Goal: Task Accomplishment & Management: Manage account settings

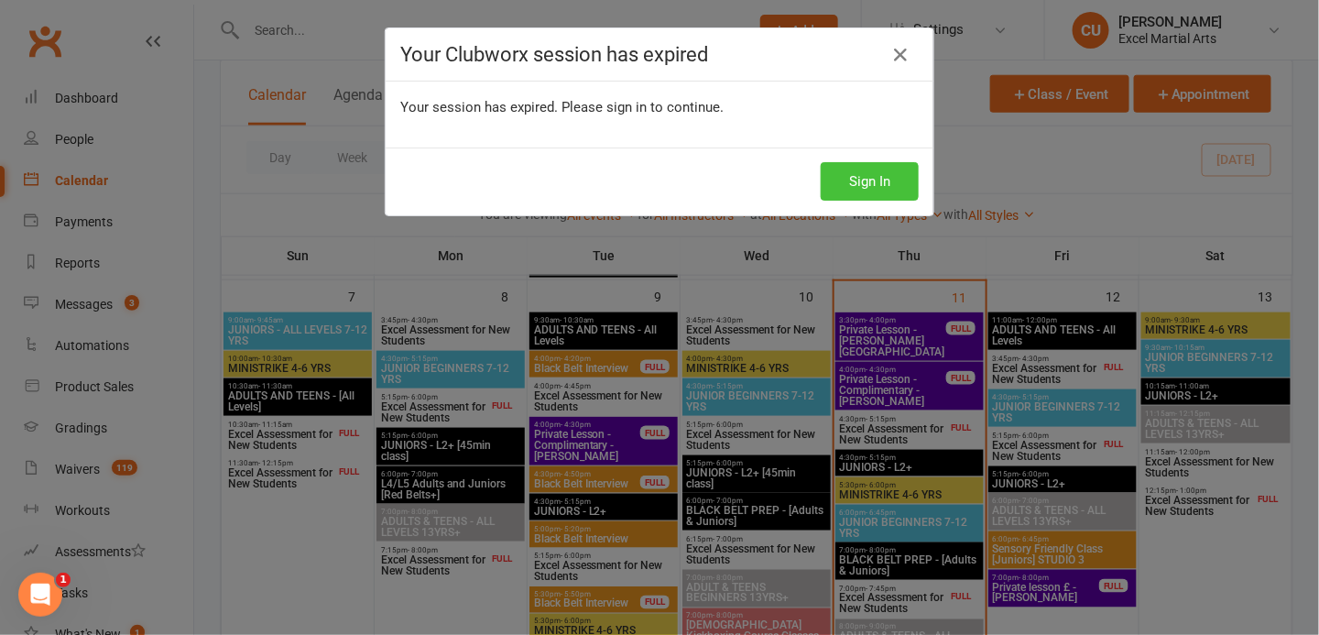
click at [850, 170] on button "Sign In" at bounding box center [869, 181] width 98 height 38
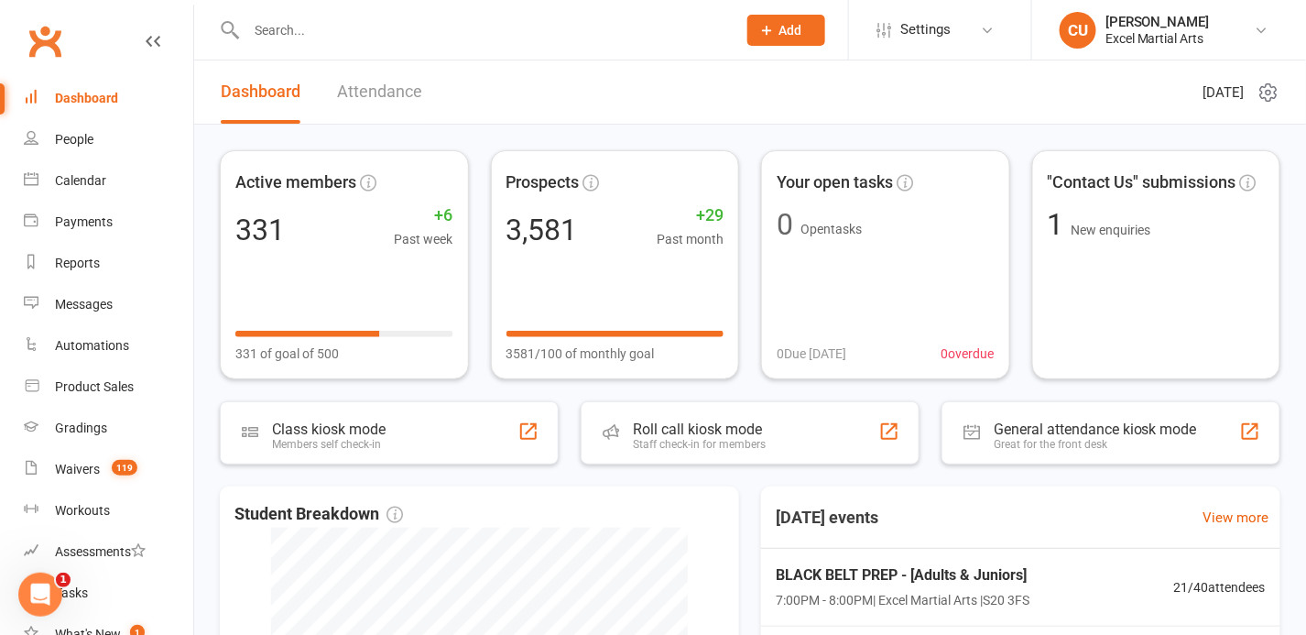
click at [258, 31] on input "text" at bounding box center [482, 30] width 483 height 26
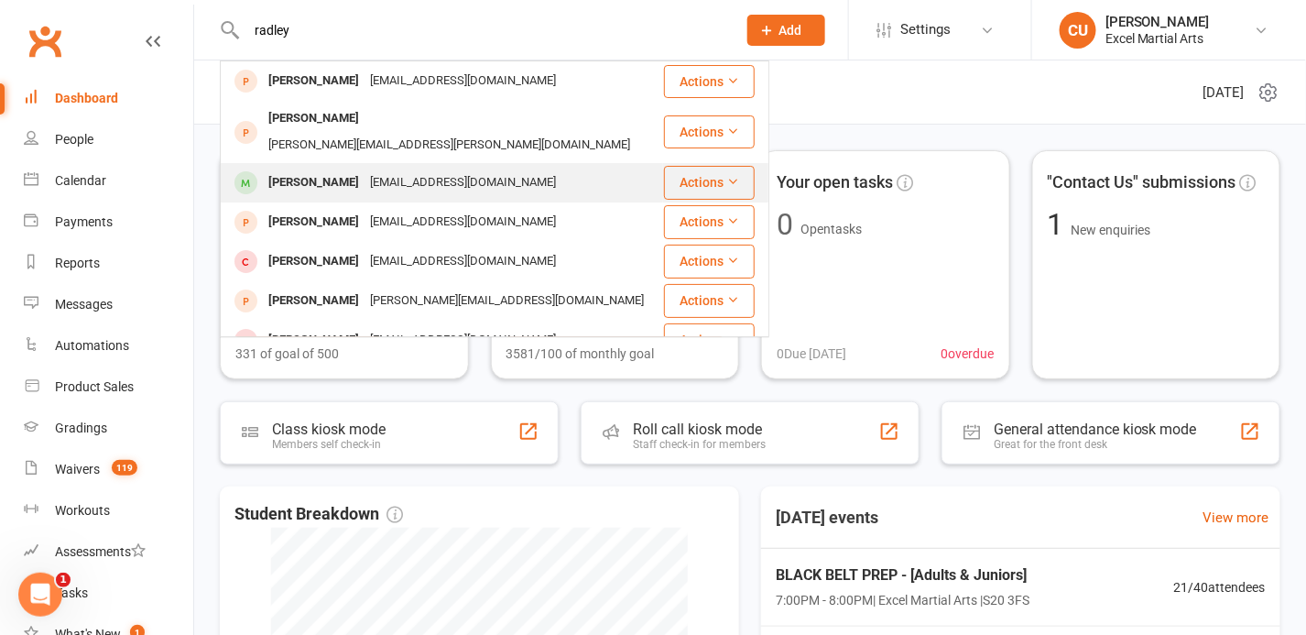
type input "radley"
click at [294, 169] on div "[PERSON_NAME]" at bounding box center [314, 182] width 102 height 27
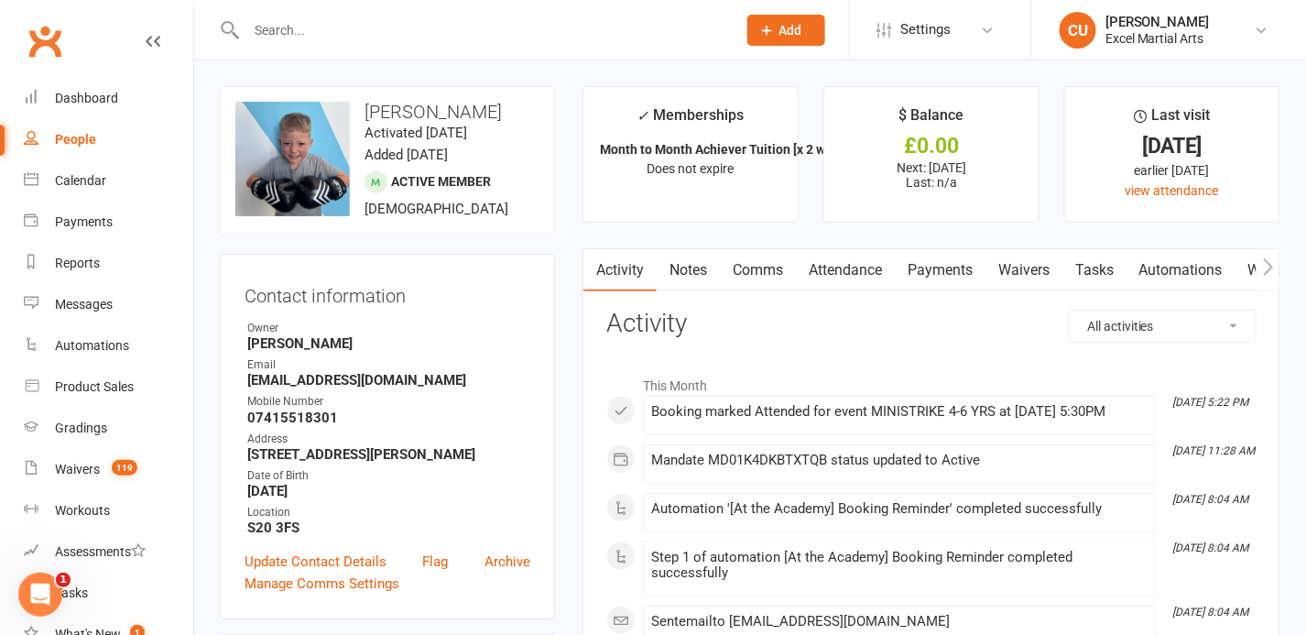
click at [915, 268] on link "Payments" at bounding box center [940, 270] width 91 height 42
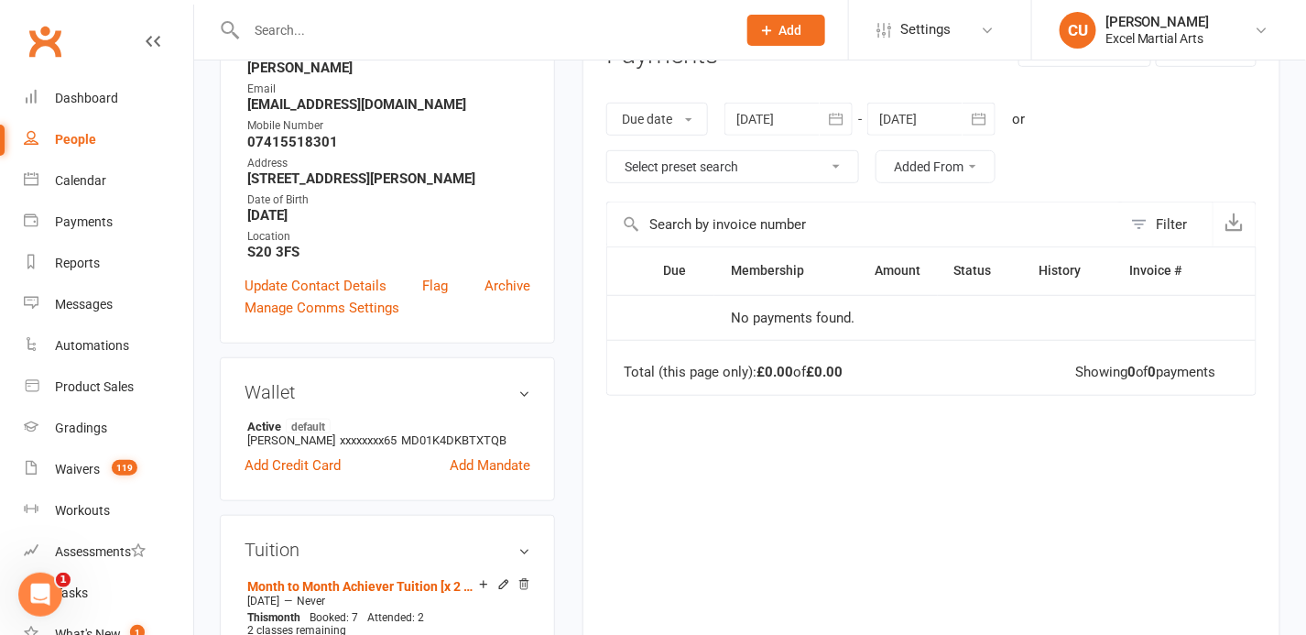
scroll to position [161, 0]
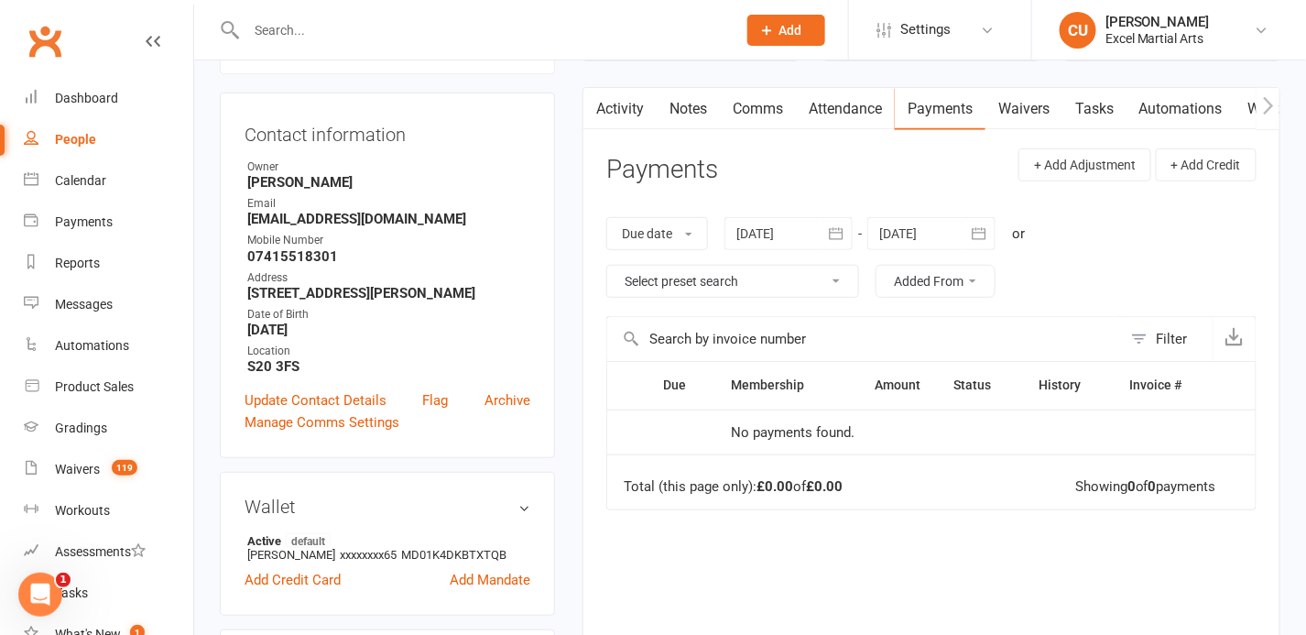
click at [977, 225] on icon "button" at bounding box center [979, 233] width 18 height 18
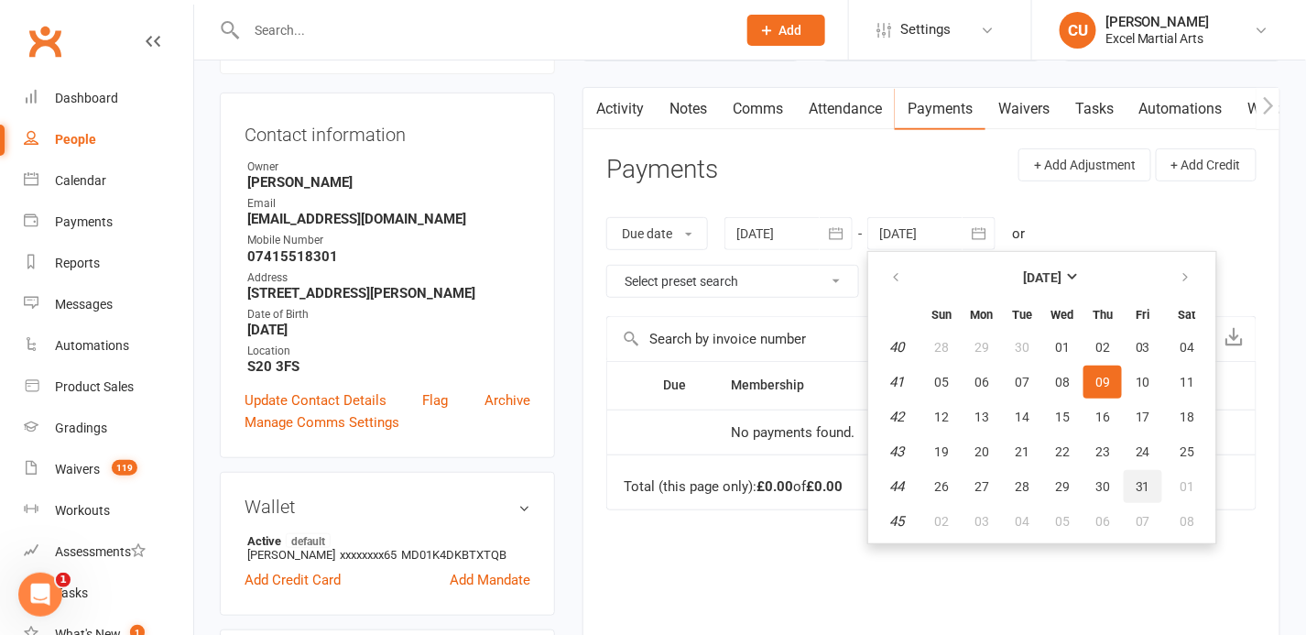
click at [1146, 485] on span "31" at bounding box center [1142, 486] width 15 height 15
type input "[DATE]"
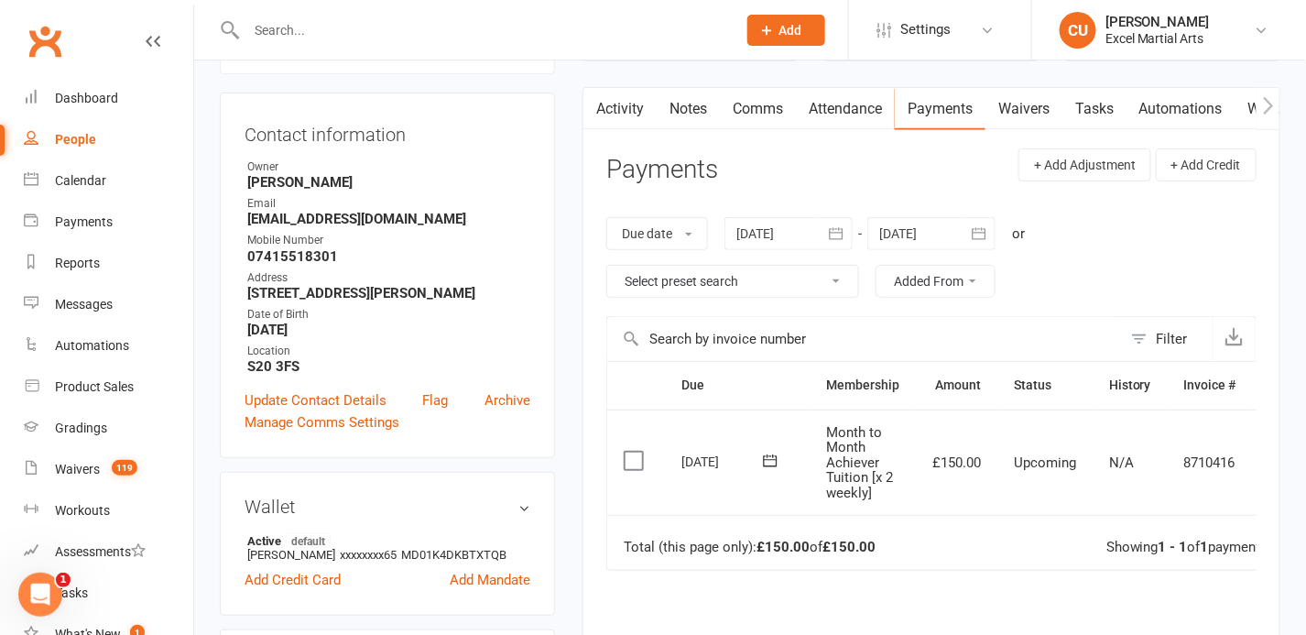
click at [266, 22] on input "text" at bounding box center [482, 30] width 483 height 26
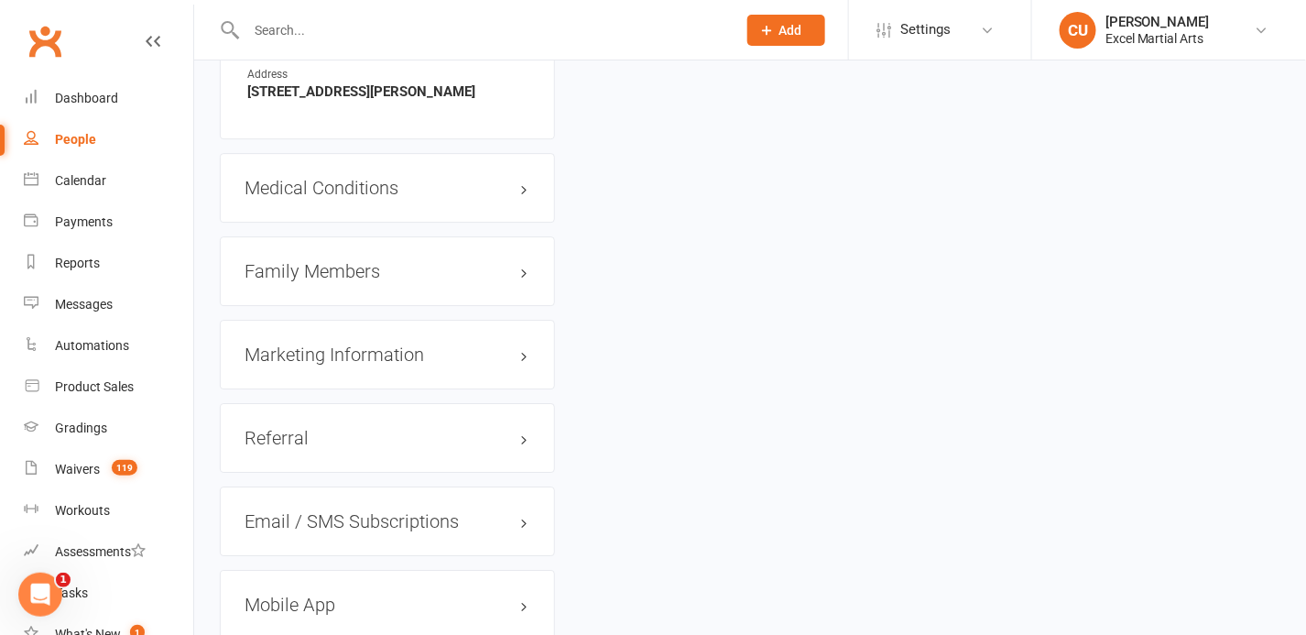
scroll to position [1761, 0]
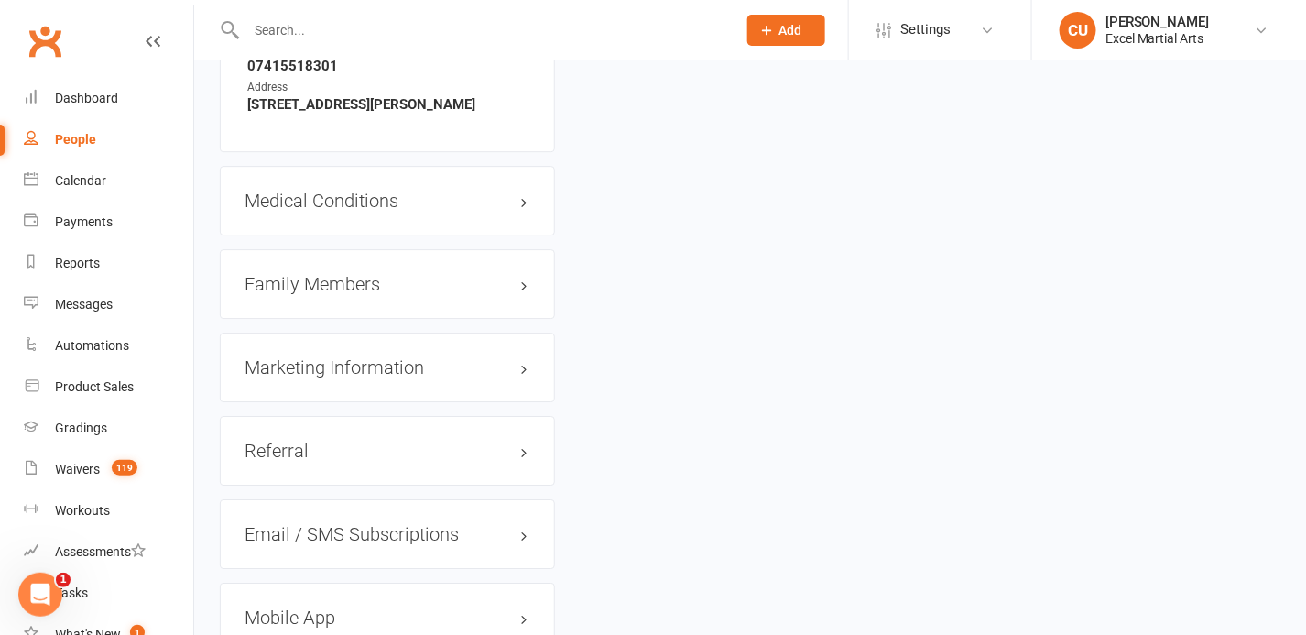
click at [380, 277] on h3 "Family Members" at bounding box center [387, 284] width 286 height 20
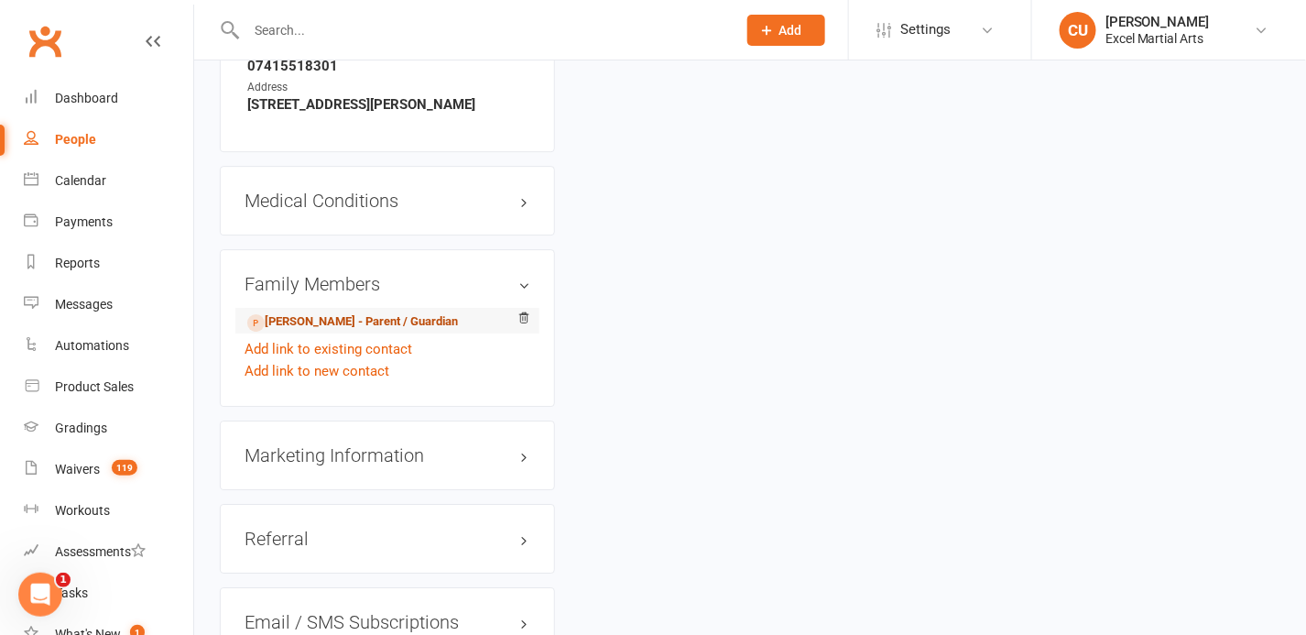
click at [352, 312] on link "[PERSON_NAME] - Parent / Guardian" at bounding box center [352, 321] width 211 height 19
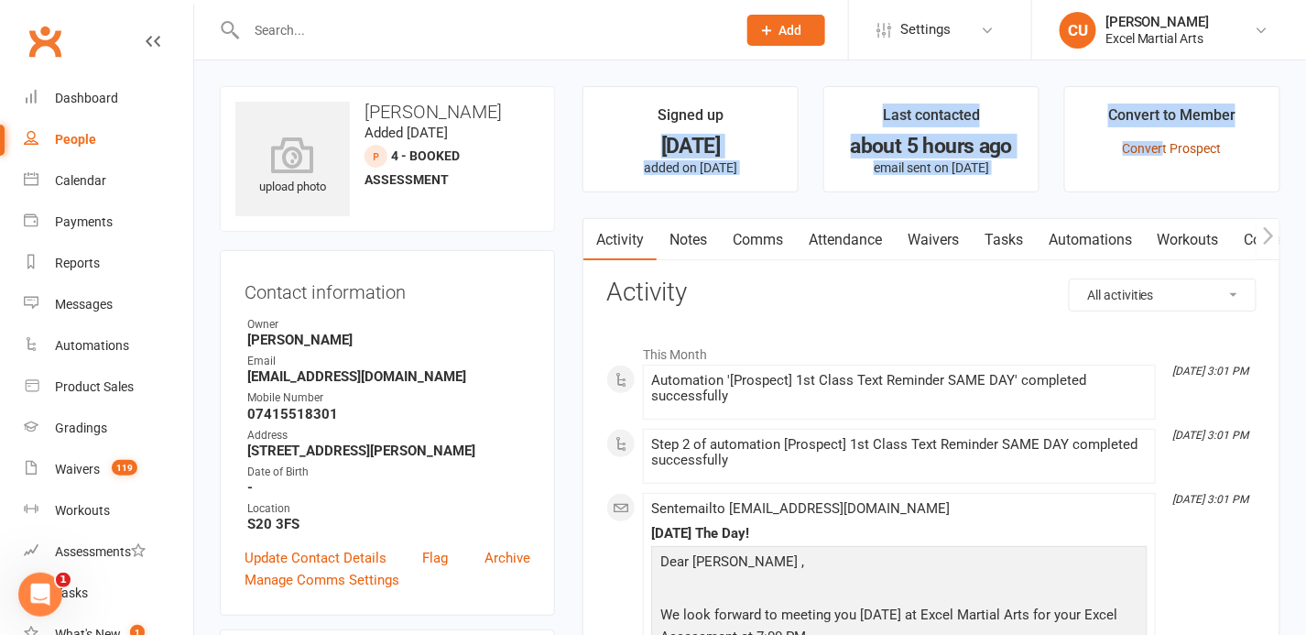
drag, startPoint x: 760, startPoint y: 80, endPoint x: 1165, endPoint y: 147, distance: 410.2
click at [1165, 147] on link "Convert Prospect" at bounding box center [1172, 148] width 99 height 15
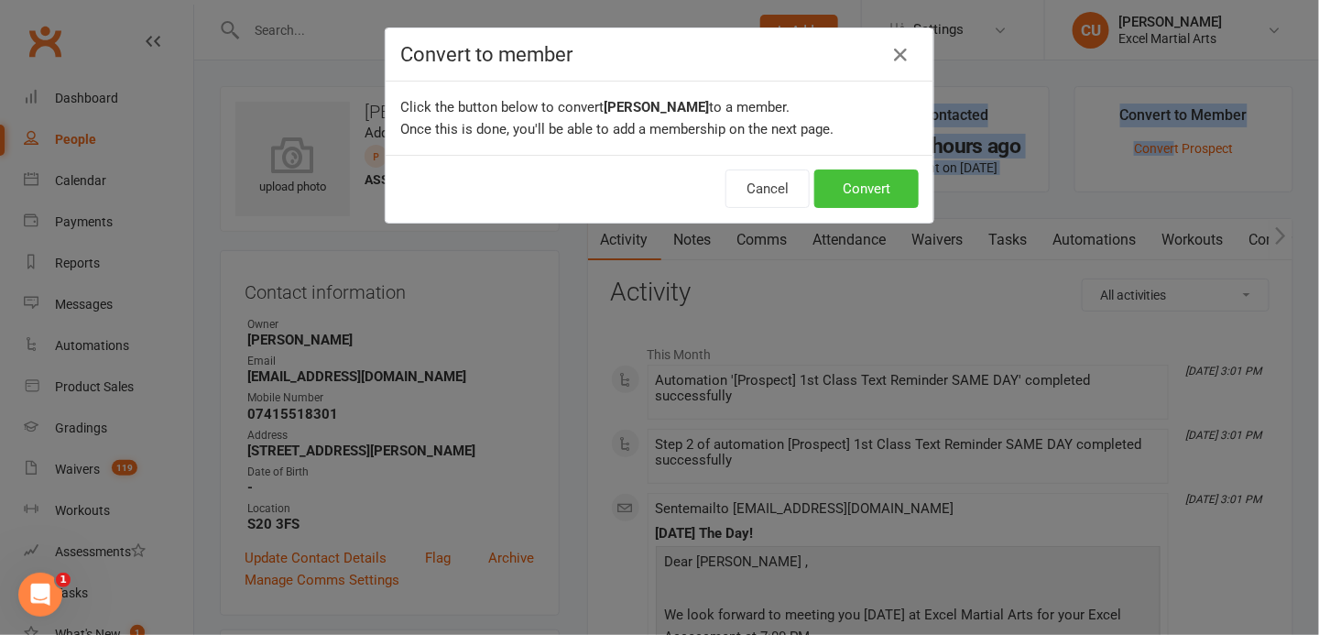
click at [881, 179] on button "Convert" at bounding box center [866, 188] width 104 height 38
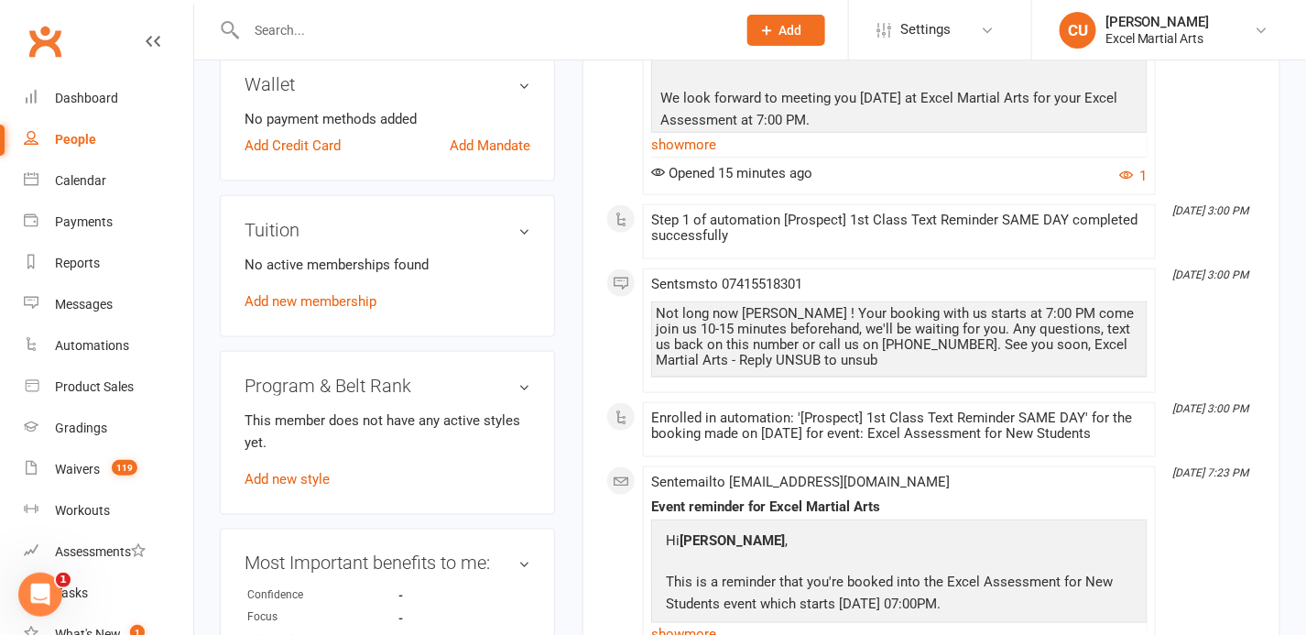
scroll to position [586, 0]
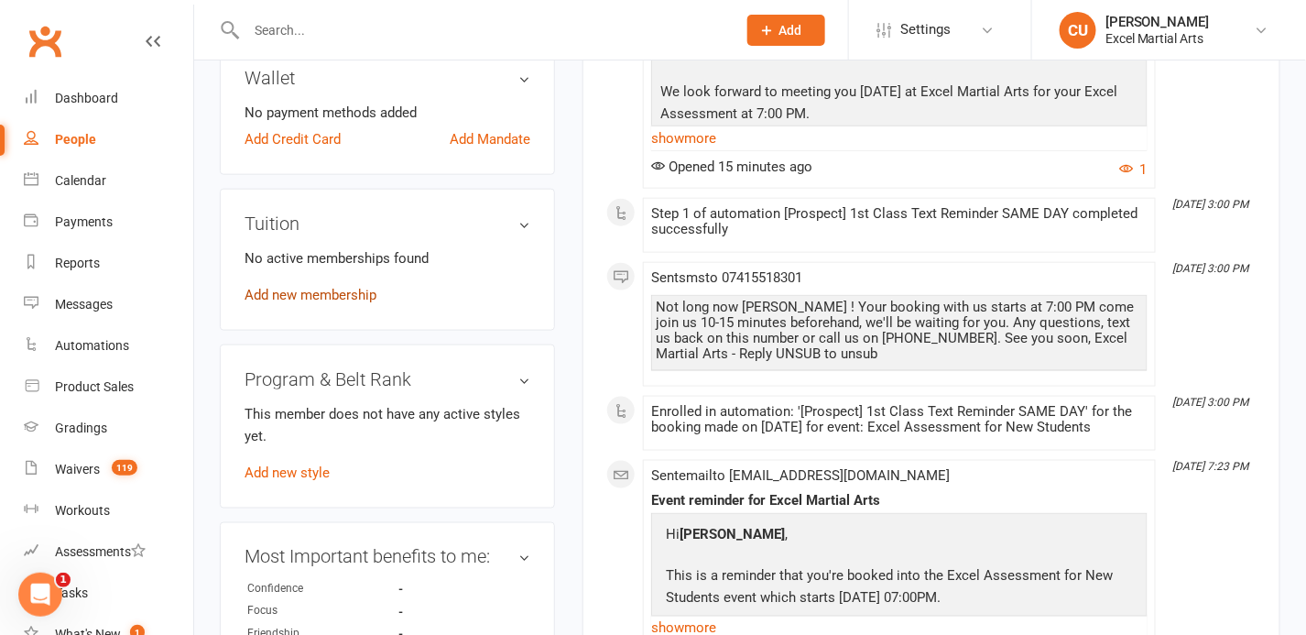
click at [345, 294] on link "Add new membership" at bounding box center [310, 295] width 132 height 16
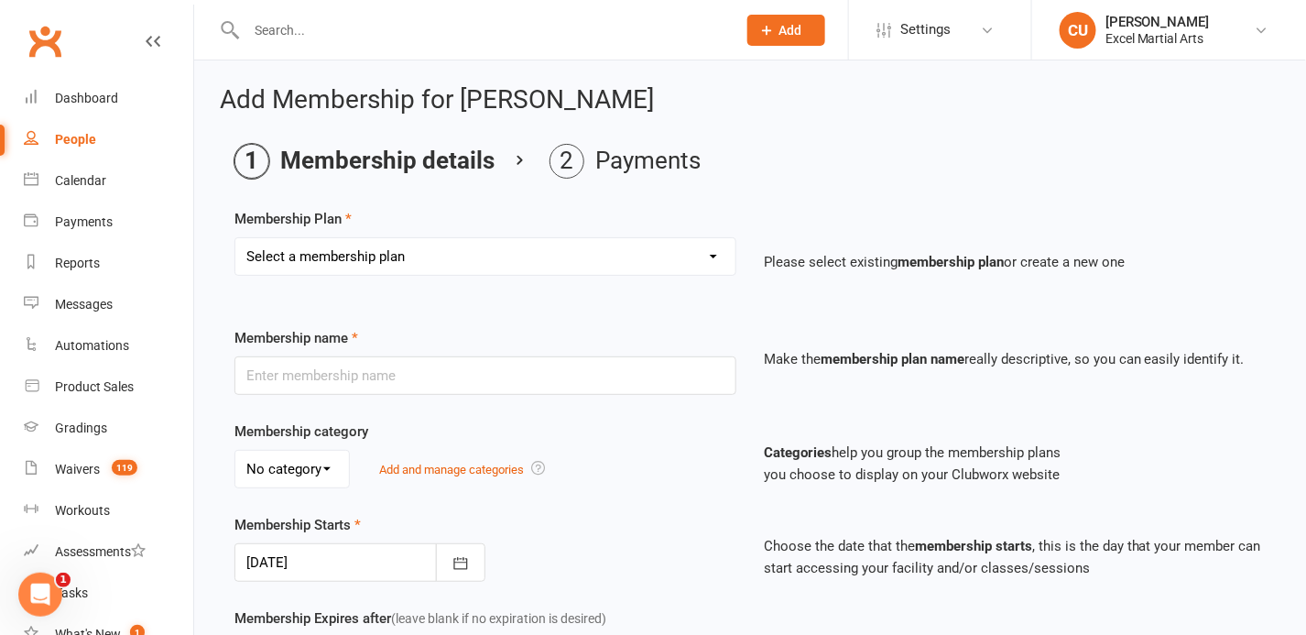
click at [331, 266] on select "Select a membership plan Create new Membership Plan Month to Month Limited Tuit…" at bounding box center [485, 256] width 500 height 37
select select "6"
click at [235, 238] on select "Select a membership plan Create new Membership Plan Month to Month Limited Tuit…" at bounding box center [485, 256] width 500 height 37
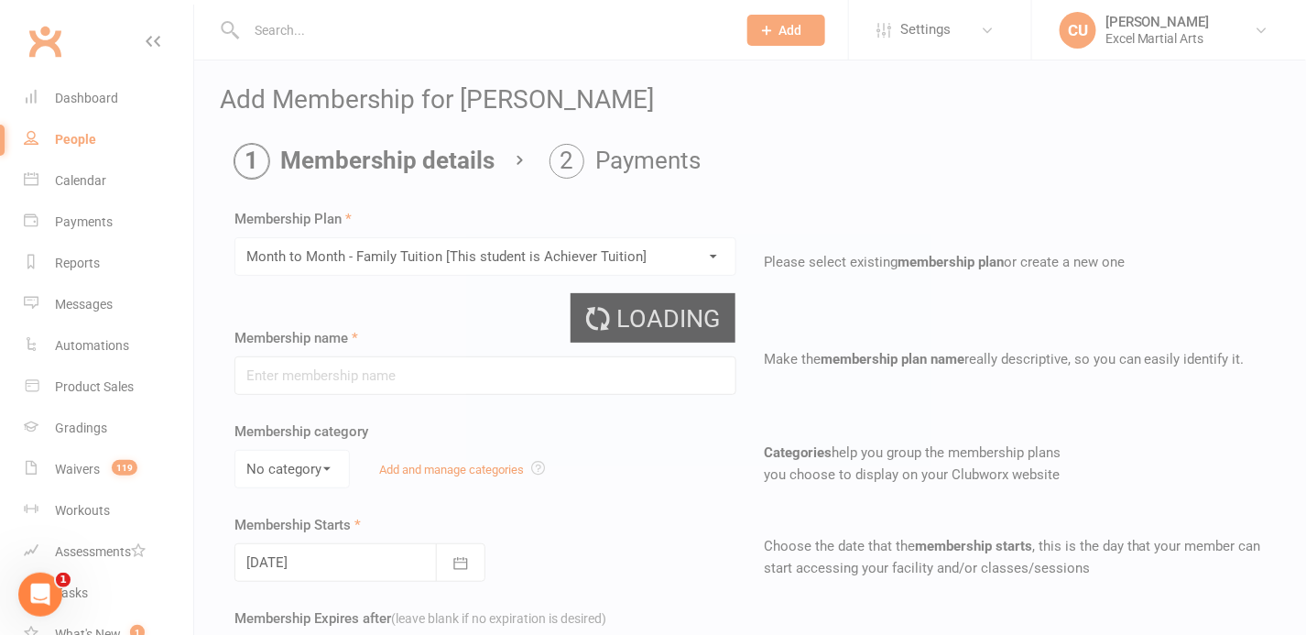
type input "Month to Month - Family Tuition [This student is Achiever Tuition]"
select select "2"
type input "0"
type input "9"
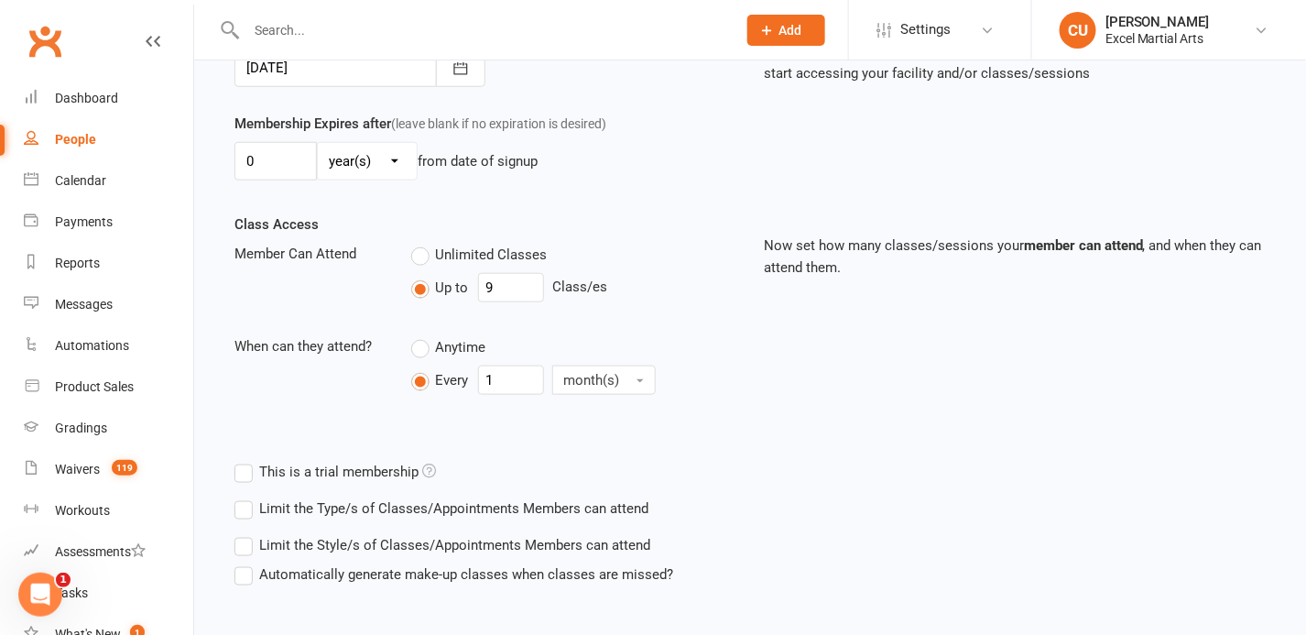
scroll to position [586, 0]
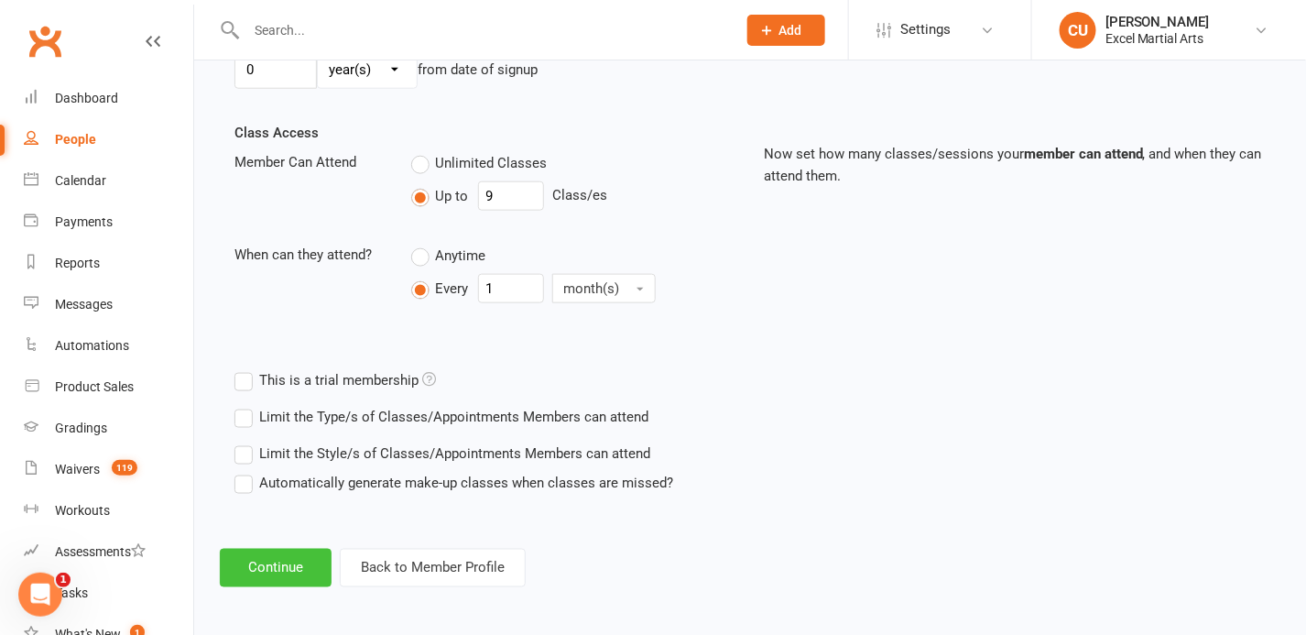
click at [278, 560] on button "Continue" at bounding box center [276, 567] width 112 height 38
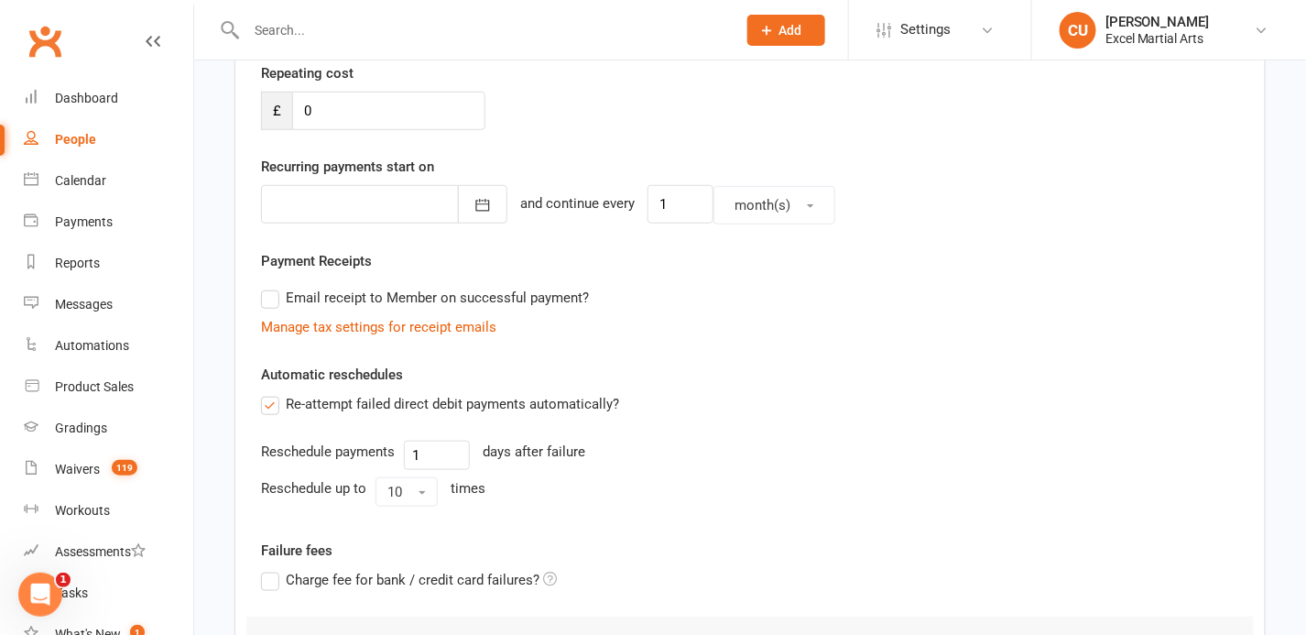
scroll to position [546, 0]
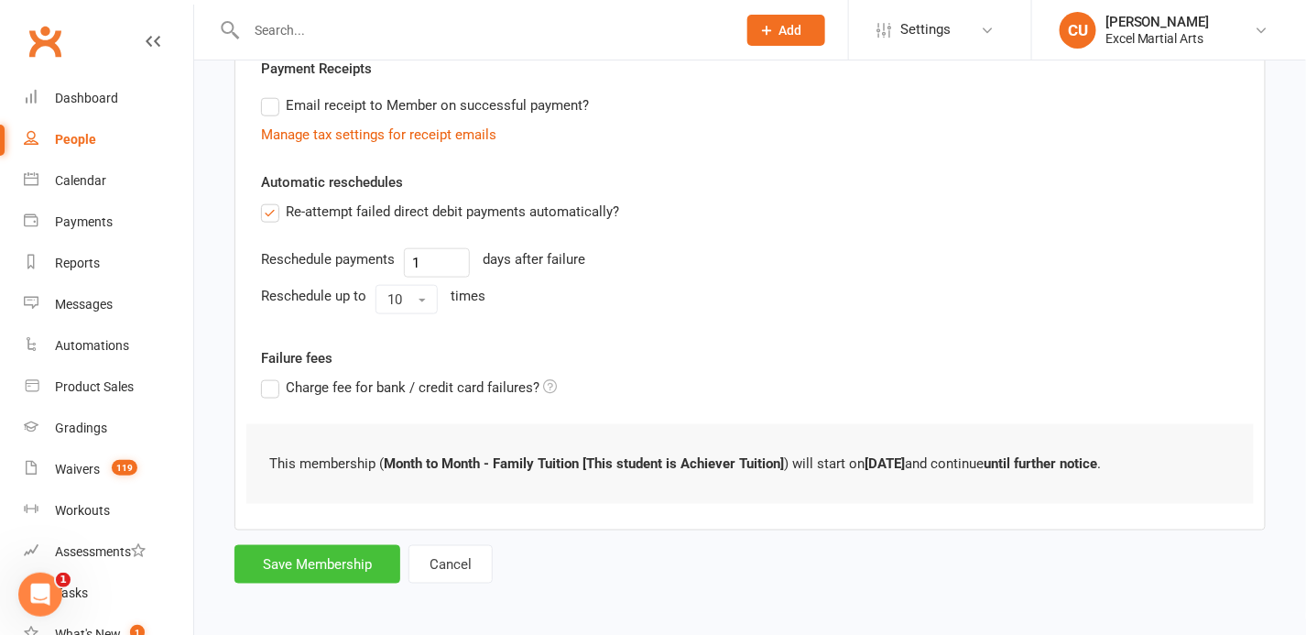
click at [317, 563] on button "Save Membership" at bounding box center [317, 564] width 166 height 38
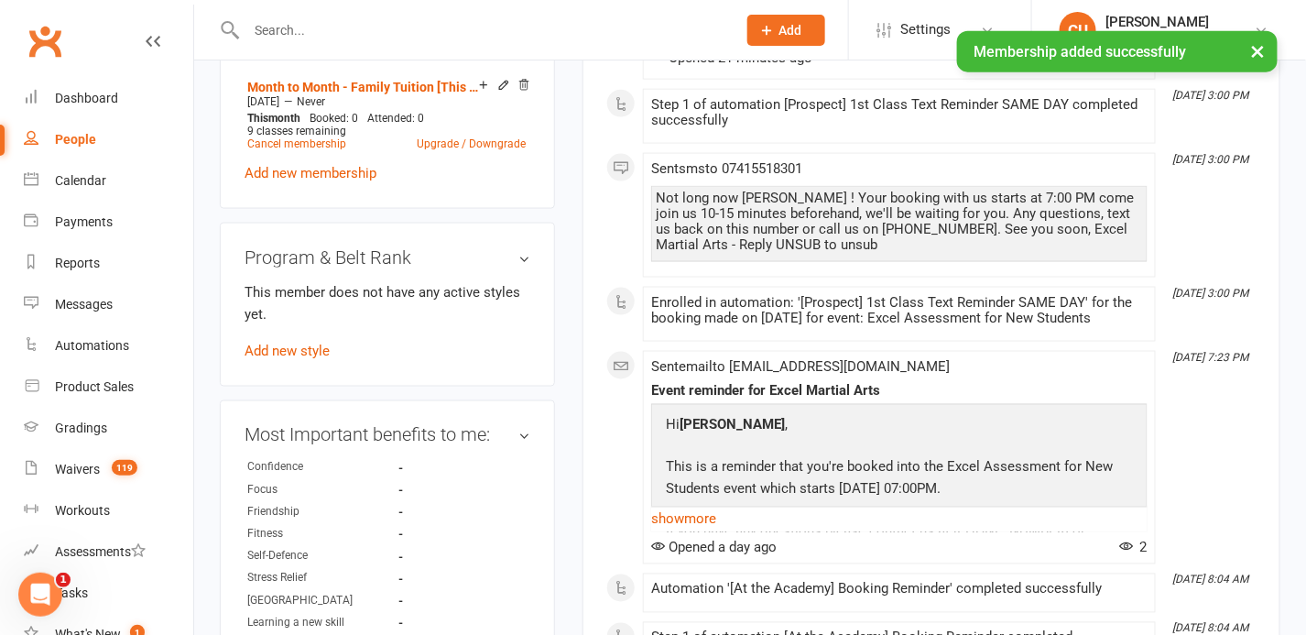
scroll to position [764, 0]
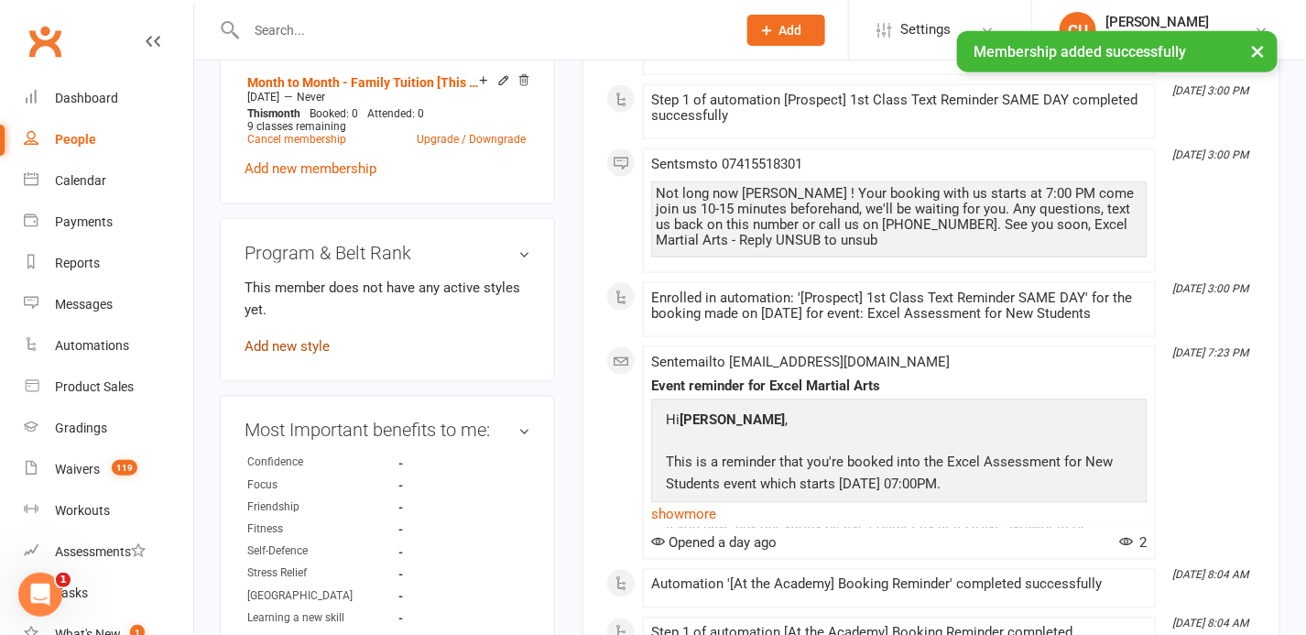
click at [296, 345] on link "Add new style" at bounding box center [286, 346] width 85 height 16
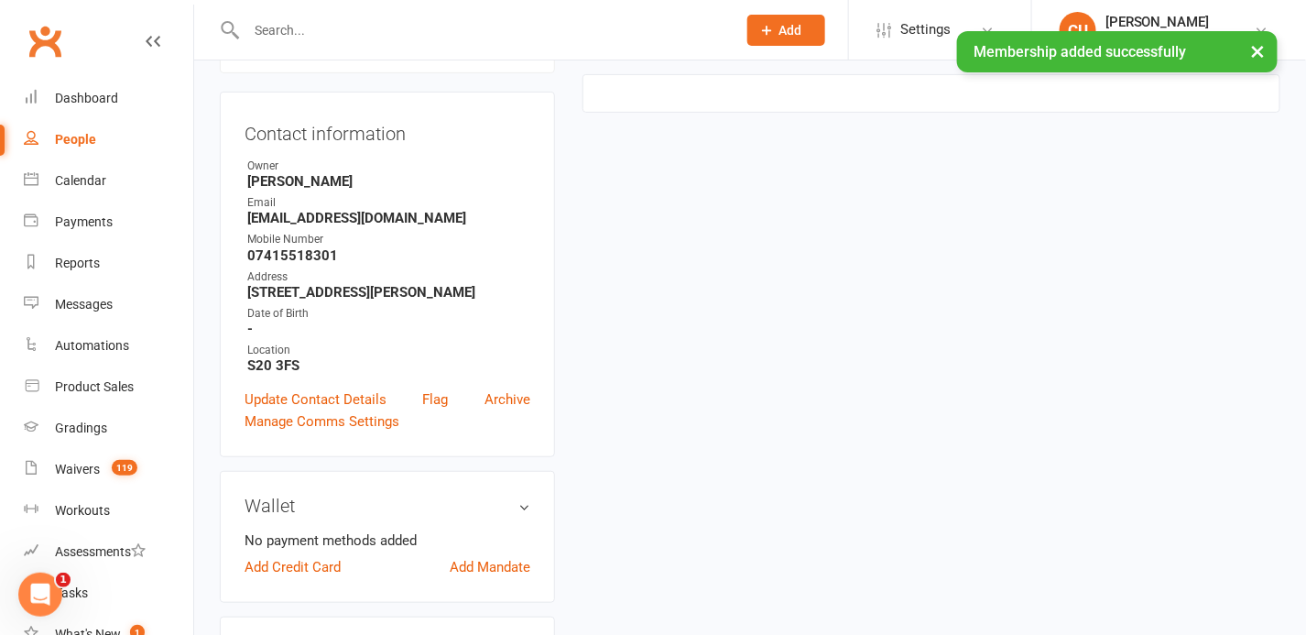
scroll to position [140, 0]
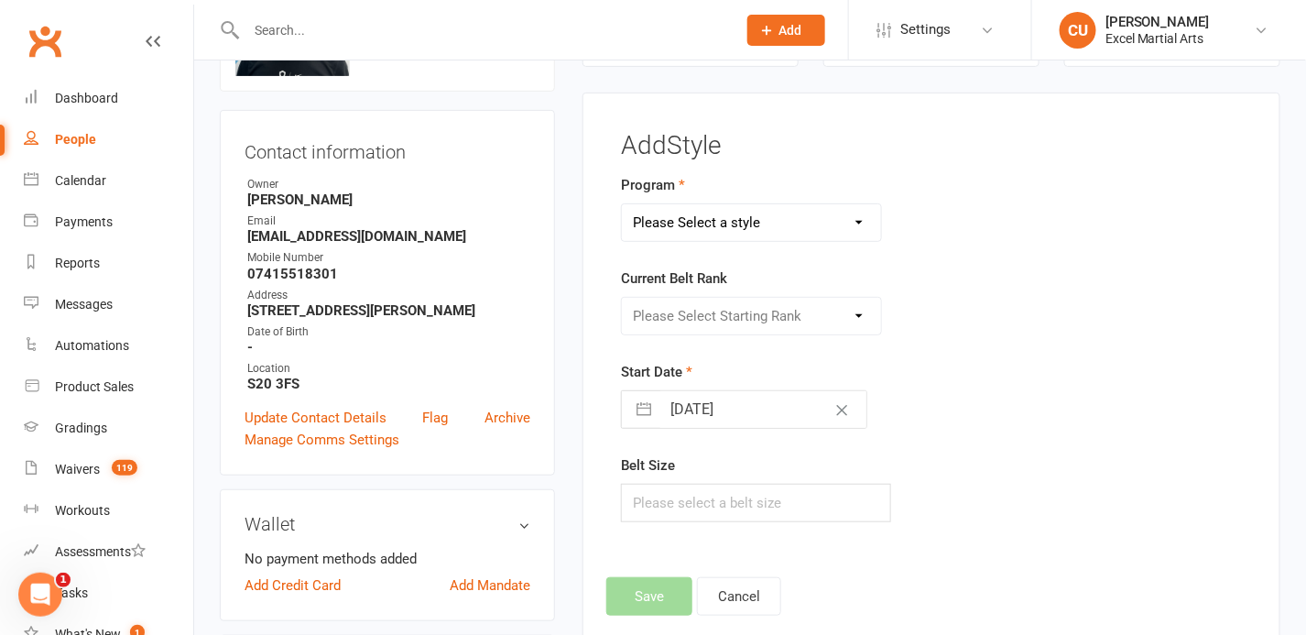
click at [737, 224] on select "Please Select a style Adults & Teens Juniors Ministrike" at bounding box center [751, 222] width 259 height 37
select select "1540"
click at [622, 204] on select "Please Select a style Adults & Teens Juniors Ministrike" at bounding box center [751, 222] width 259 height 37
click at [692, 319] on select "Please Select Starting Rank Excel Experience White Belt Yellow Belt Orange Belt…" at bounding box center [751, 316] width 259 height 37
select select "14923"
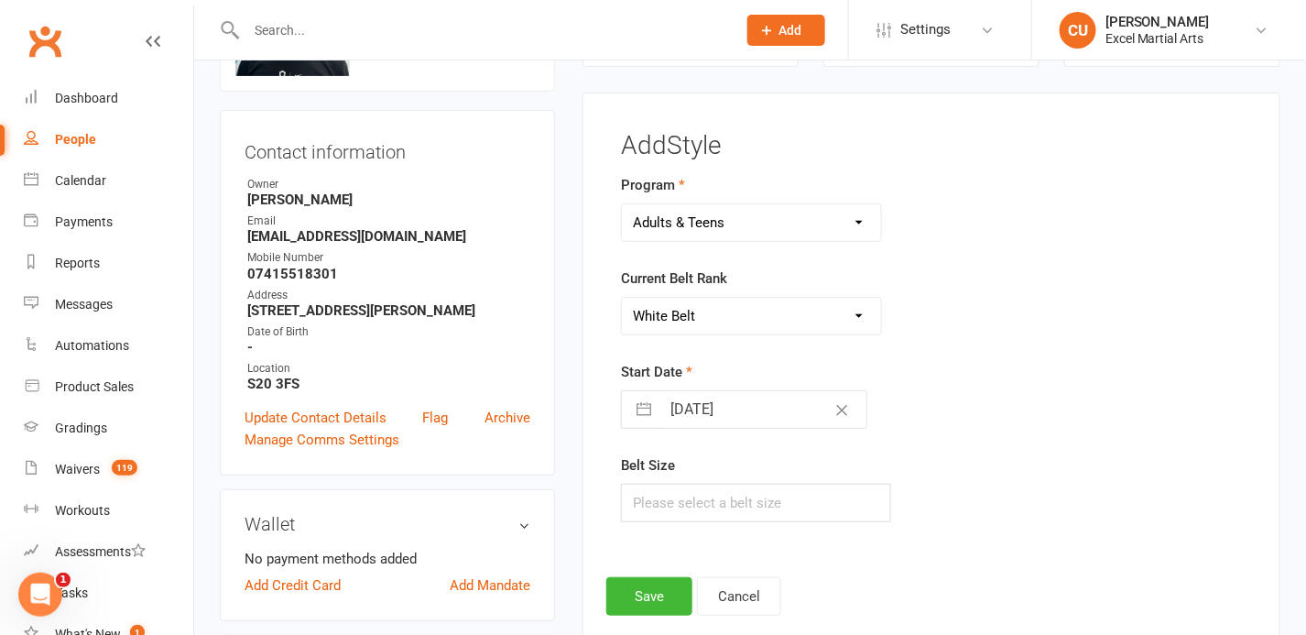
click at [622, 298] on select "Please Select Starting Rank Excel Experience White Belt Yellow Belt Orange Belt…" at bounding box center [751, 316] width 259 height 37
click at [621, 585] on button "Save" at bounding box center [649, 596] width 86 height 38
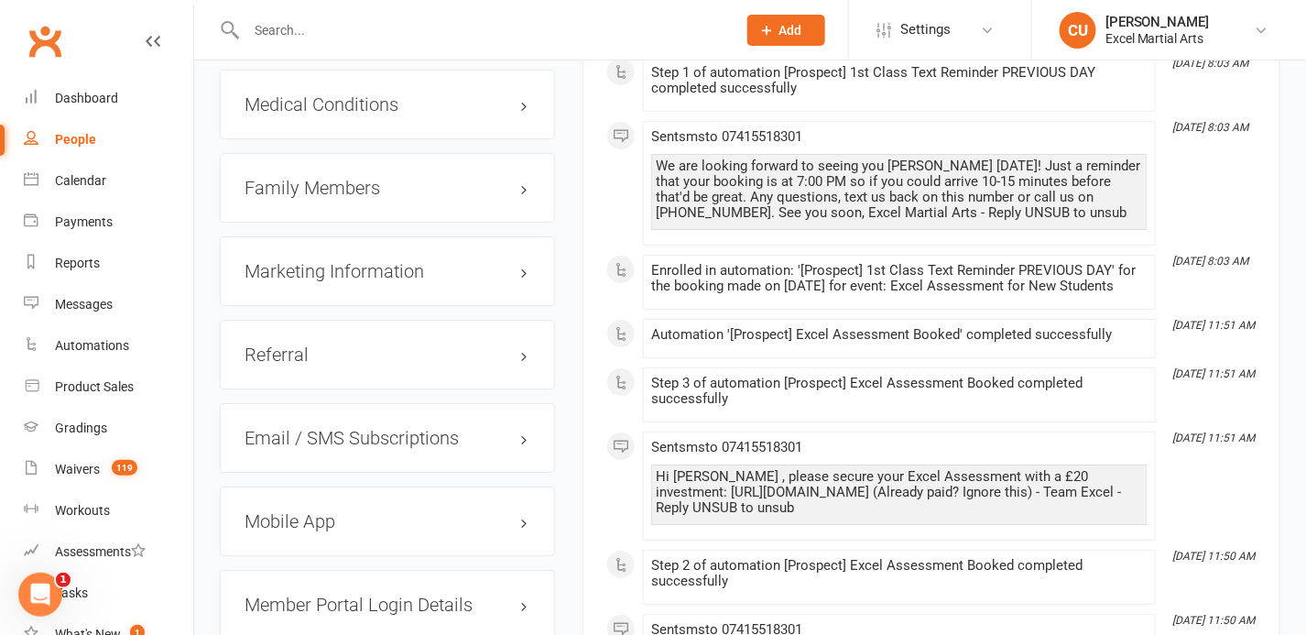
scroll to position [1847, 0]
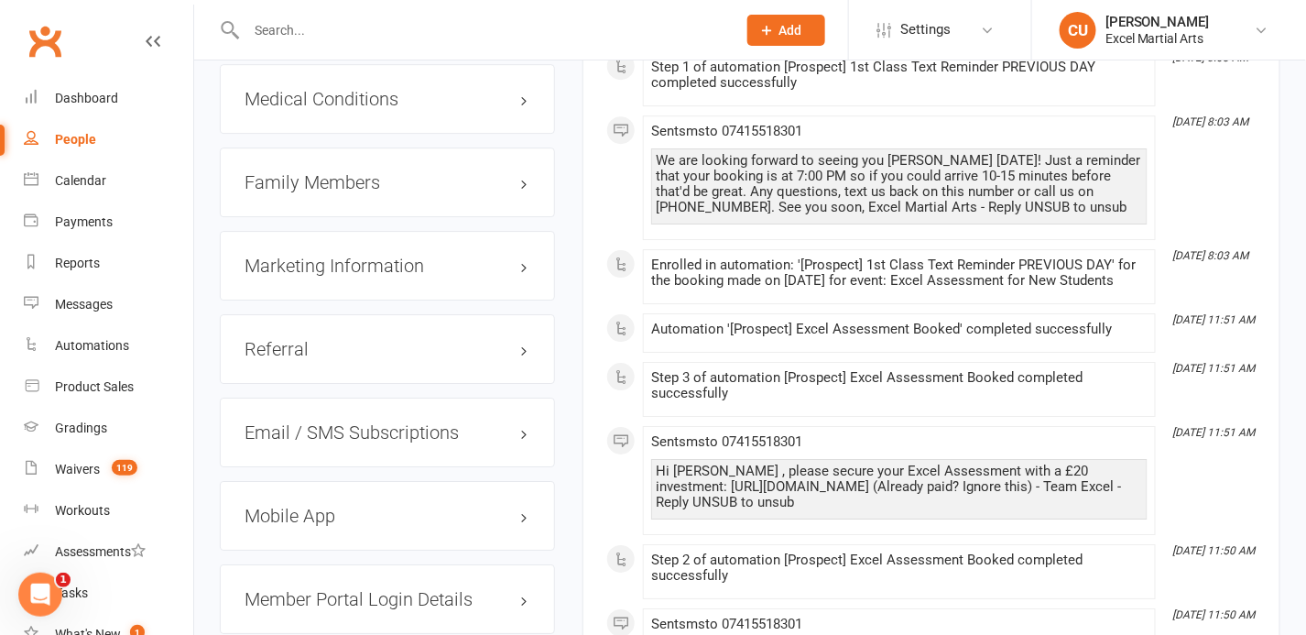
click at [332, 172] on h3 "Family Members" at bounding box center [387, 182] width 286 height 20
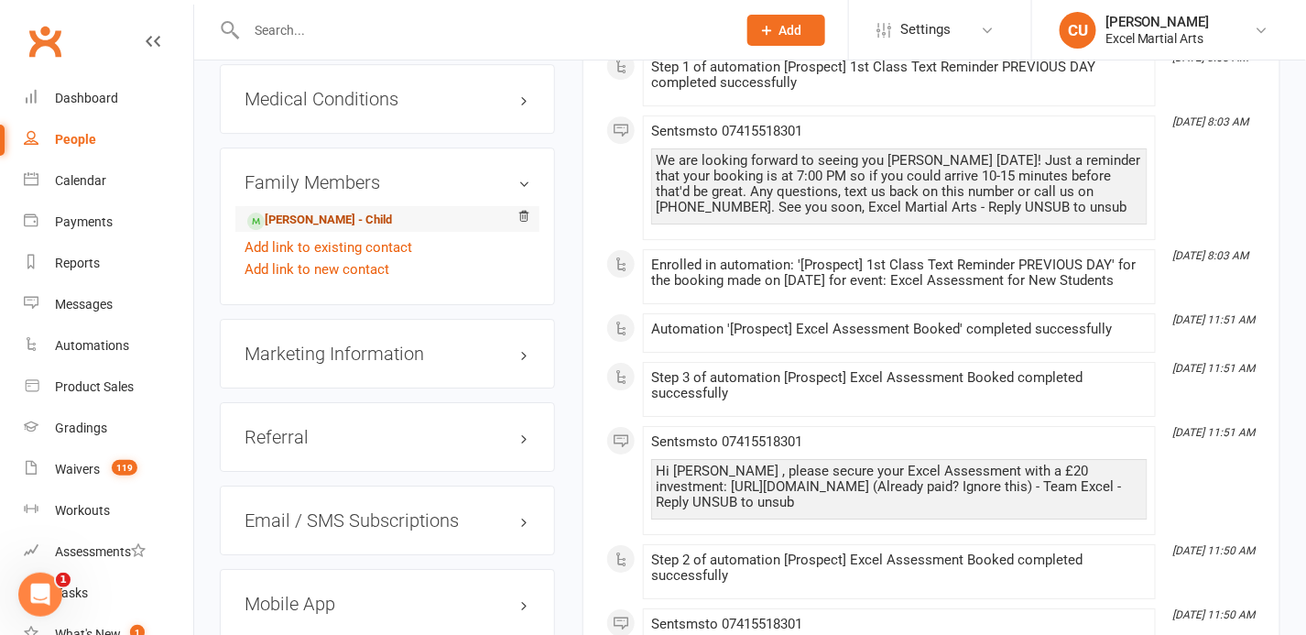
click at [310, 214] on link "[PERSON_NAME] - Child" at bounding box center [319, 220] width 145 height 19
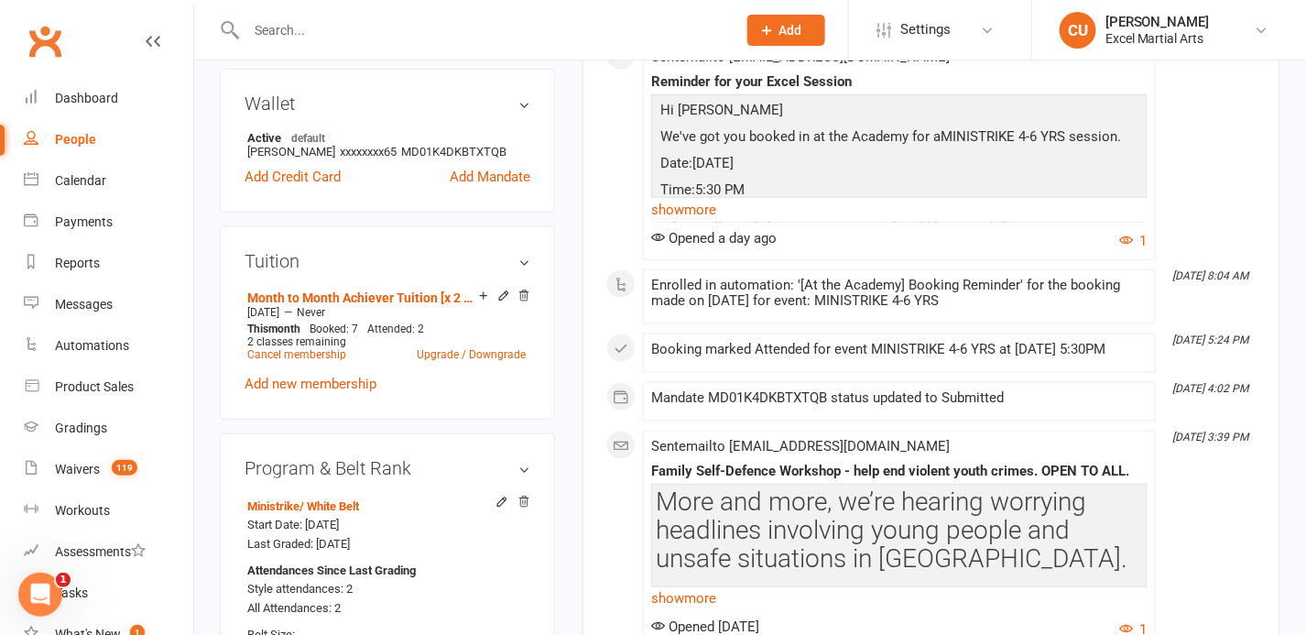
scroll to position [568, 0]
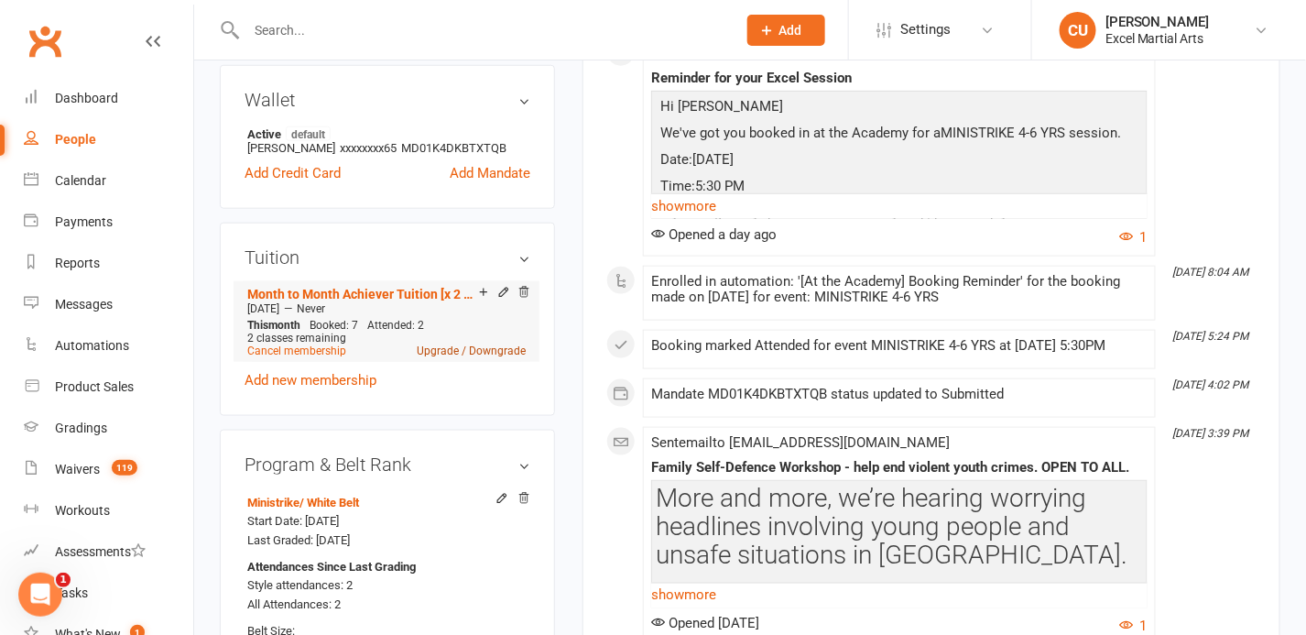
click at [444, 351] on link "Upgrade / Downgrade" at bounding box center [471, 350] width 109 height 13
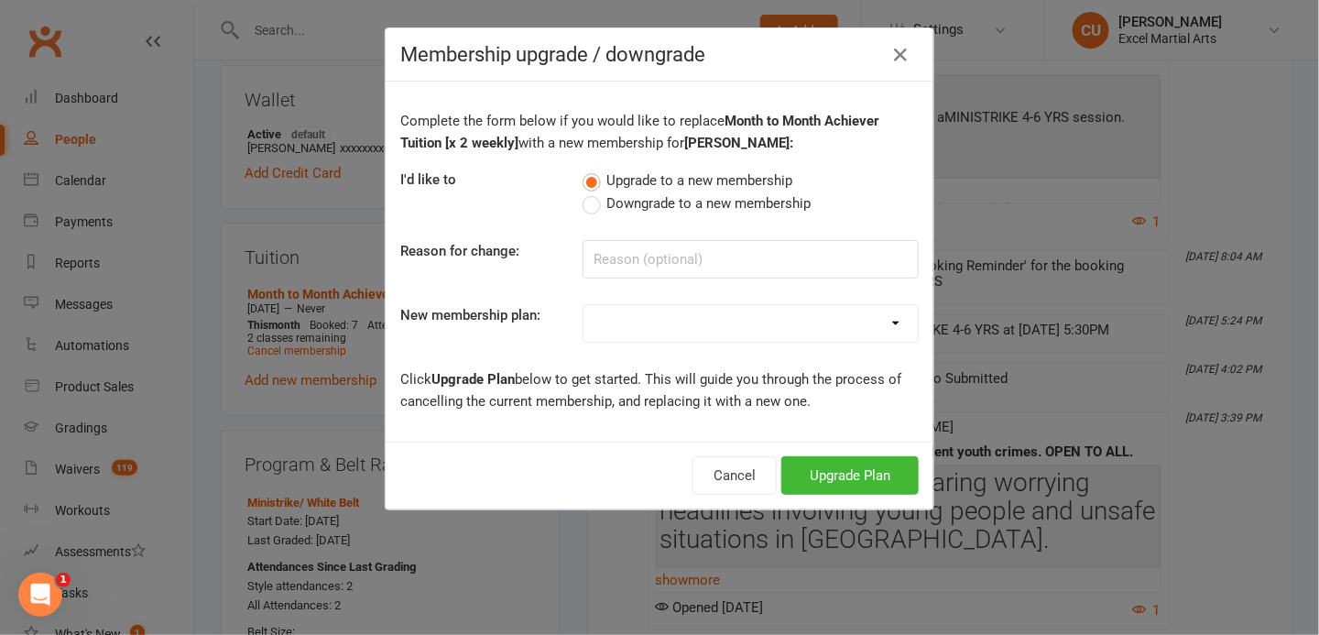
click at [746, 316] on select "Month to Month Limited Tuition [x 1 weekly] Month to Month Achiever Tuition [x …" at bounding box center [750, 323] width 334 height 37
select select "5"
click at [583, 305] on select "Month to Month Limited Tuition [x 1 weekly] Month to Month Achiever Tuition [x …" at bounding box center [750, 323] width 334 height 37
click at [862, 464] on button "Upgrade Plan" at bounding box center [849, 475] width 137 height 38
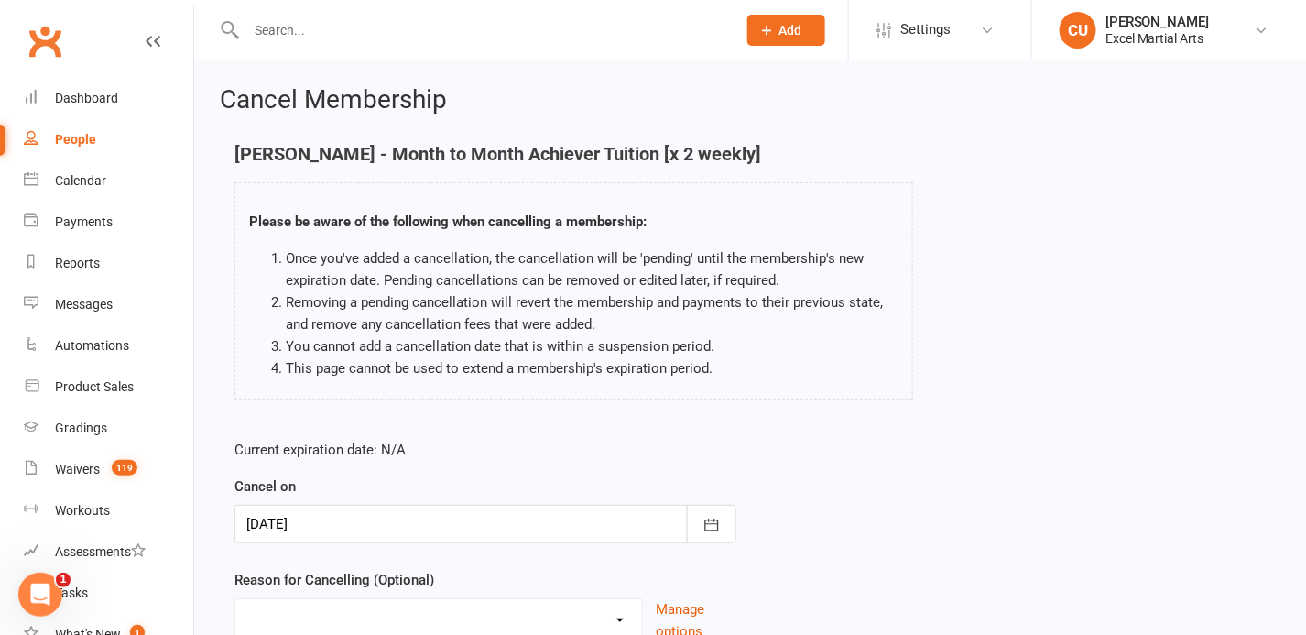
scroll to position [155, 0]
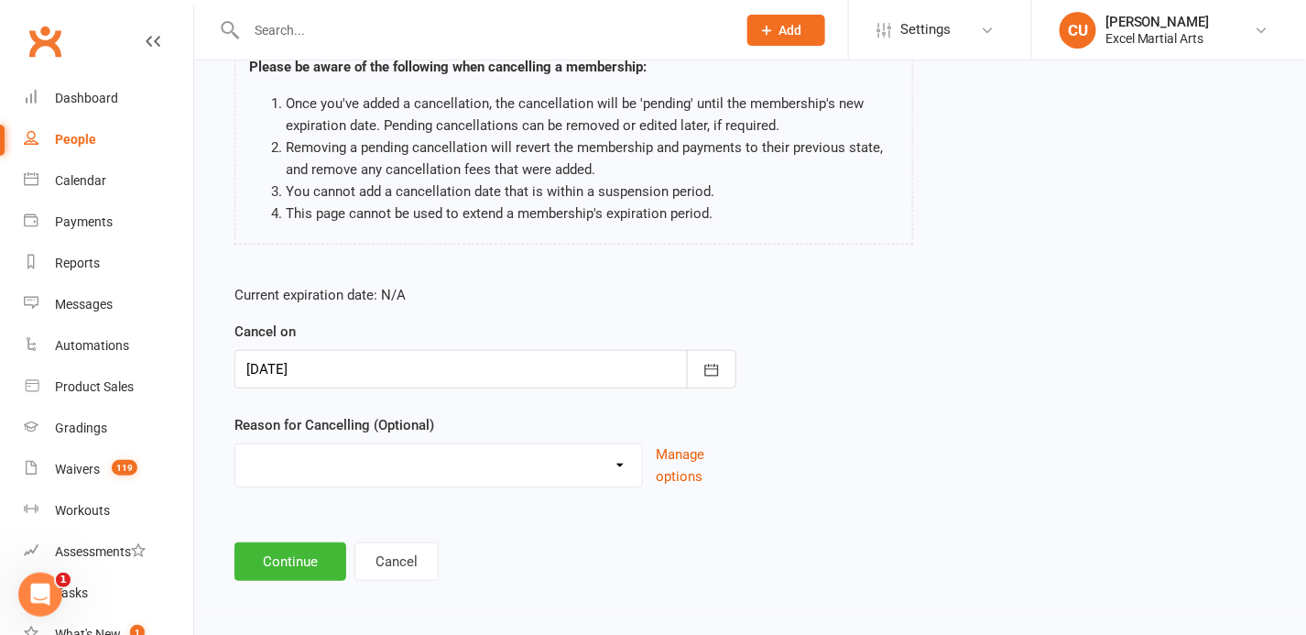
click at [349, 466] on select "Holiday Injury Upgrading/Downgrading Other reason" at bounding box center [438, 462] width 407 height 37
select select "2"
click at [235, 444] on select "Holiday Injury Upgrading/Downgrading Other reason" at bounding box center [438, 462] width 407 height 37
click at [319, 570] on button "Continue" at bounding box center [290, 561] width 112 height 38
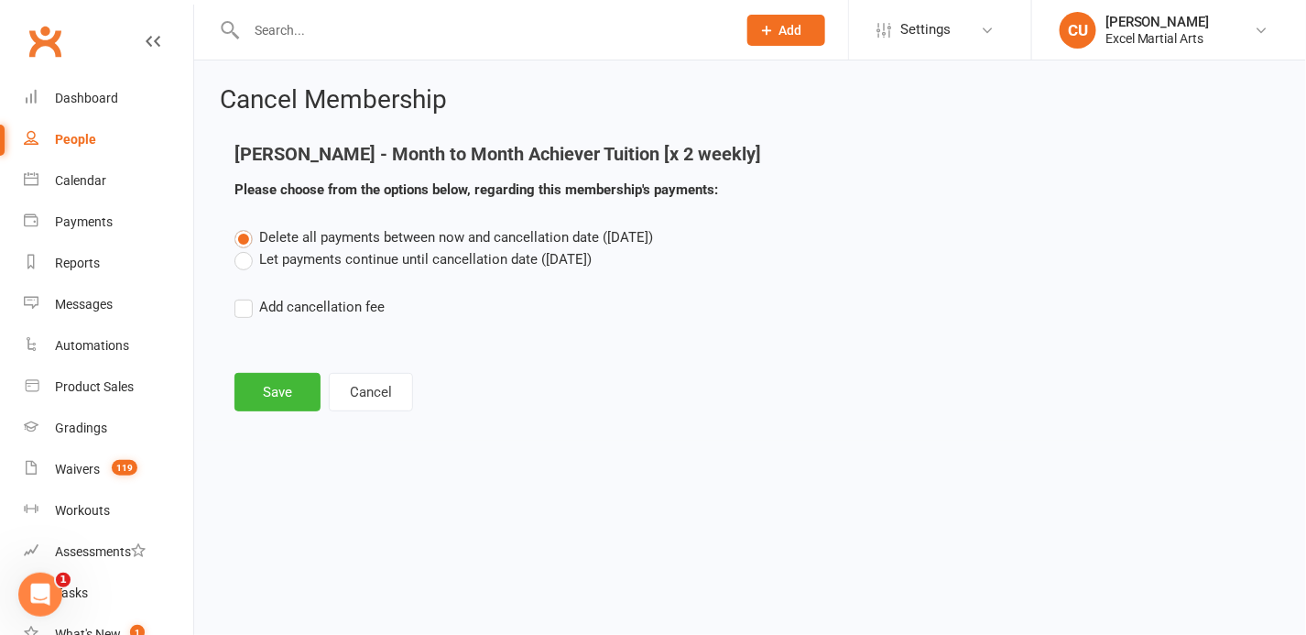
scroll to position [0, 0]
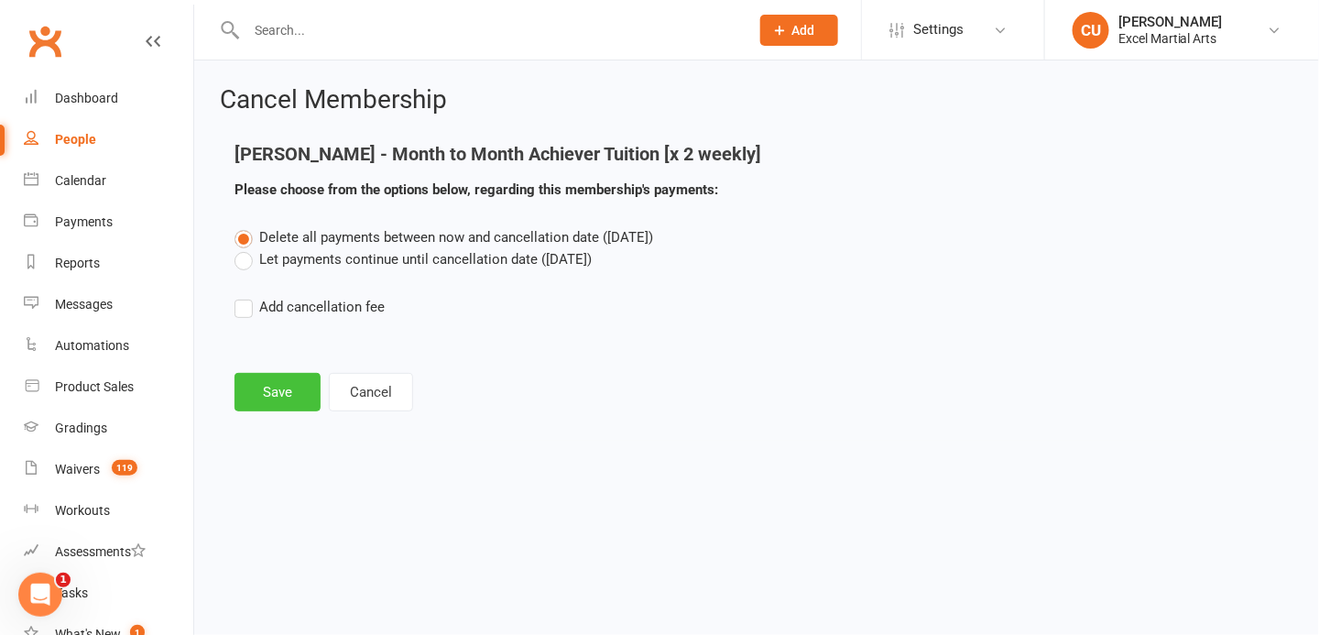
click at [270, 387] on button "Save" at bounding box center [277, 392] width 86 height 38
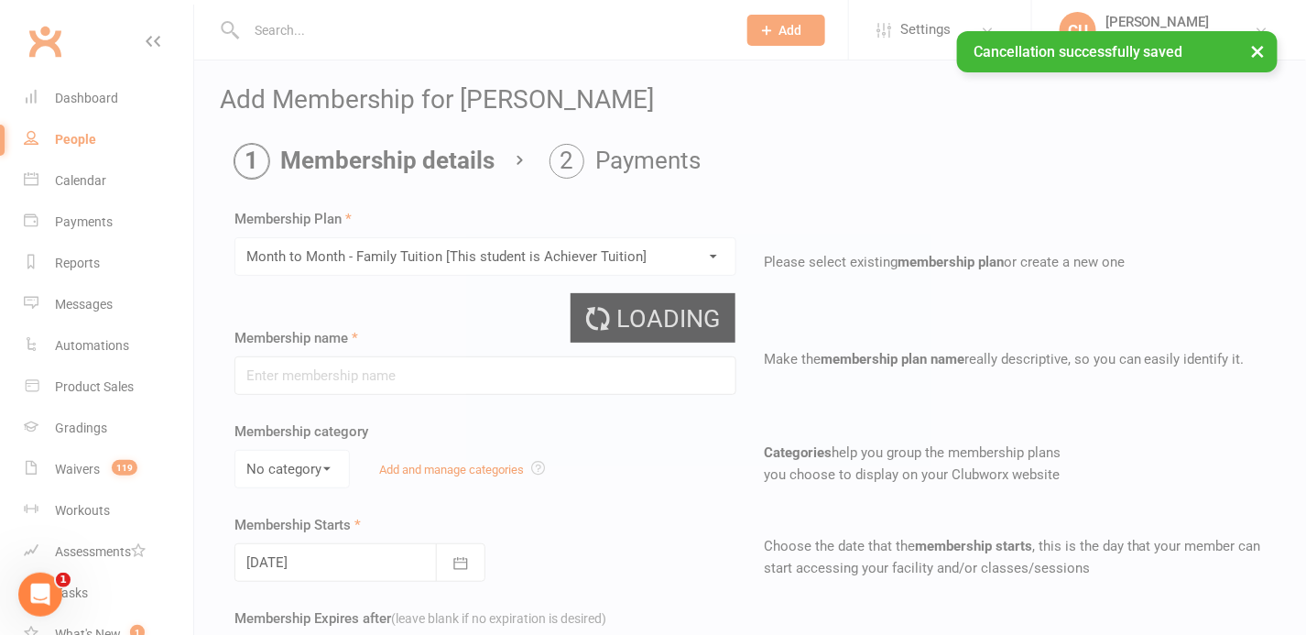
type input "Month to Month - Family Tuition [This student is Achiever Tuition]"
select select "2"
type input "0"
type input "9"
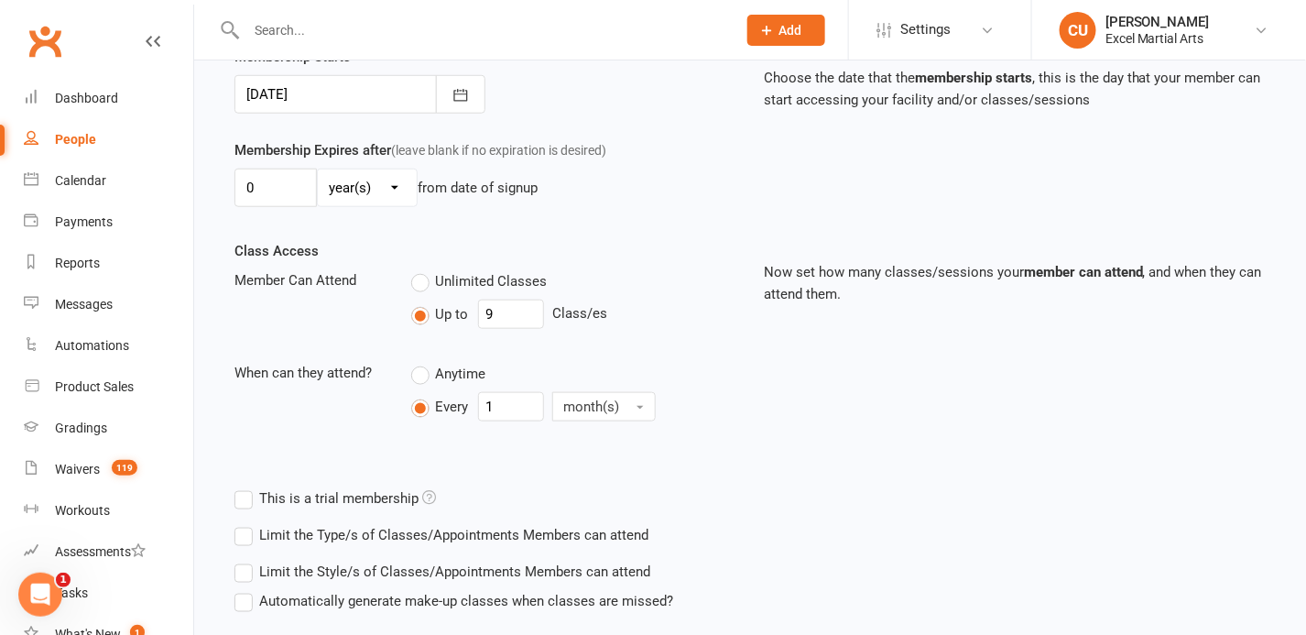
scroll to position [586, 0]
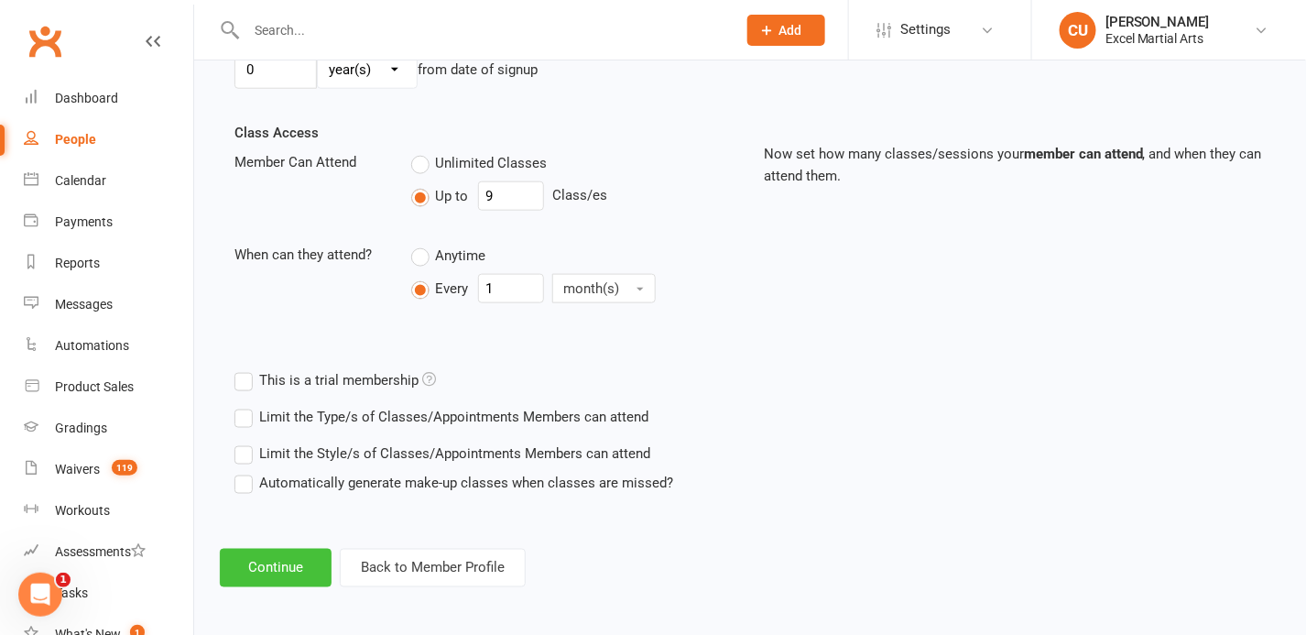
click at [294, 559] on button "Continue" at bounding box center [276, 567] width 112 height 38
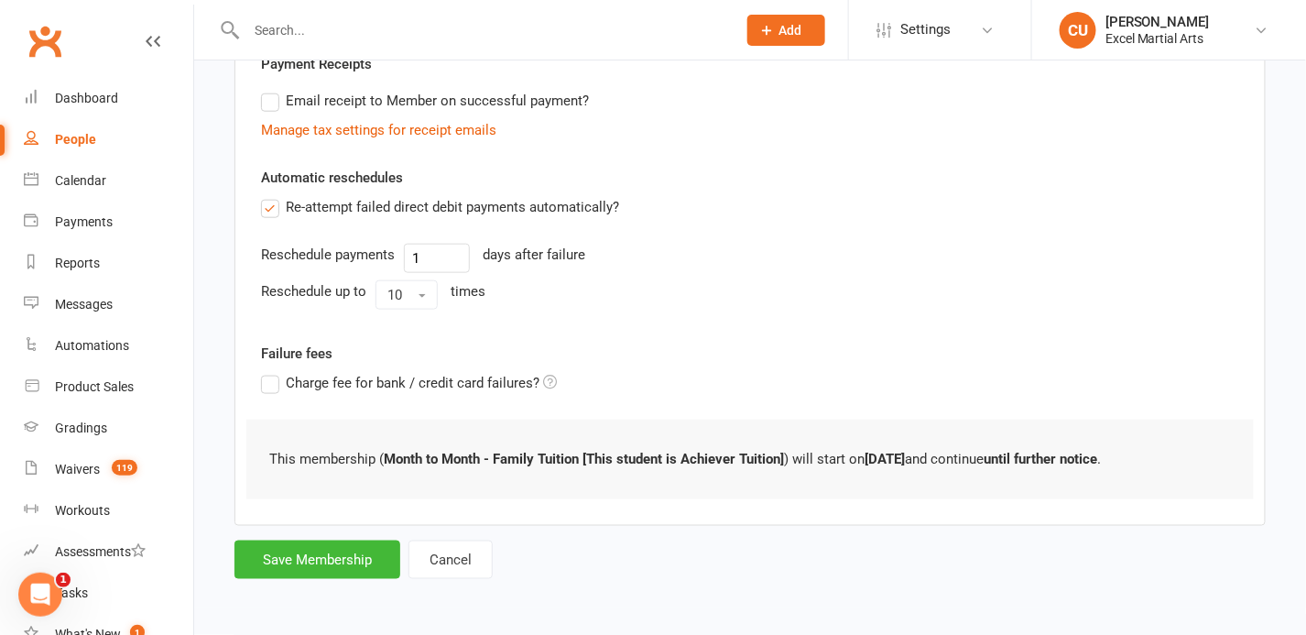
scroll to position [0, 0]
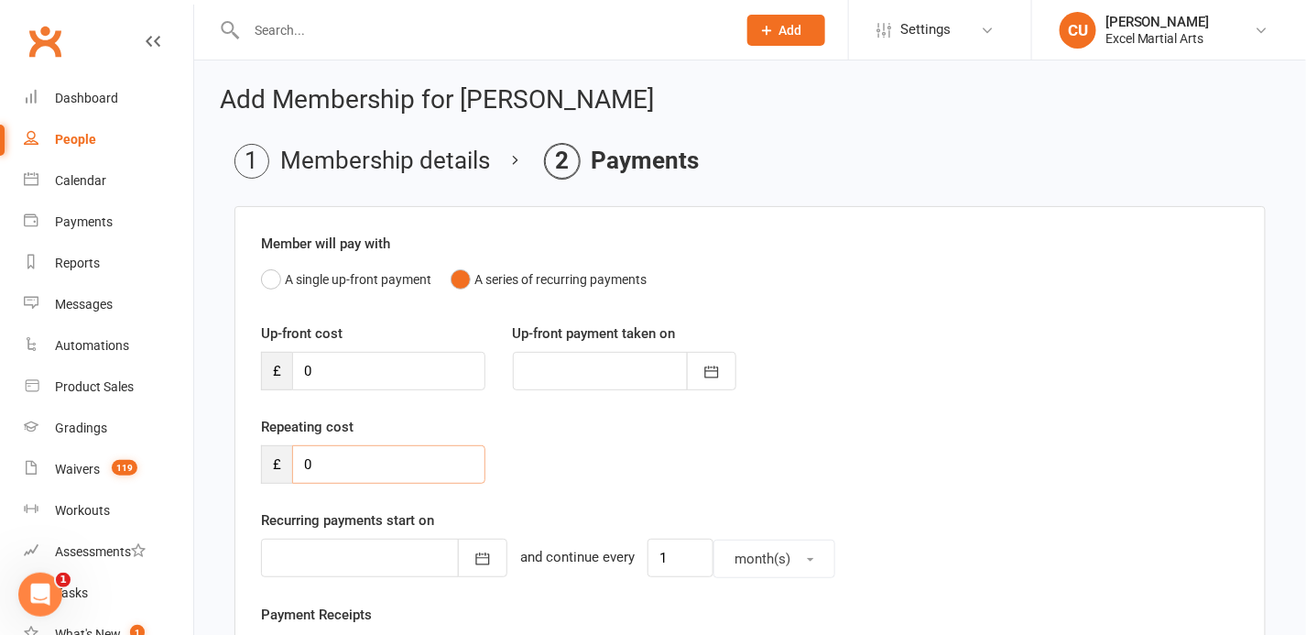
click at [329, 464] on input "0" at bounding box center [388, 464] width 193 height 38
type input "250"
click at [458, 543] on button "button" at bounding box center [482, 557] width 49 height 38
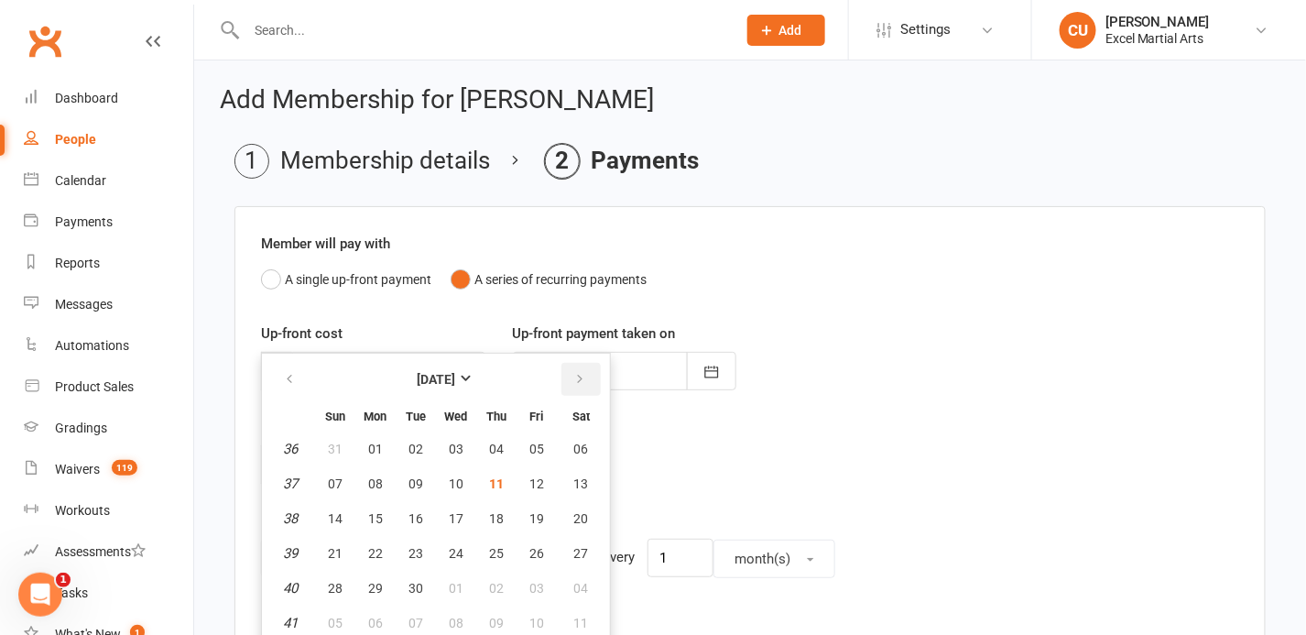
click at [573, 373] on icon "button" at bounding box center [579, 379] width 13 height 15
click at [449, 511] on span "15" at bounding box center [456, 518] width 15 height 15
type input "[DATE]"
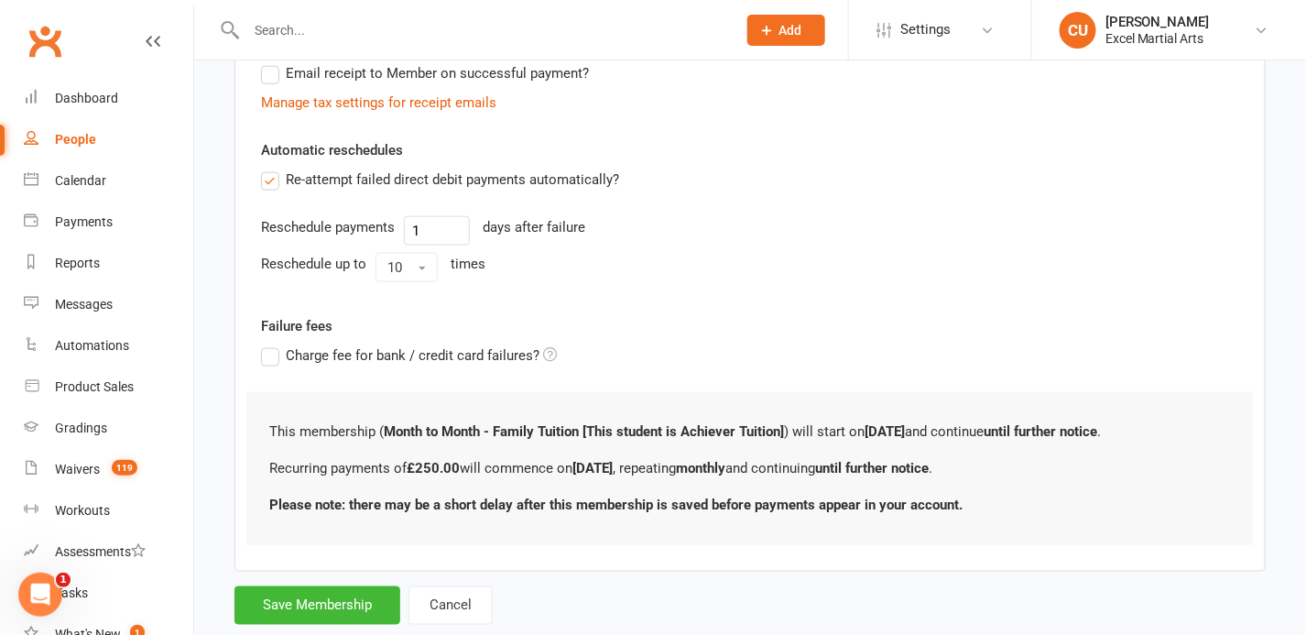
scroll to position [619, 0]
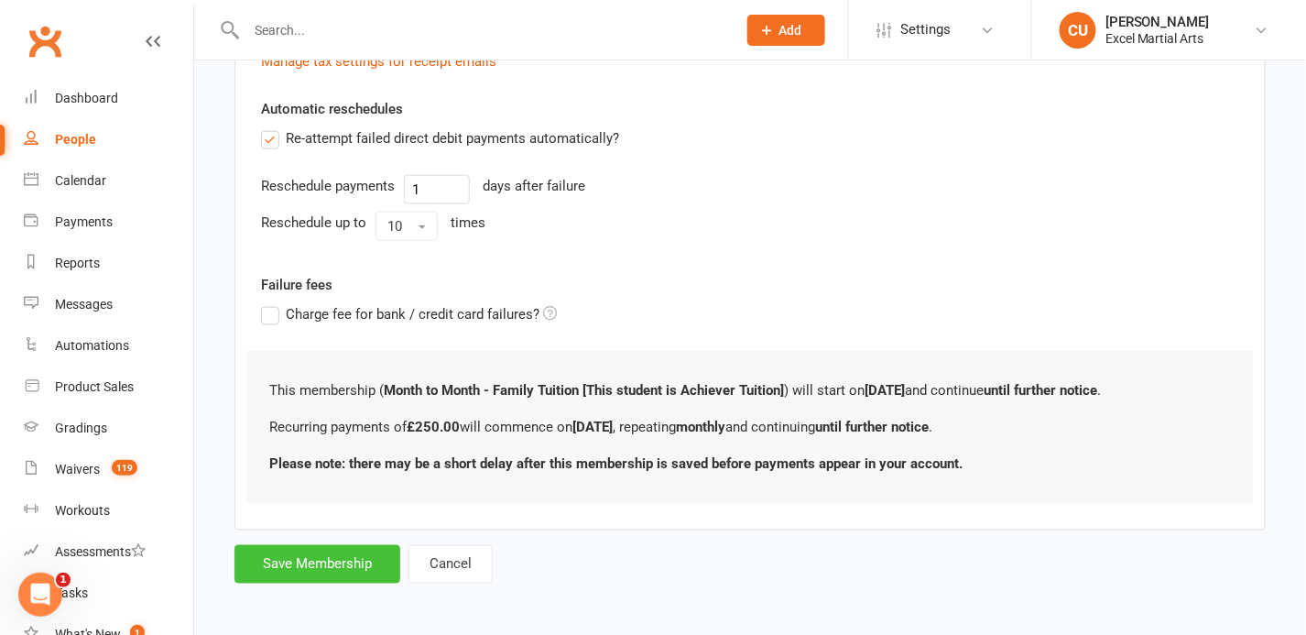
click at [352, 559] on button "Save Membership" at bounding box center [317, 564] width 166 height 38
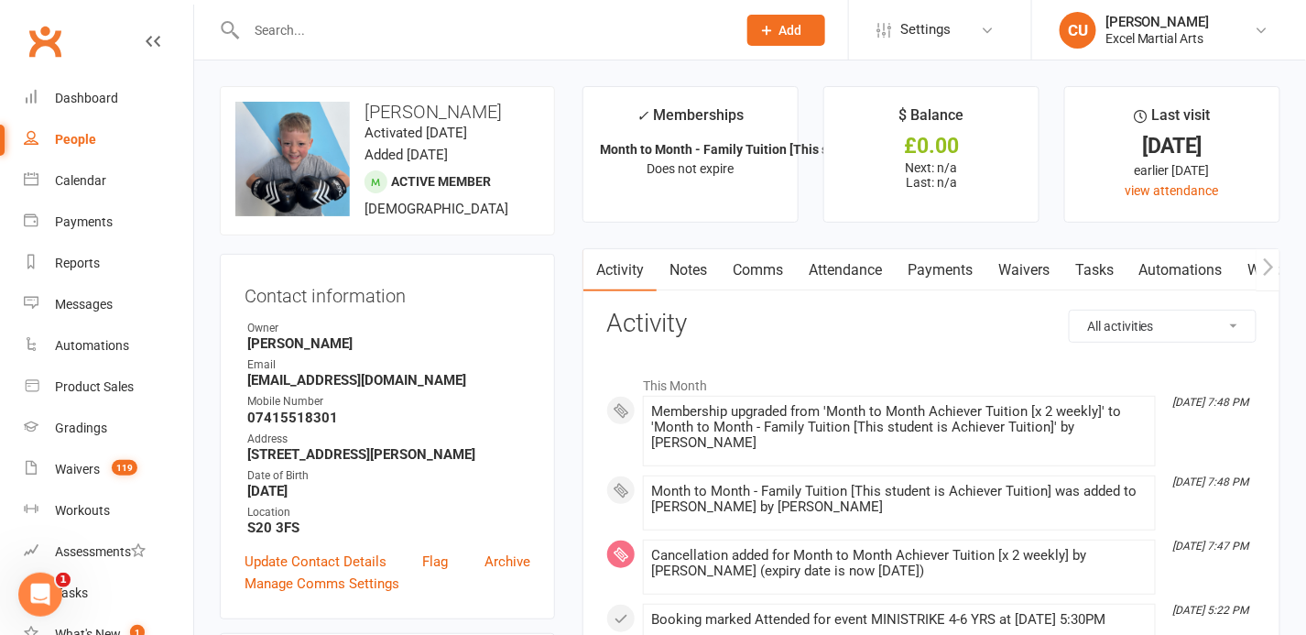
click at [295, 31] on input "text" at bounding box center [482, 30] width 483 height 26
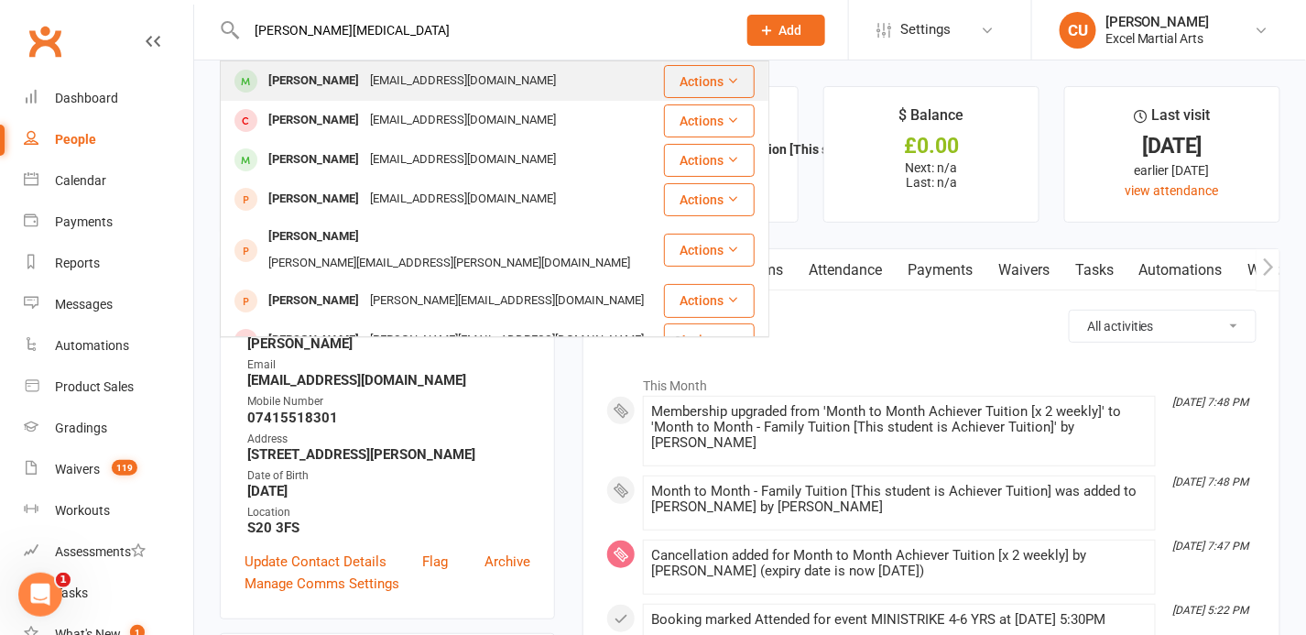
type input "[PERSON_NAME][MEDICAL_DATA]"
click at [314, 73] on div "[PERSON_NAME]" at bounding box center [314, 81] width 102 height 27
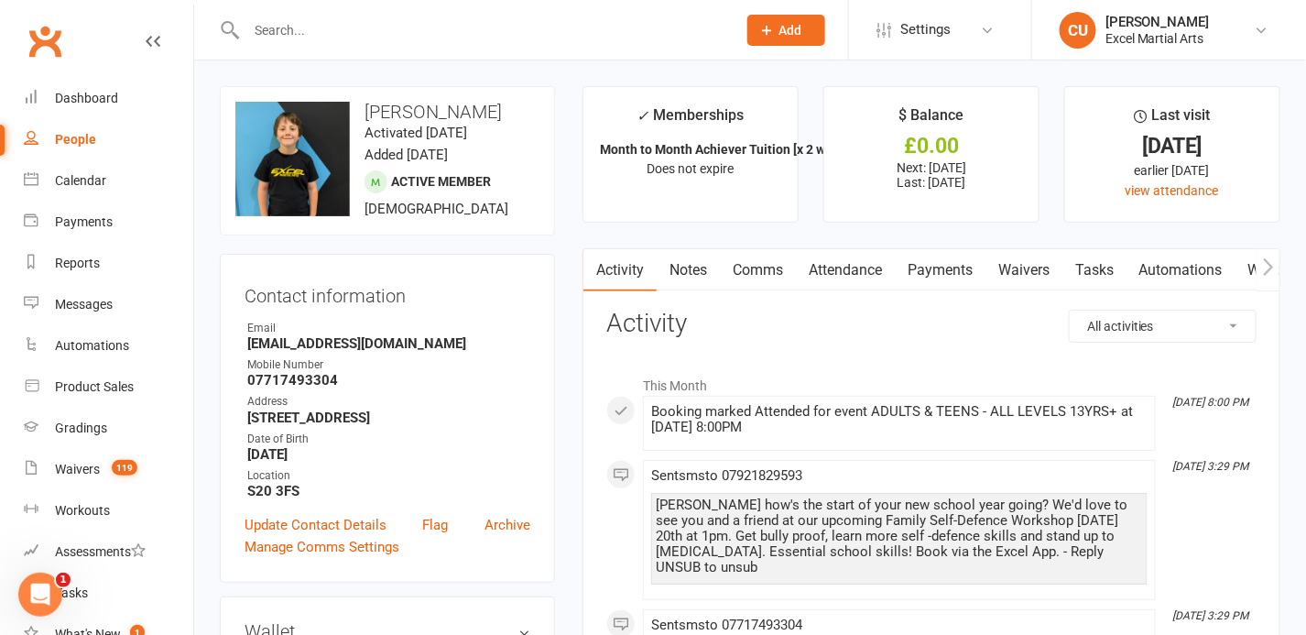
click at [820, 266] on link "Attendance" at bounding box center [845, 270] width 99 height 42
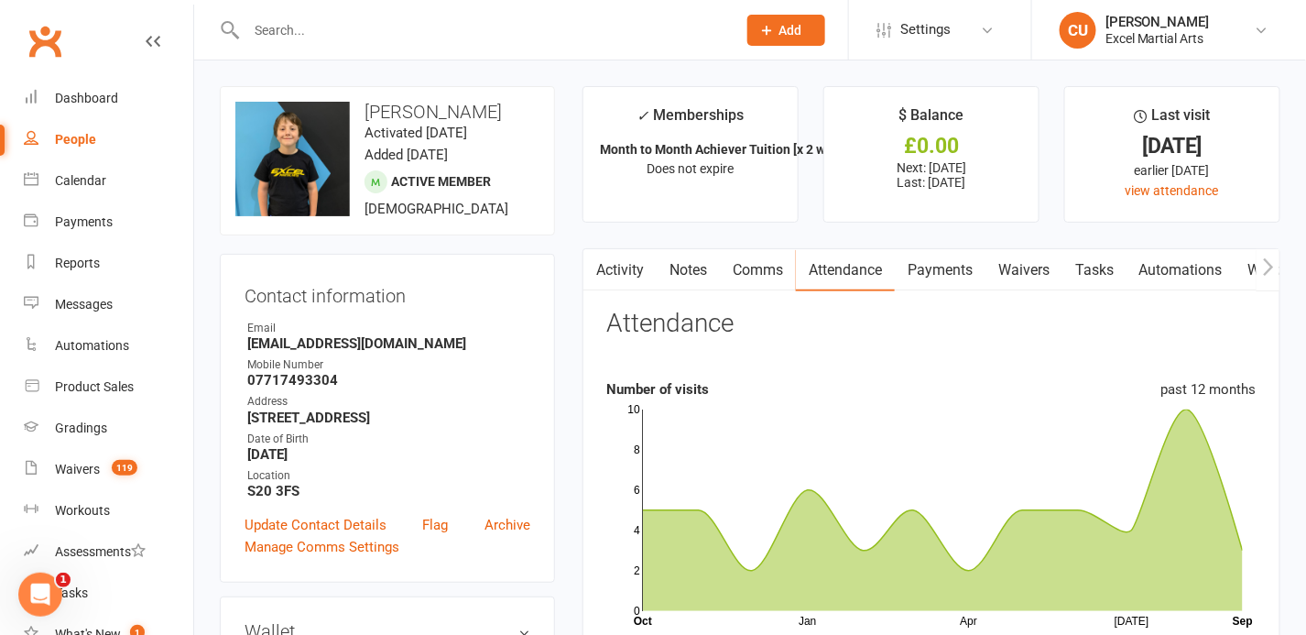
click at [818, 289] on link "Attendance" at bounding box center [845, 270] width 99 height 42
click at [591, 277] on button "button" at bounding box center [594, 269] width 23 height 41
click at [814, 273] on link "Attendance" at bounding box center [845, 270] width 99 height 42
click at [940, 263] on link "Payments" at bounding box center [940, 270] width 91 height 42
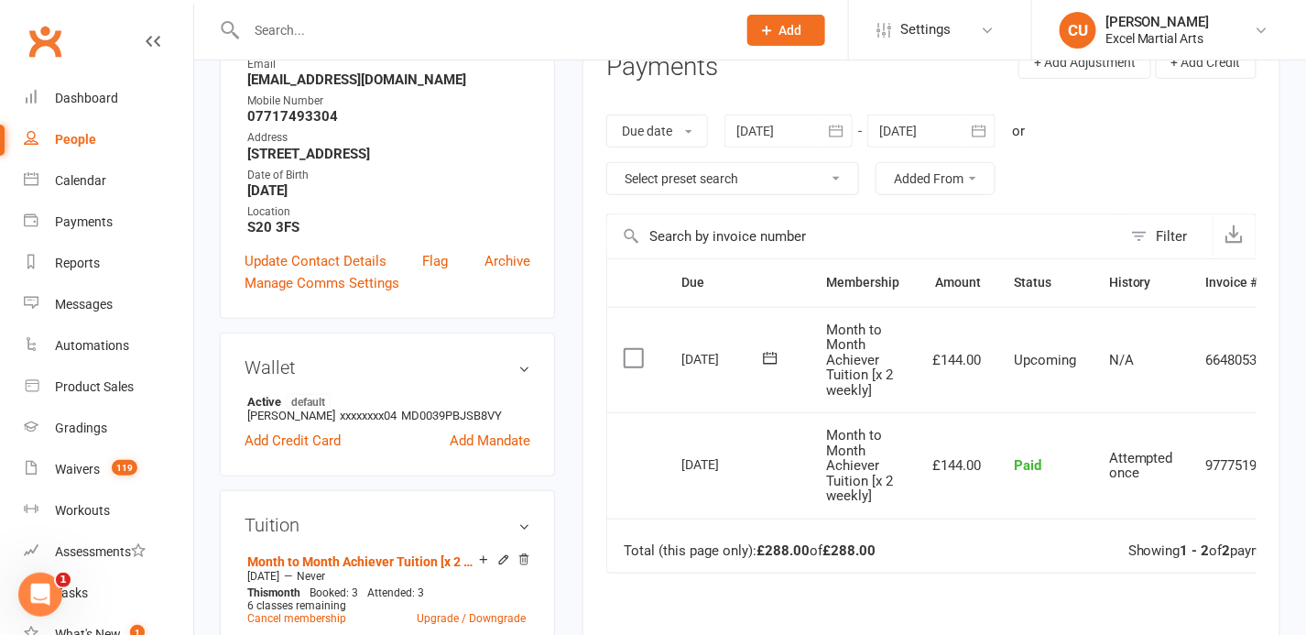
scroll to position [405, 0]
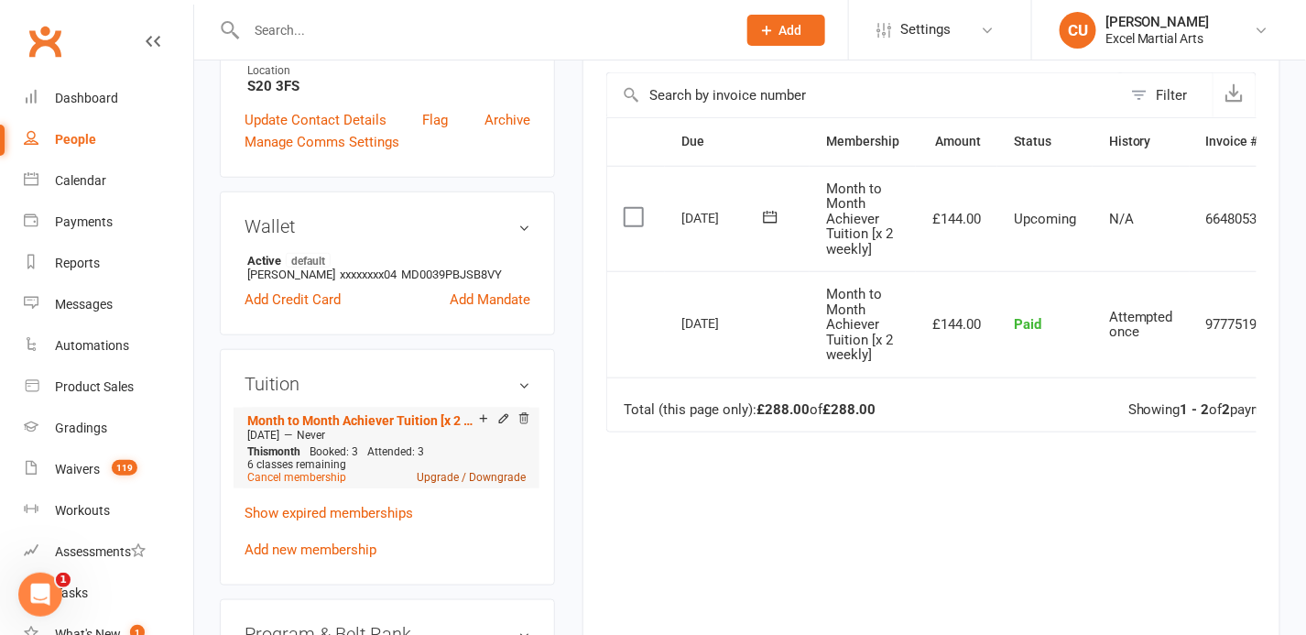
click at [473, 483] on link "Upgrade / Downgrade" at bounding box center [471, 477] width 109 height 13
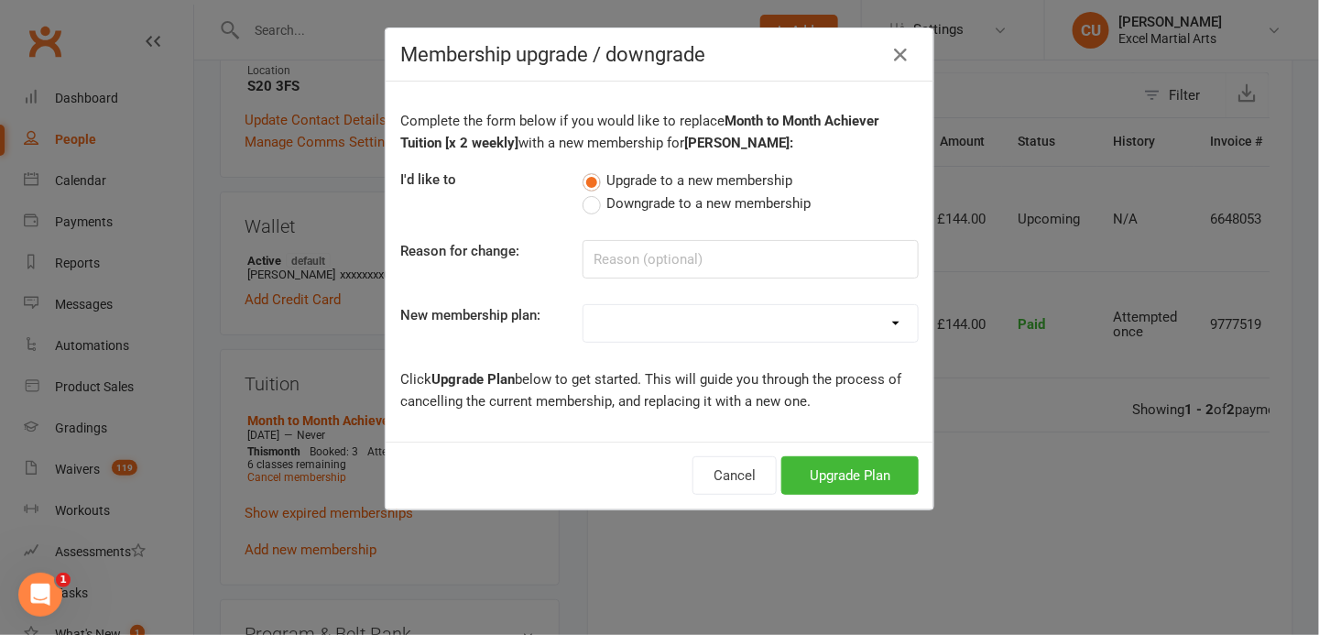
click at [589, 210] on label "Downgrade to a new membership" at bounding box center [696, 203] width 229 height 22
click at [589, 192] on input "Downgrade to a new membership" at bounding box center [588, 192] width 12 height 0
drag, startPoint x: 589, startPoint y: 210, endPoint x: 766, endPoint y: 364, distance: 235.0
click at [766, 364] on div "Complete the form below if you would like to replace Month to Month Achiever Tu…" at bounding box center [659, 261] width 548 height 360
click at [829, 336] on select "Month to Month Limited Tuition [x 1 weekly] Month to Month Achiever Tuition [x …" at bounding box center [750, 323] width 334 height 37
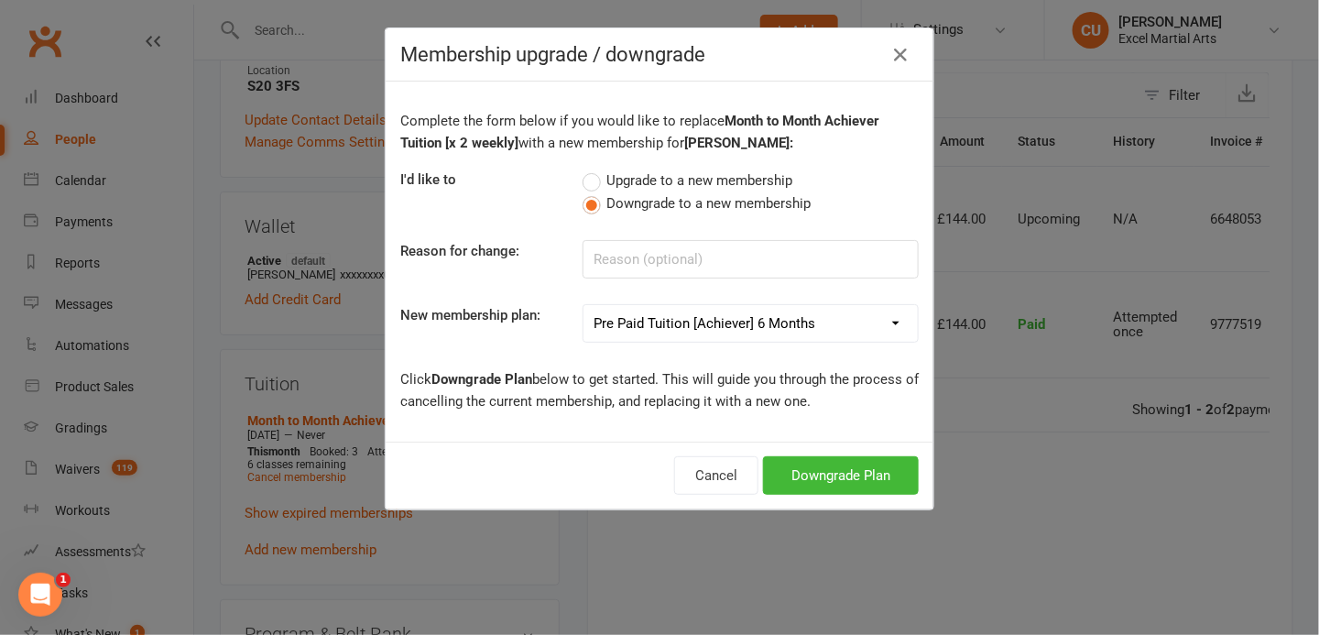
click at [583, 305] on select "Month to Month Limited Tuition [x 1 weekly] Month to Month Achiever Tuition [x …" at bounding box center [750, 323] width 334 height 37
click at [729, 311] on select "Month to Month Limited Tuition [x 1 weekly] Month to Month Achiever Tuition [x …" at bounding box center [750, 323] width 334 height 37
select select "0"
click at [583, 305] on select "Month to Month Limited Tuition [x 1 weekly] Month to Month Achiever Tuition [x …" at bounding box center [750, 323] width 334 height 37
click at [786, 466] on button "Downgrade Plan" at bounding box center [841, 475] width 156 height 38
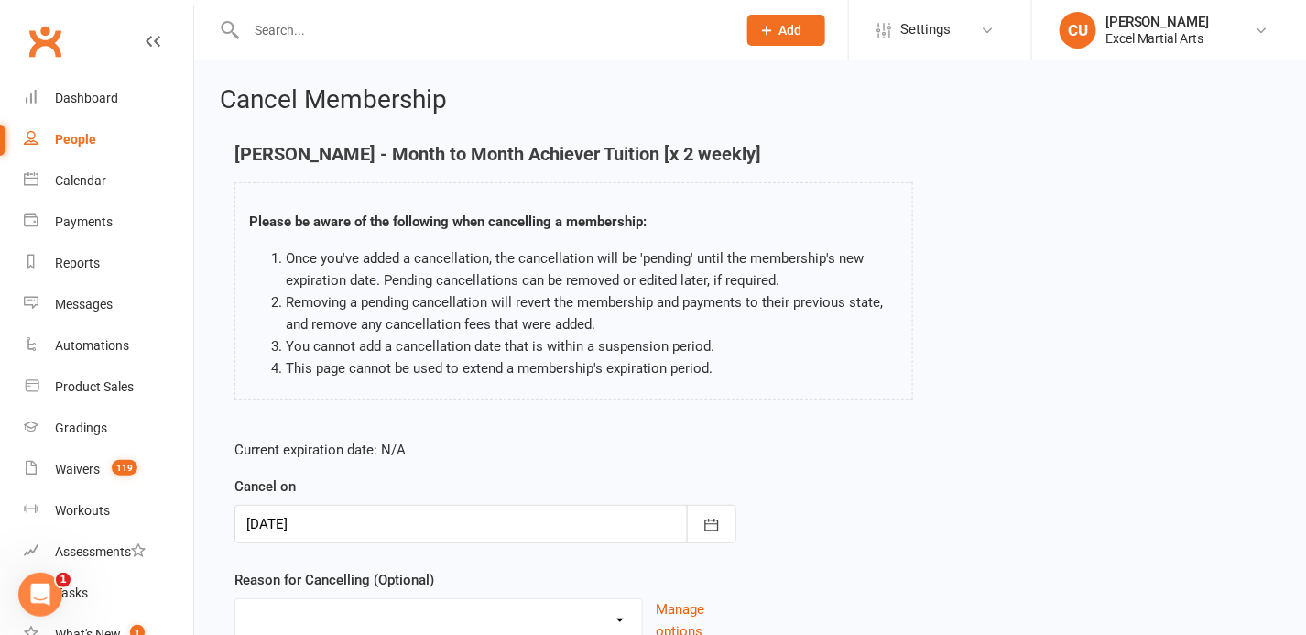
scroll to position [155, 0]
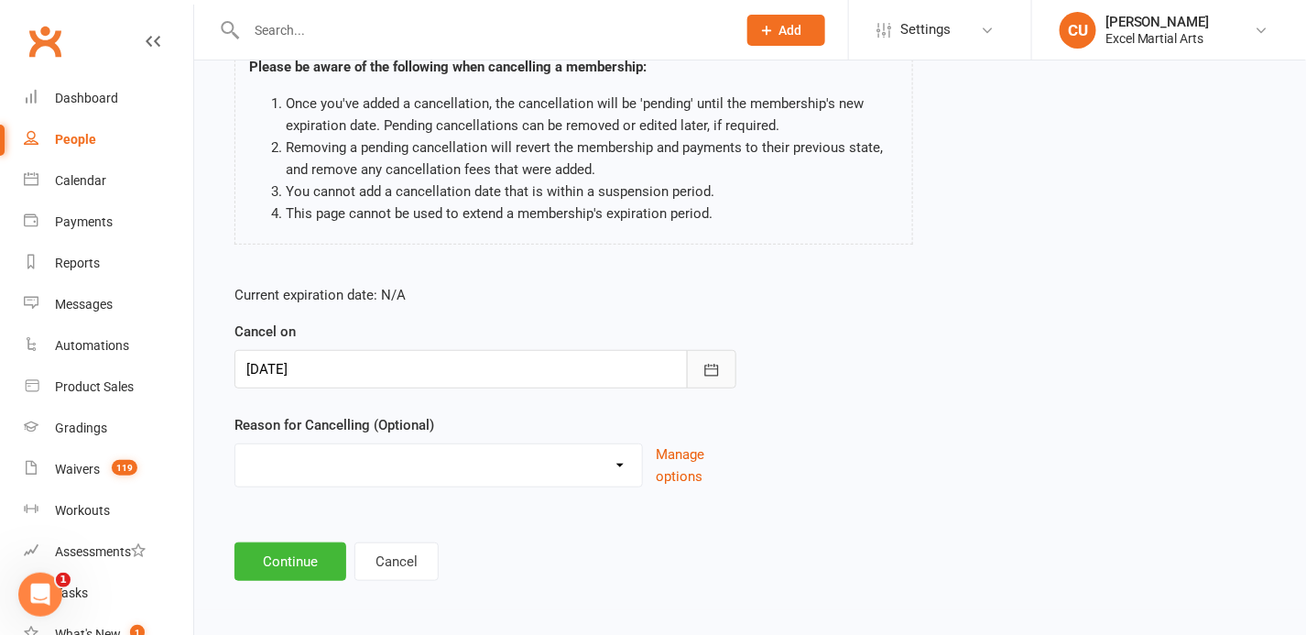
click at [712, 370] on icon "button" at bounding box center [711, 370] width 18 height 18
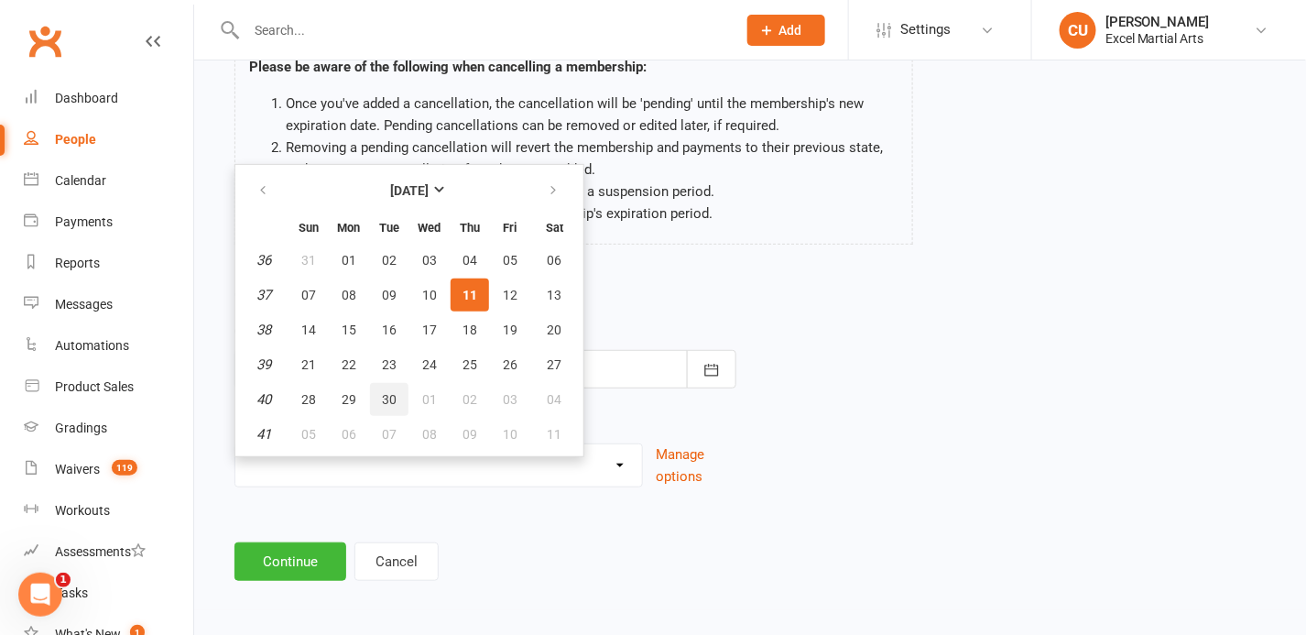
click at [387, 397] on span "30" at bounding box center [389, 399] width 15 height 15
type input "[DATE]"
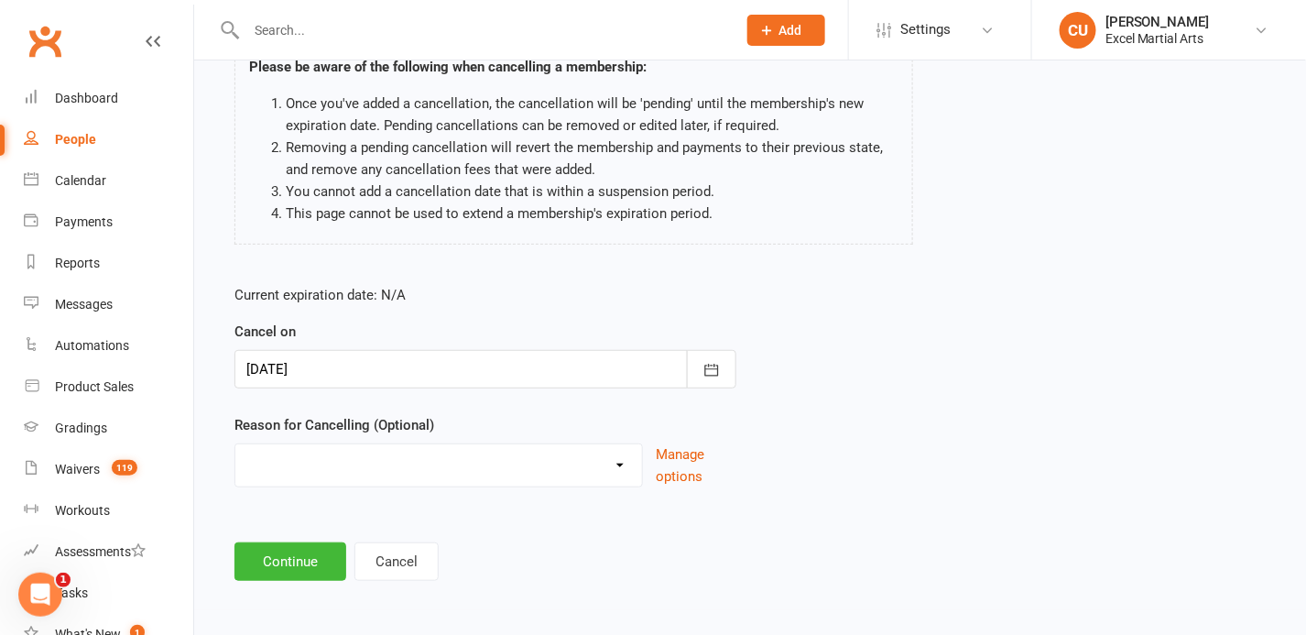
click at [352, 457] on select "Holiday Injury Upgrading/Downgrading Other reason" at bounding box center [438, 462] width 407 height 37
select select "2"
click at [235, 444] on select "Holiday Injury Upgrading/Downgrading Other reason" at bounding box center [438, 462] width 407 height 37
click at [297, 559] on button "Continue" at bounding box center [290, 561] width 112 height 38
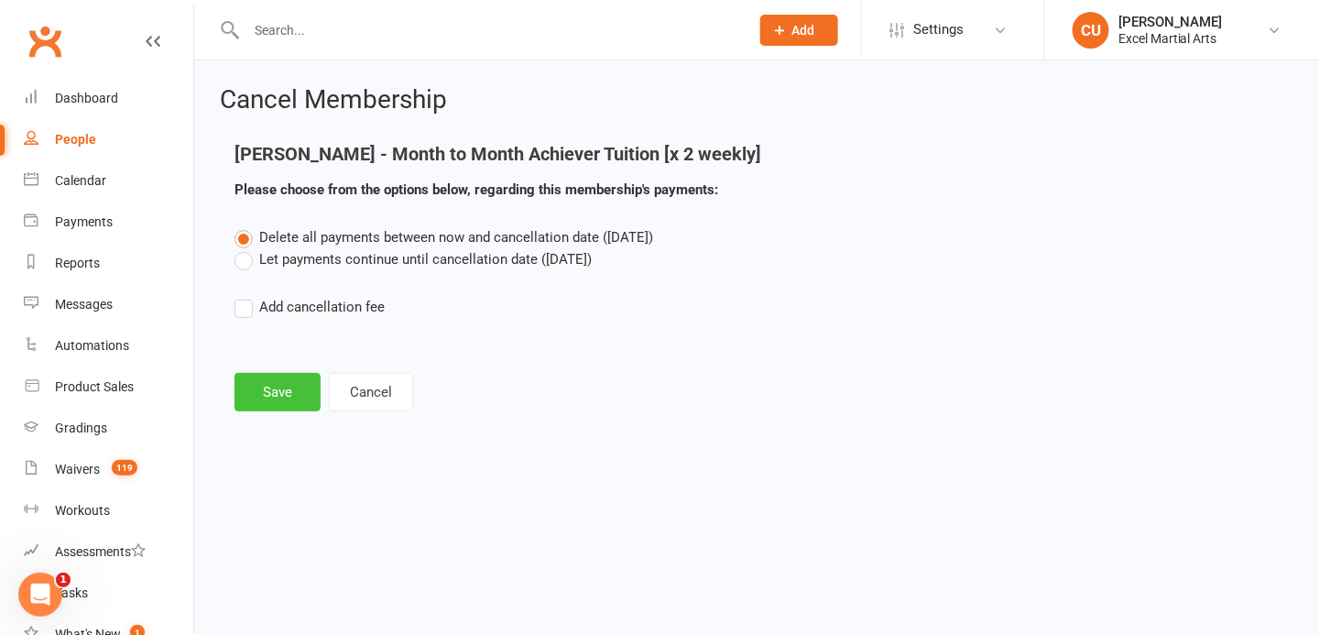
click at [266, 388] on button "Save" at bounding box center [277, 392] width 86 height 38
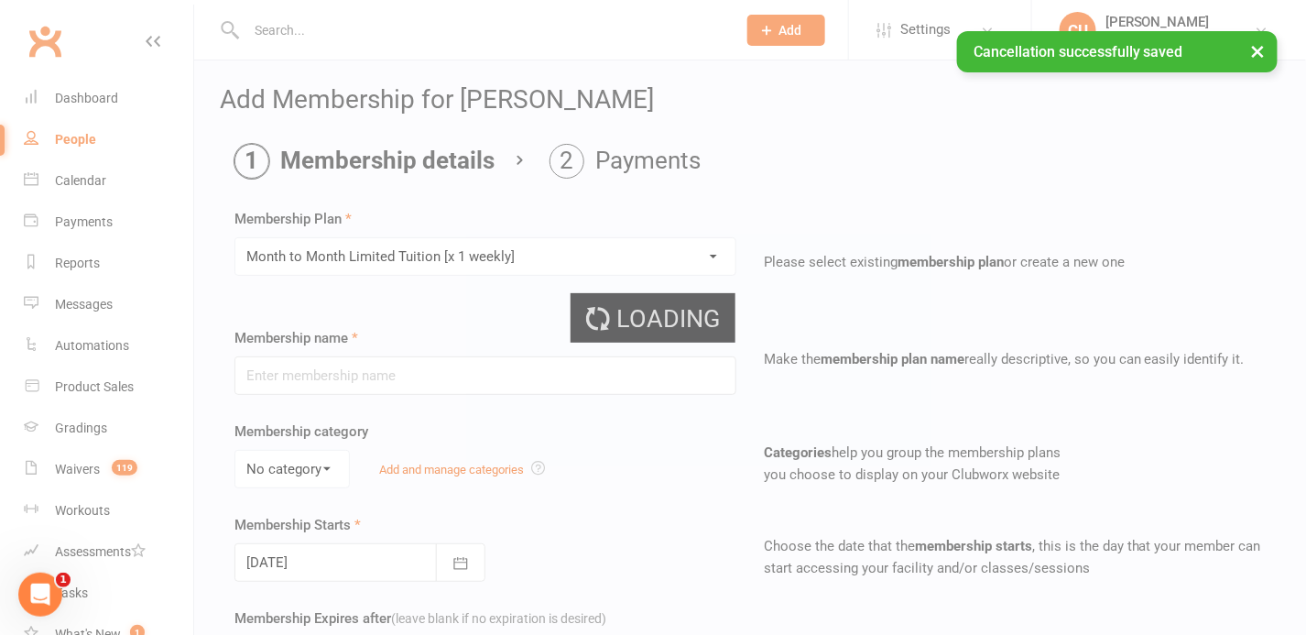
type input "Month to Month Limited Tuition [x 1 weekly]"
select select "2"
type input "0"
type input "5"
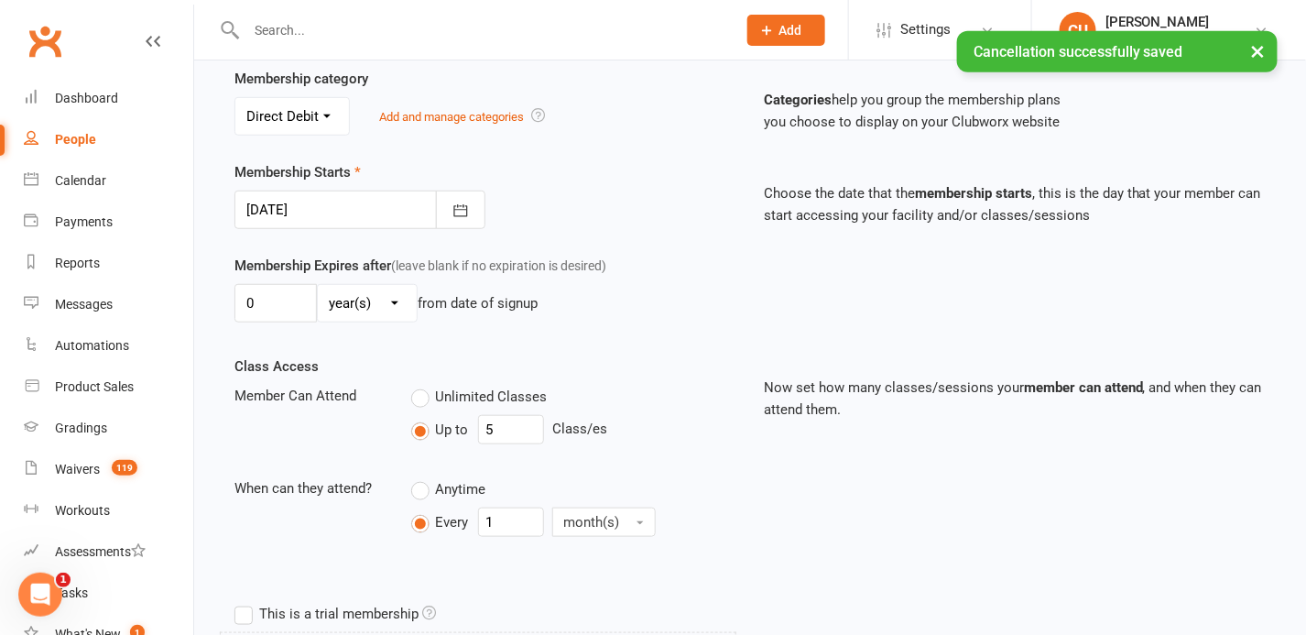
scroll to position [352, 0]
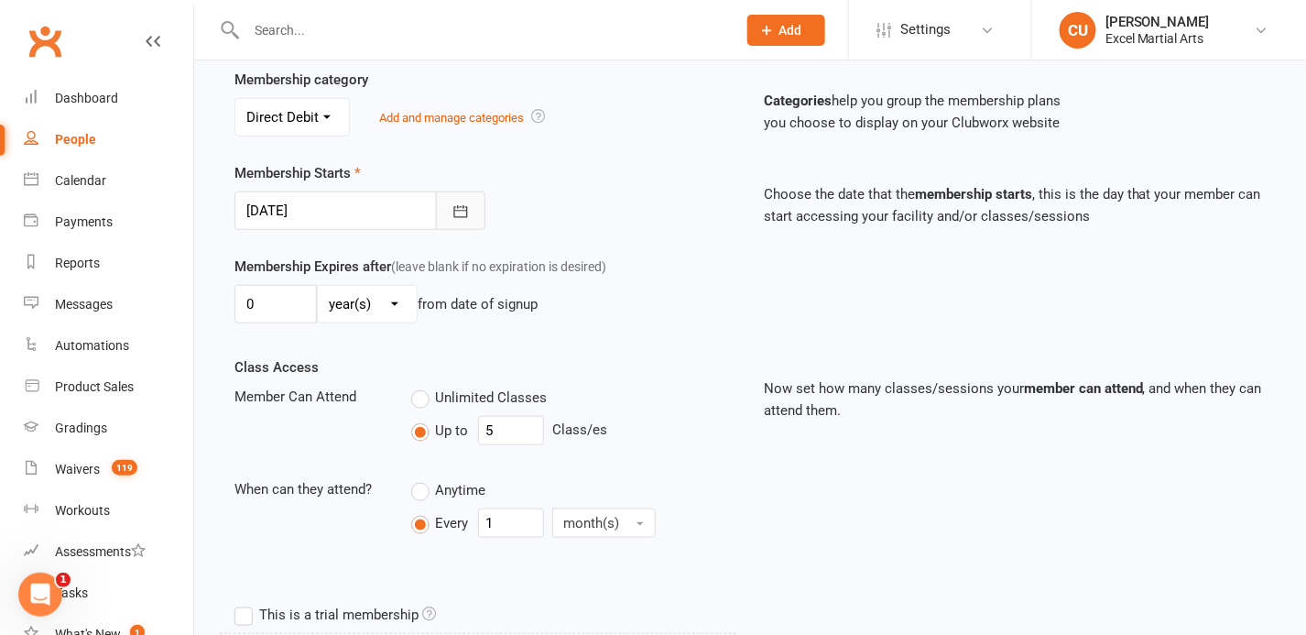
click at [451, 207] on icon "button" at bounding box center [460, 211] width 18 height 18
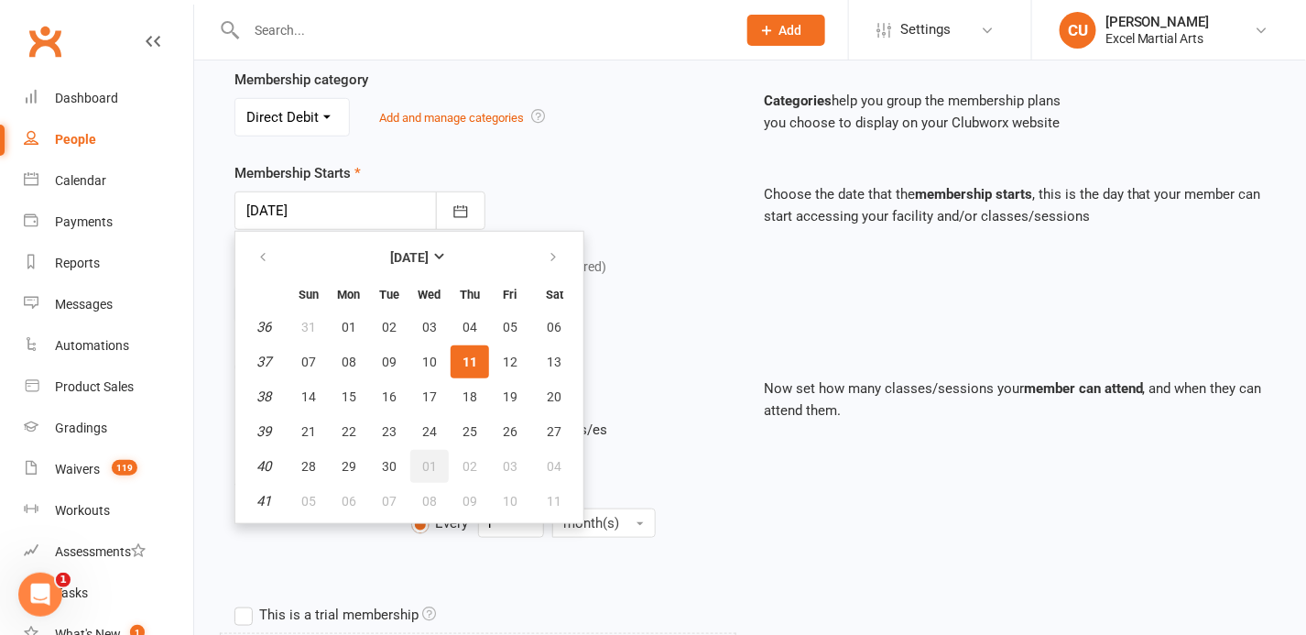
click at [422, 459] on span "01" at bounding box center [429, 466] width 15 height 15
type input "[DATE]"
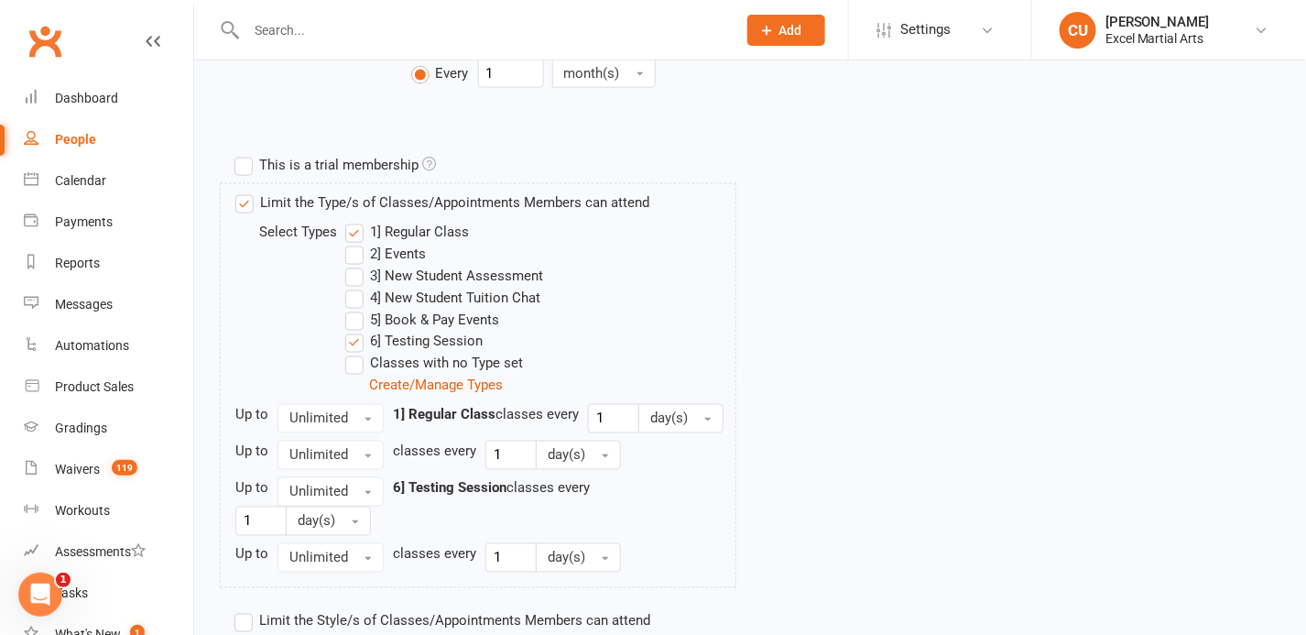
scroll to position [967, 0]
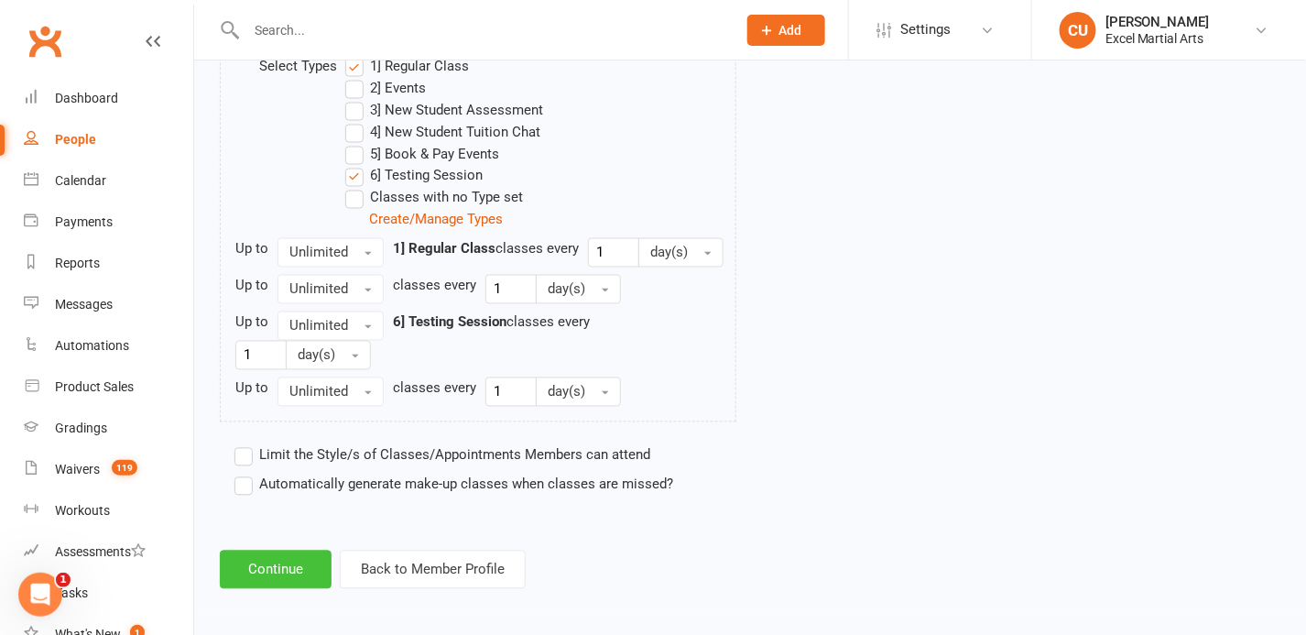
click at [293, 557] on button "Continue" at bounding box center [276, 569] width 112 height 38
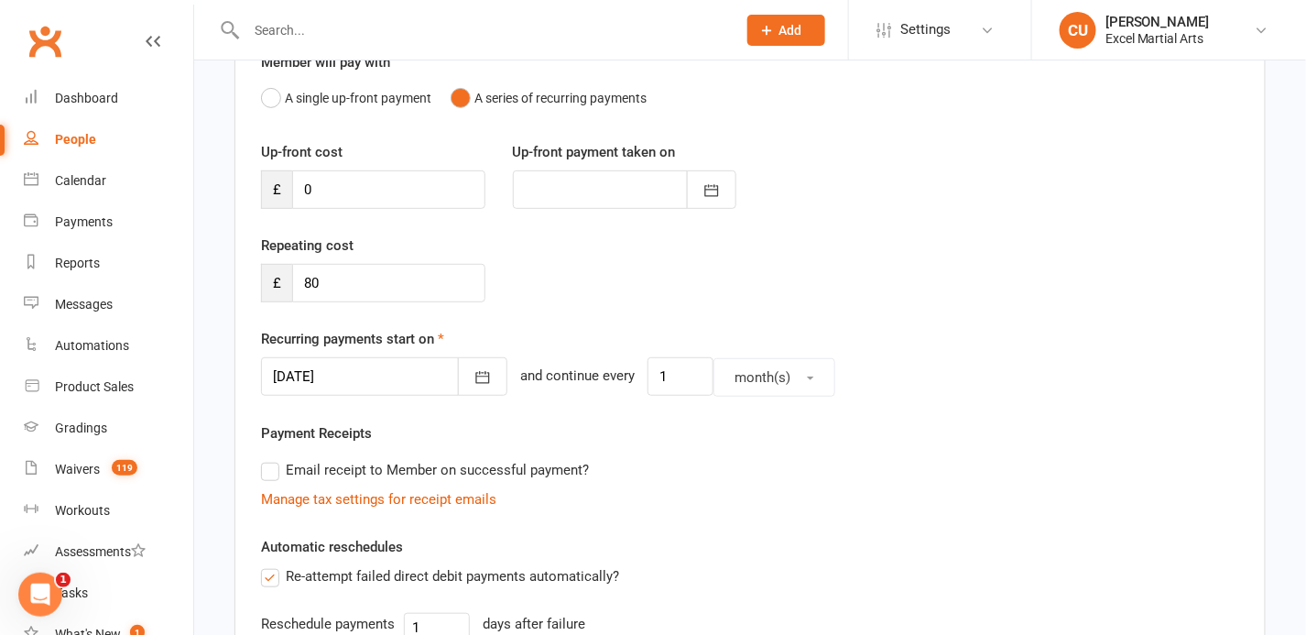
scroll to position [619, 0]
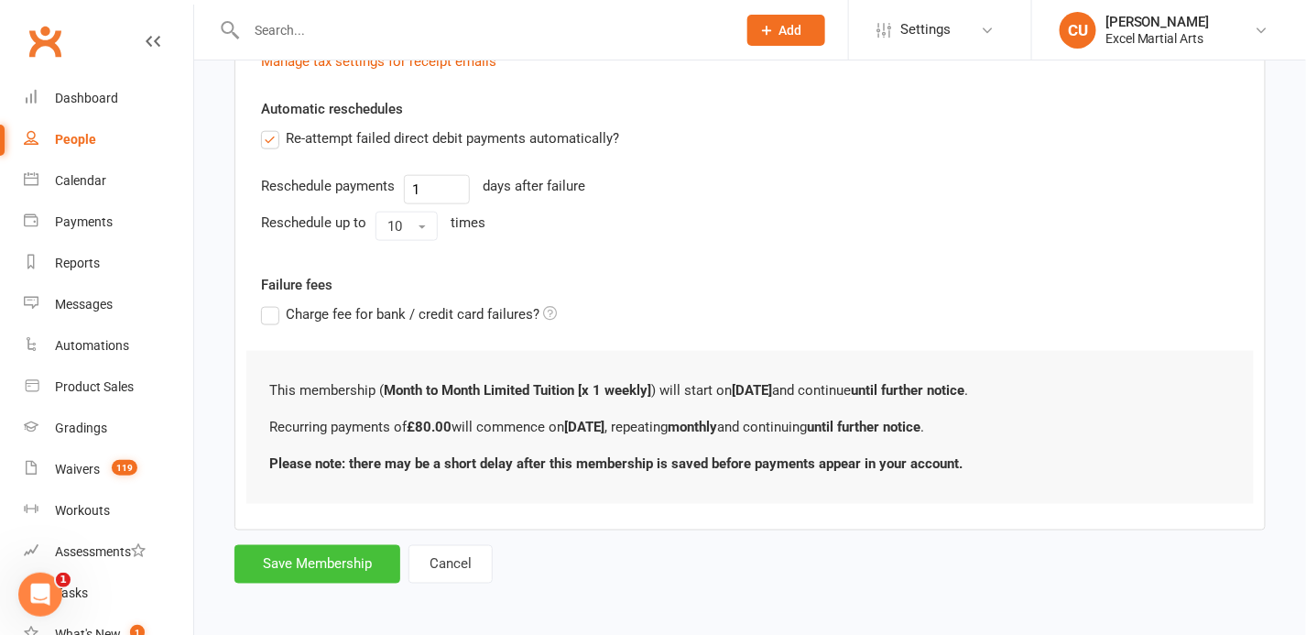
click at [352, 568] on button "Save Membership" at bounding box center [317, 564] width 166 height 38
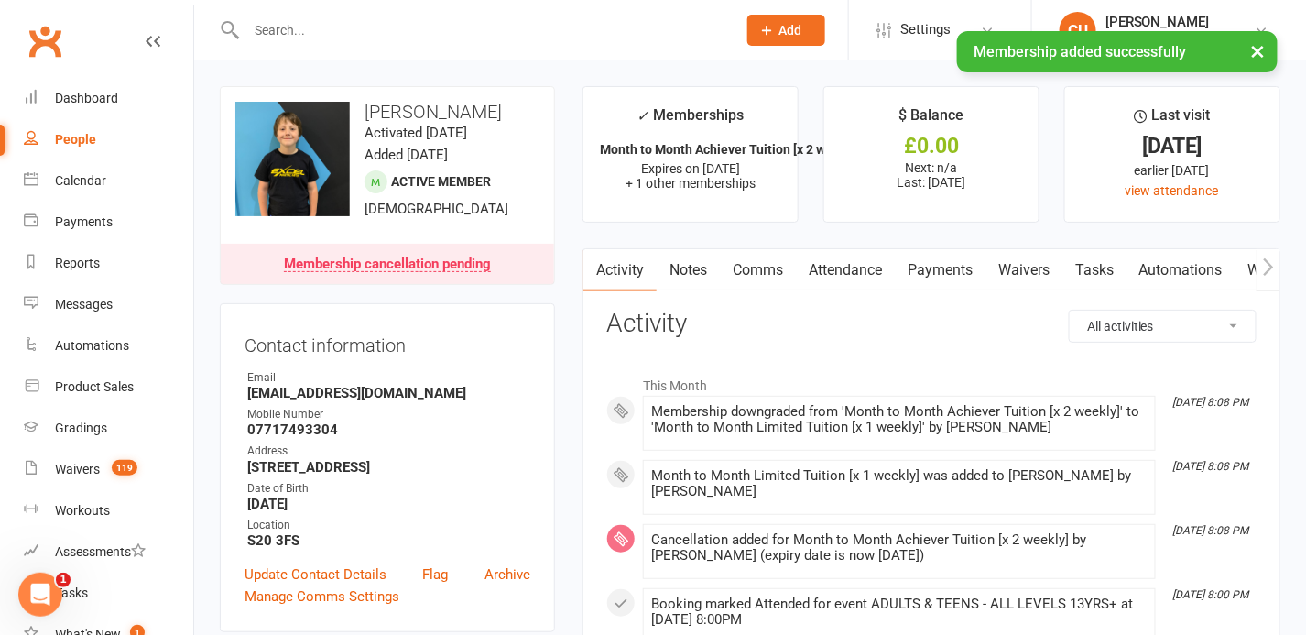
click at [919, 266] on link "Payments" at bounding box center [940, 270] width 91 height 42
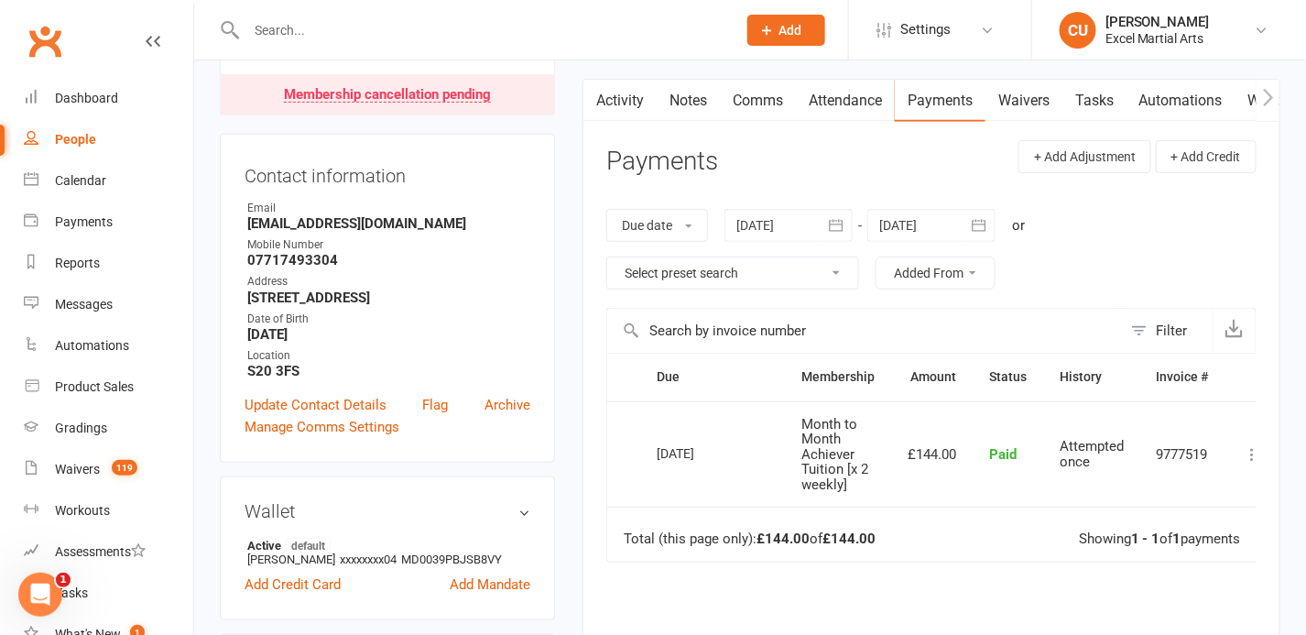
scroll to position [220, 0]
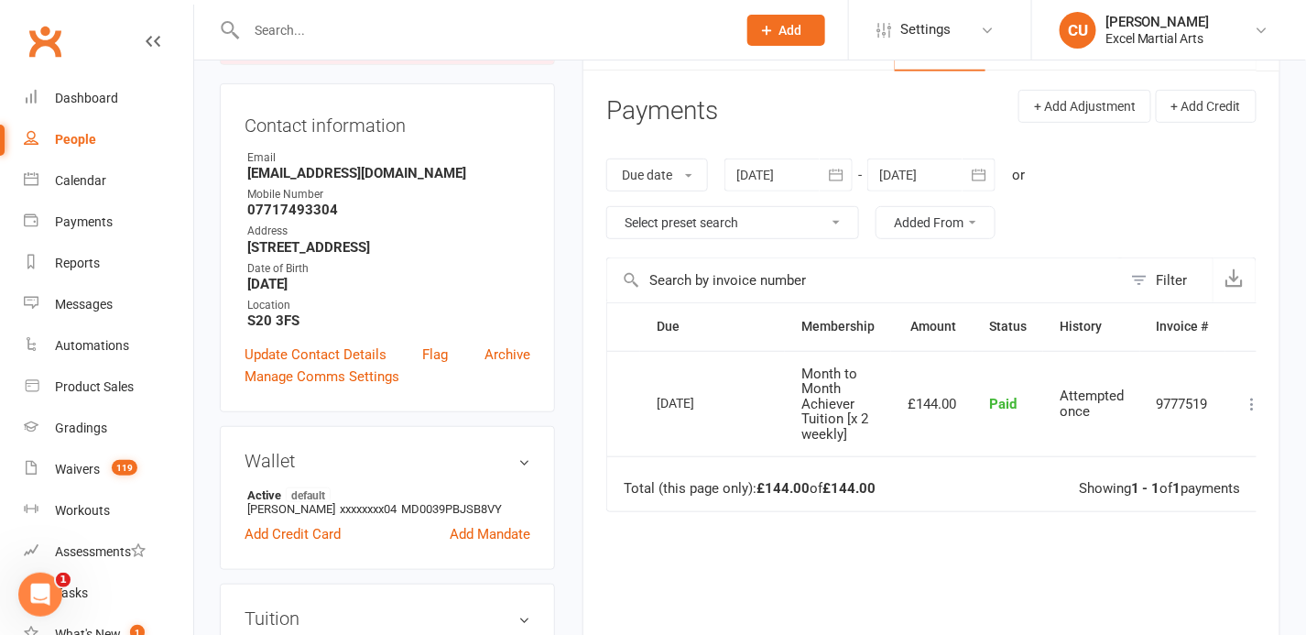
click at [972, 179] on icon "button" at bounding box center [979, 175] width 18 height 18
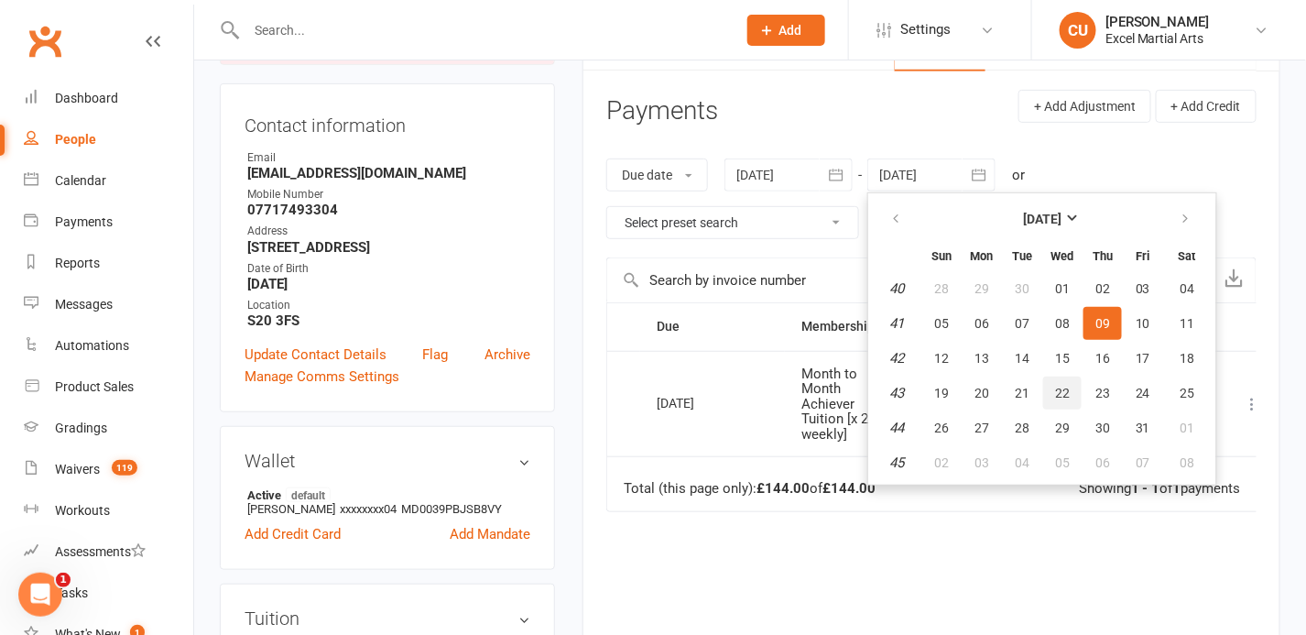
click at [1053, 397] on button "22" at bounding box center [1062, 392] width 38 height 33
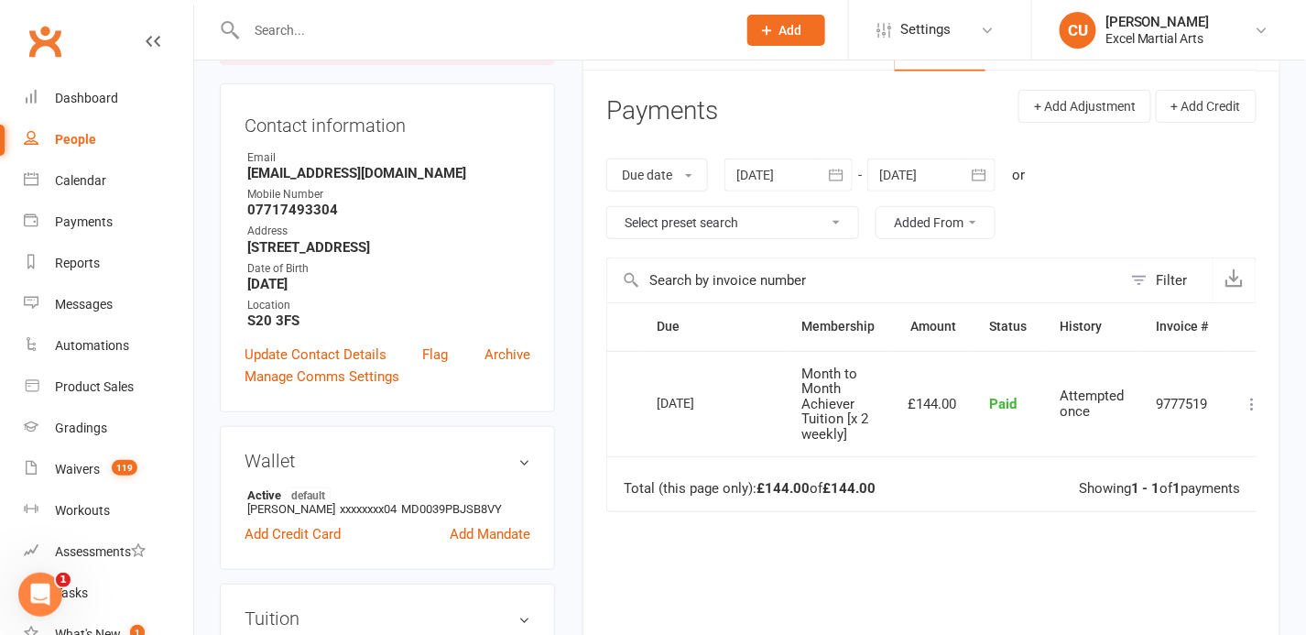
click at [972, 169] on icon "button" at bounding box center [979, 175] width 18 height 18
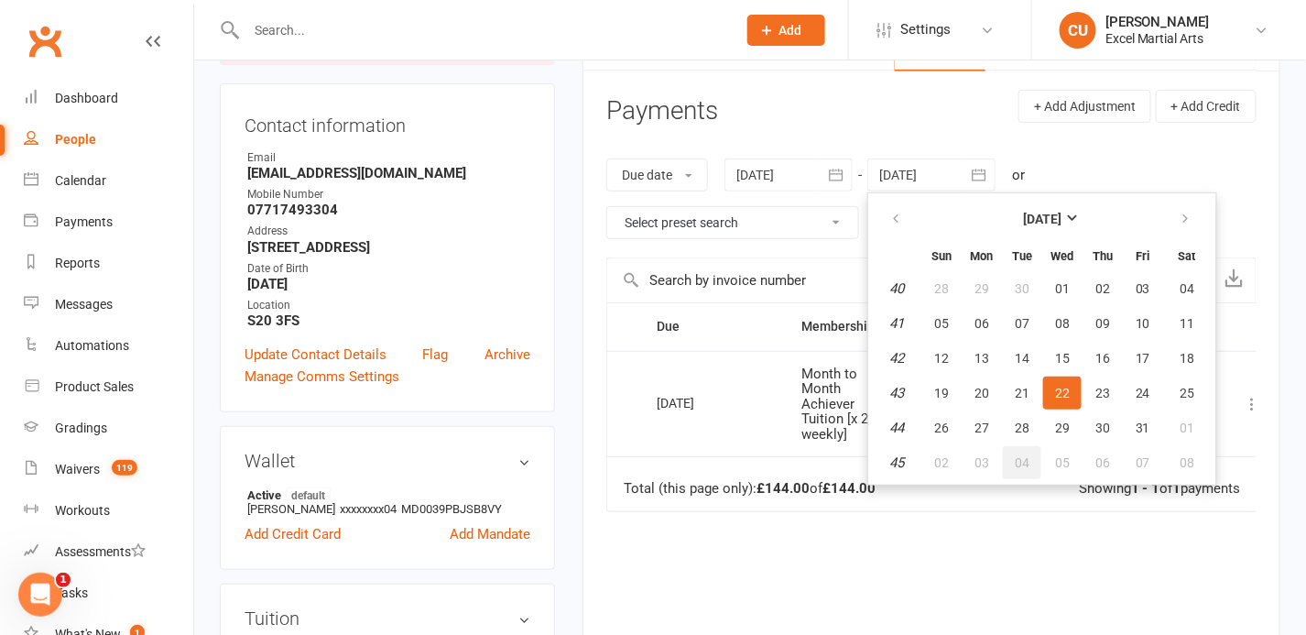
click at [1029, 470] on button "04" at bounding box center [1022, 462] width 38 height 33
type input "[DATE]"
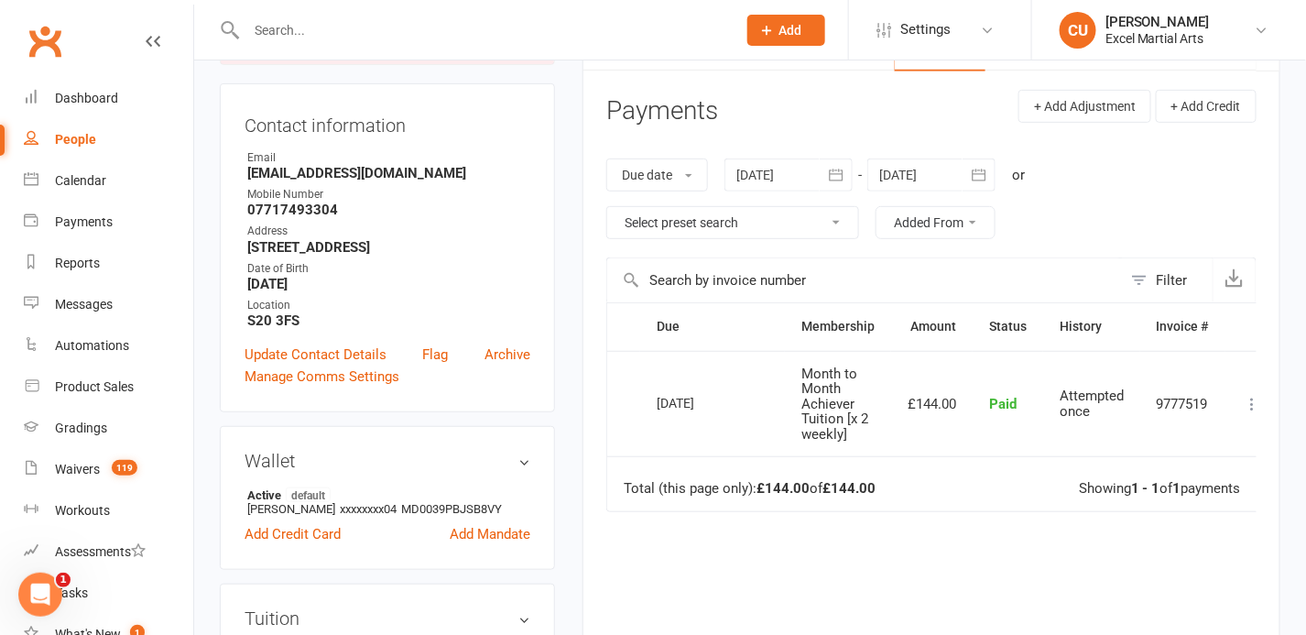
click at [979, 180] on icon "button" at bounding box center [979, 175] width 18 height 18
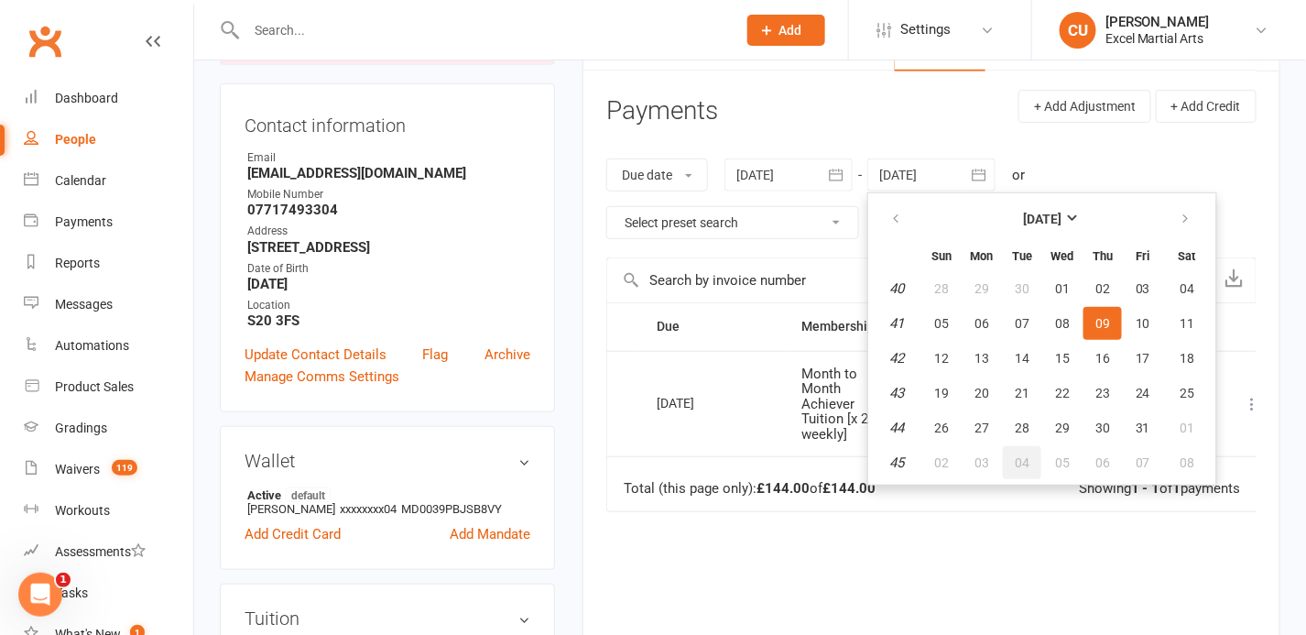
click at [1005, 456] on button "04" at bounding box center [1022, 462] width 38 height 33
type input "[DATE]"
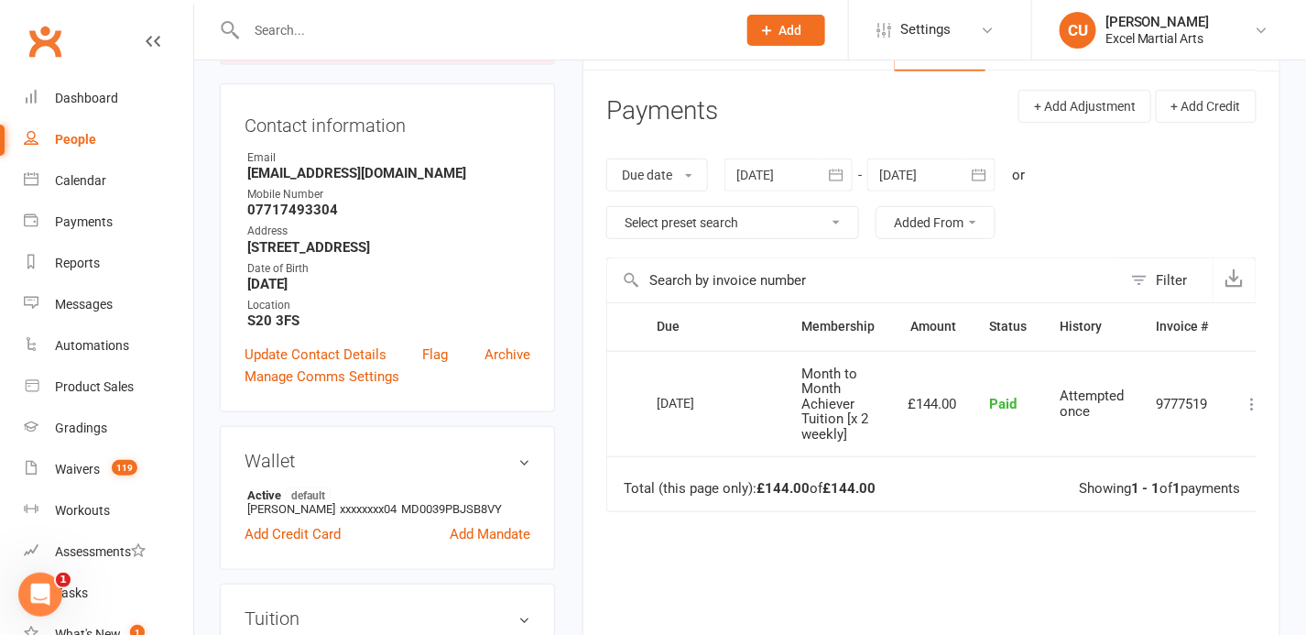
drag, startPoint x: 1005, startPoint y: 456, endPoint x: 1028, endPoint y: 255, distance: 202.7
click at [1028, 255] on div "Due date Due date Date paid Date failed 11 Aug 2025 August 2025 Sun Mon Tue Wed…" at bounding box center [931, 198] width 650 height 117
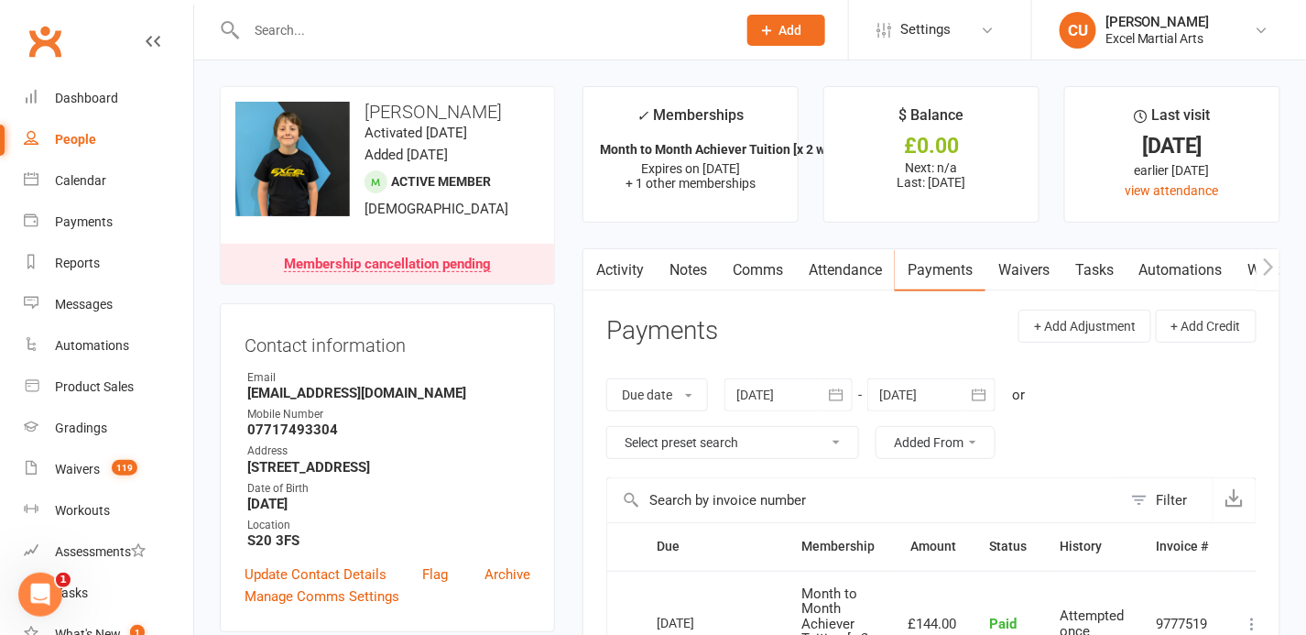
click at [995, 399] on button "button" at bounding box center [978, 394] width 33 height 33
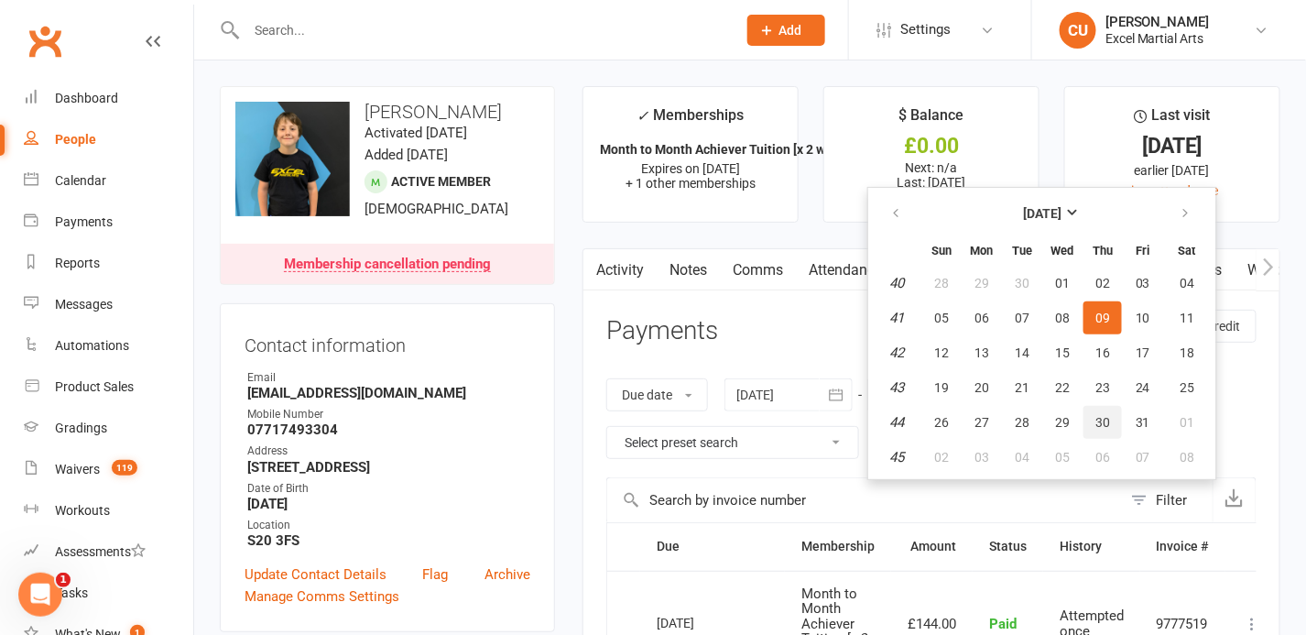
click at [1099, 415] on span "30" at bounding box center [1102, 422] width 15 height 15
type input "30 Oct 2025"
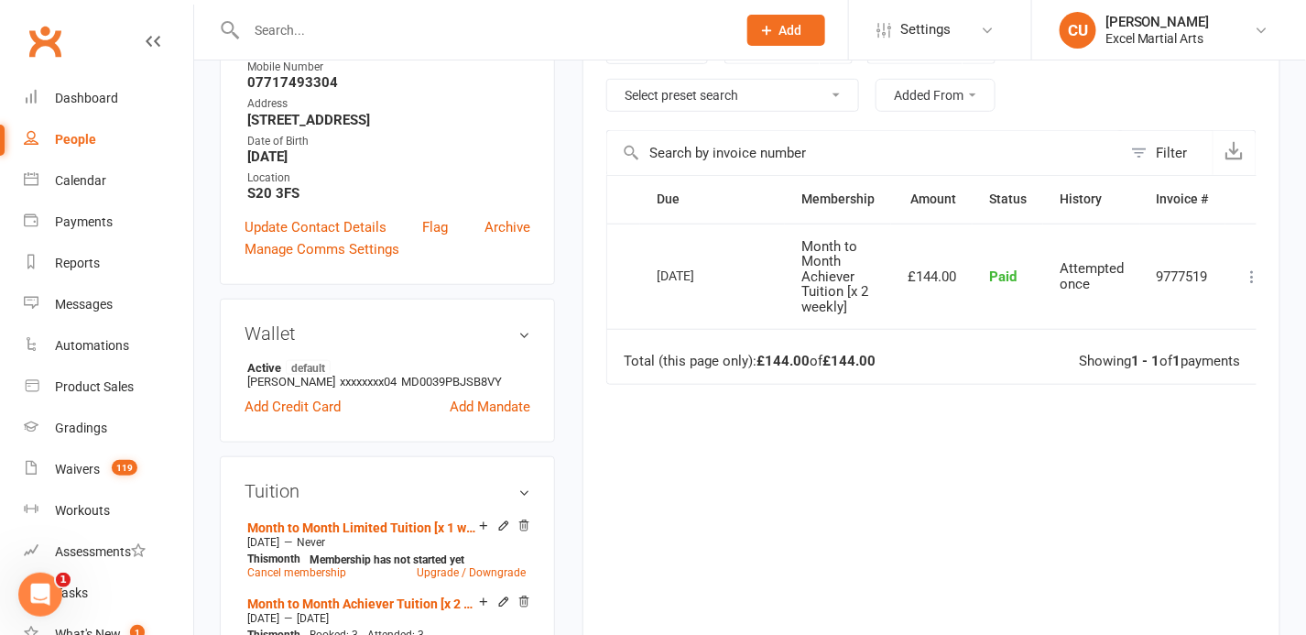
scroll to position [349, 0]
click at [869, 353] on strong "£144.00" at bounding box center [848, 359] width 53 height 16
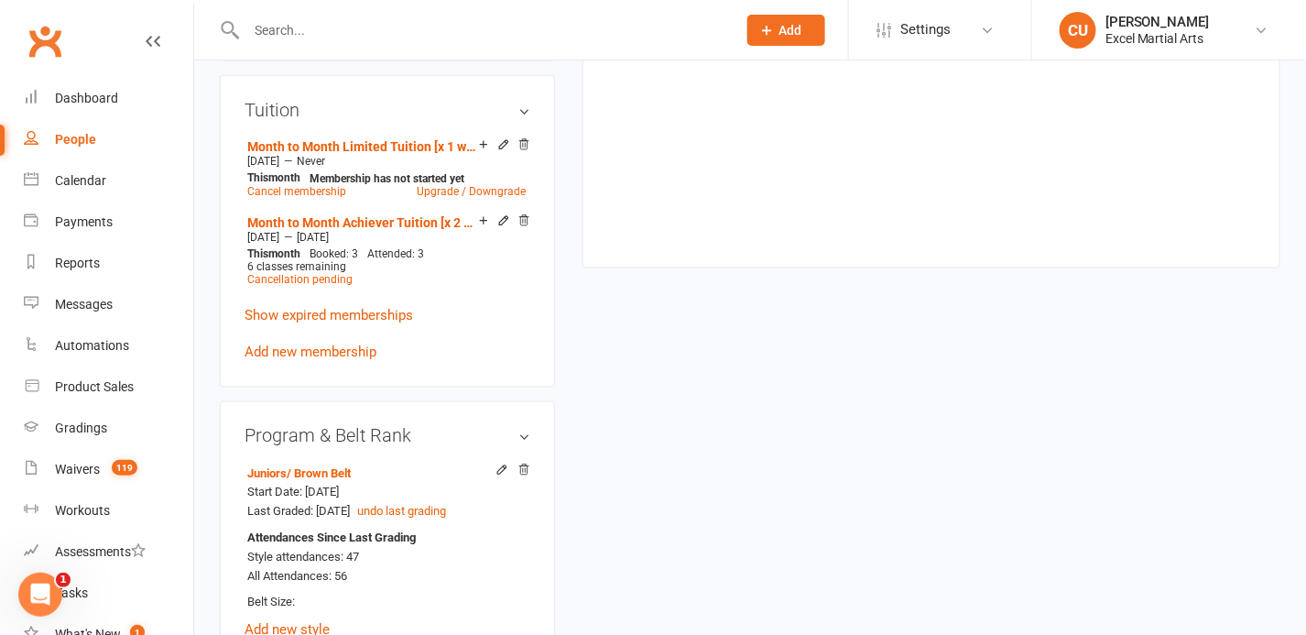
scroll to position [665, 0]
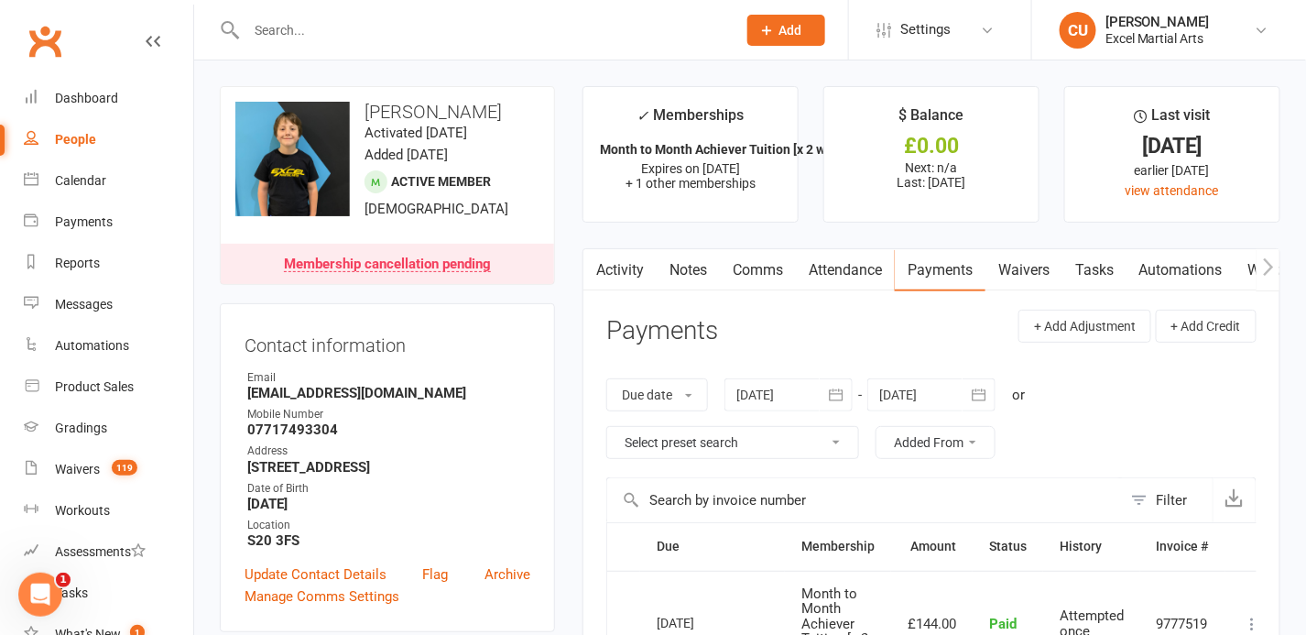
scroll to position [389, 0]
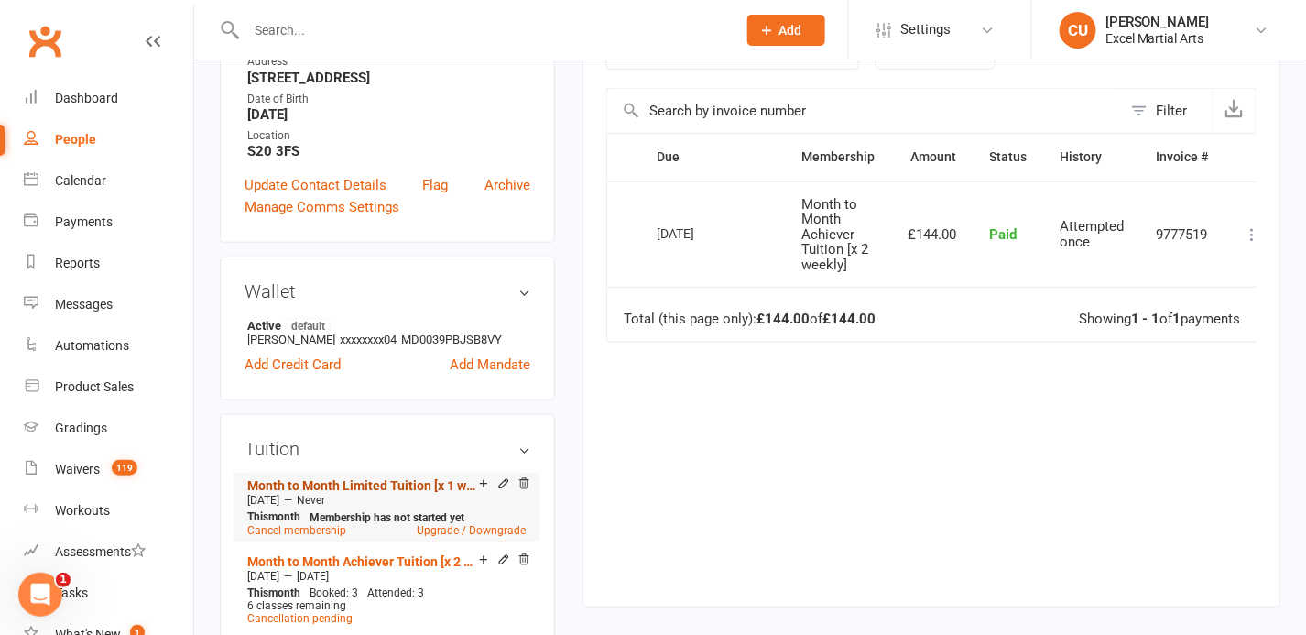
click at [403, 493] on link "Month to Month Limited Tuition [x 1 weekly]" at bounding box center [363, 485] width 232 height 15
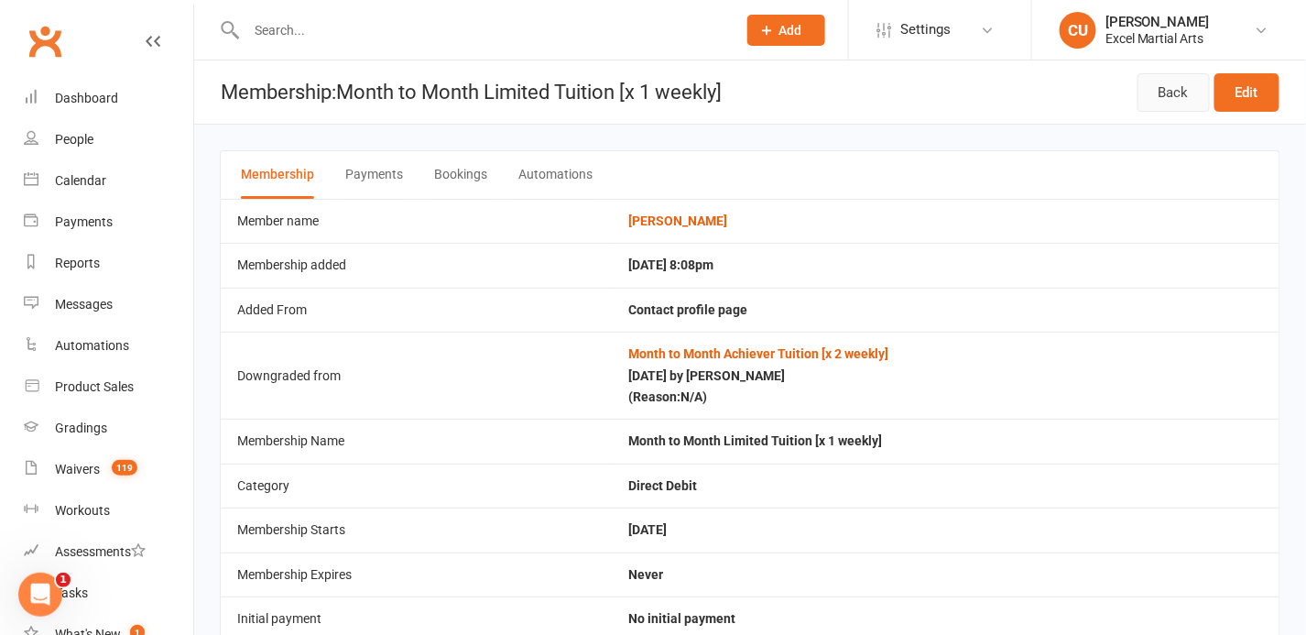
click at [1171, 100] on link "Back" at bounding box center [1173, 92] width 72 height 38
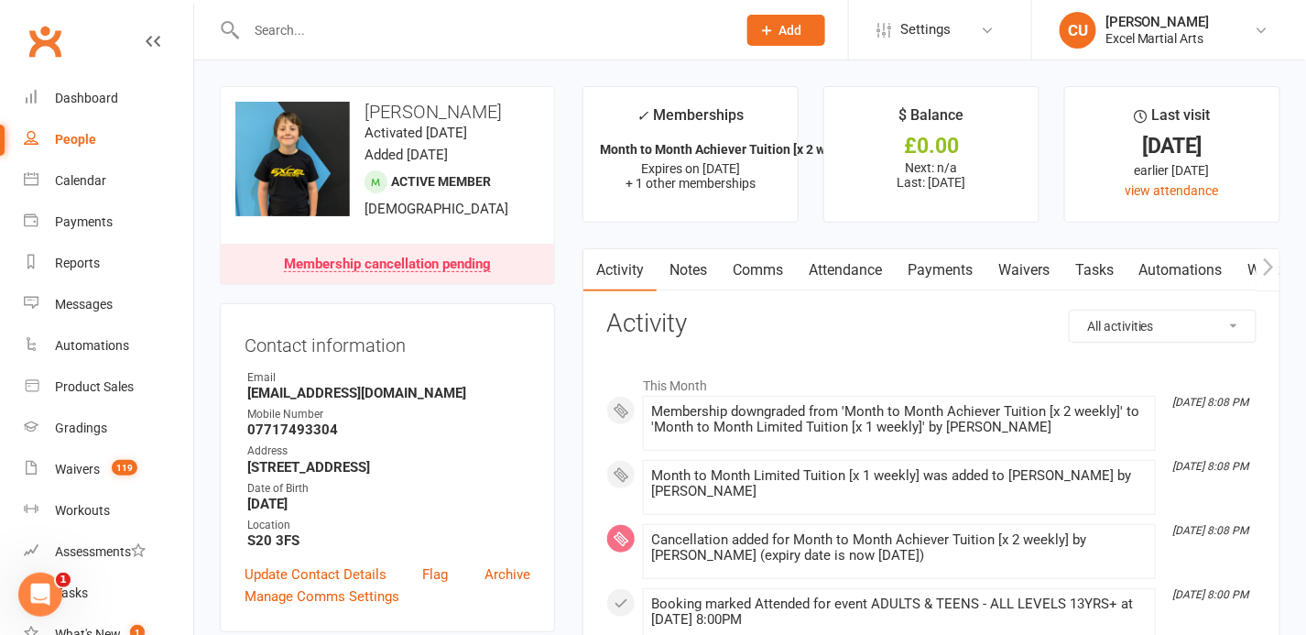
click at [945, 266] on link "Payments" at bounding box center [940, 270] width 91 height 42
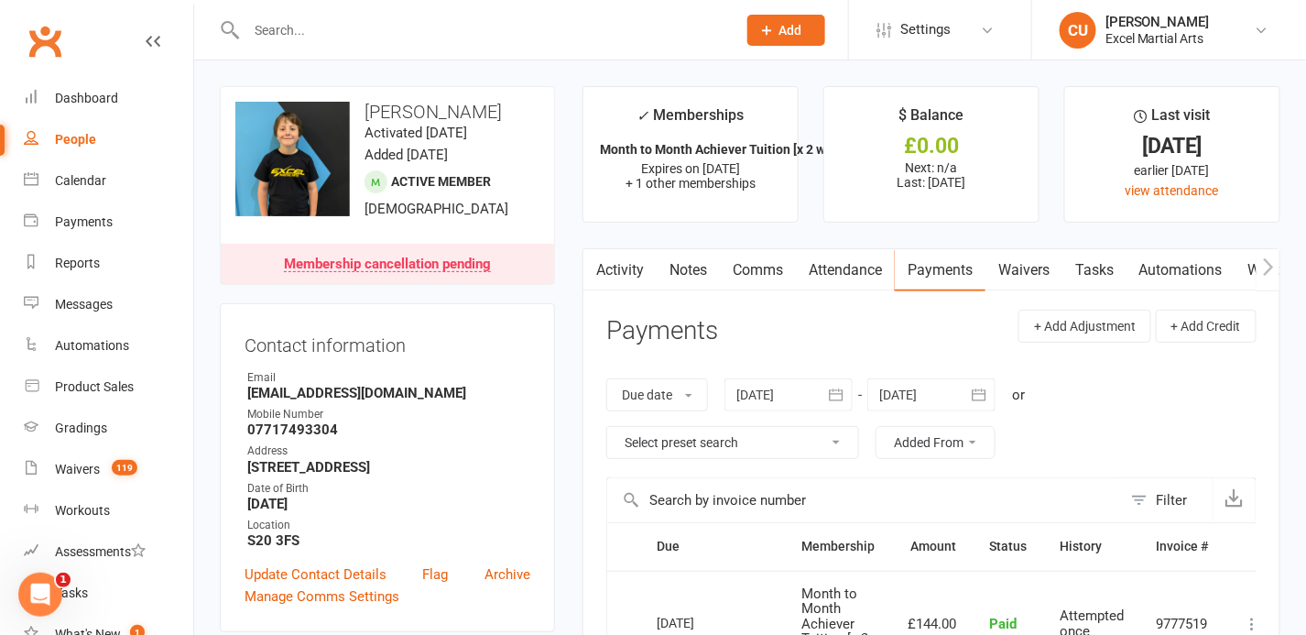
click at [979, 388] on icon "button" at bounding box center [979, 394] width 18 height 18
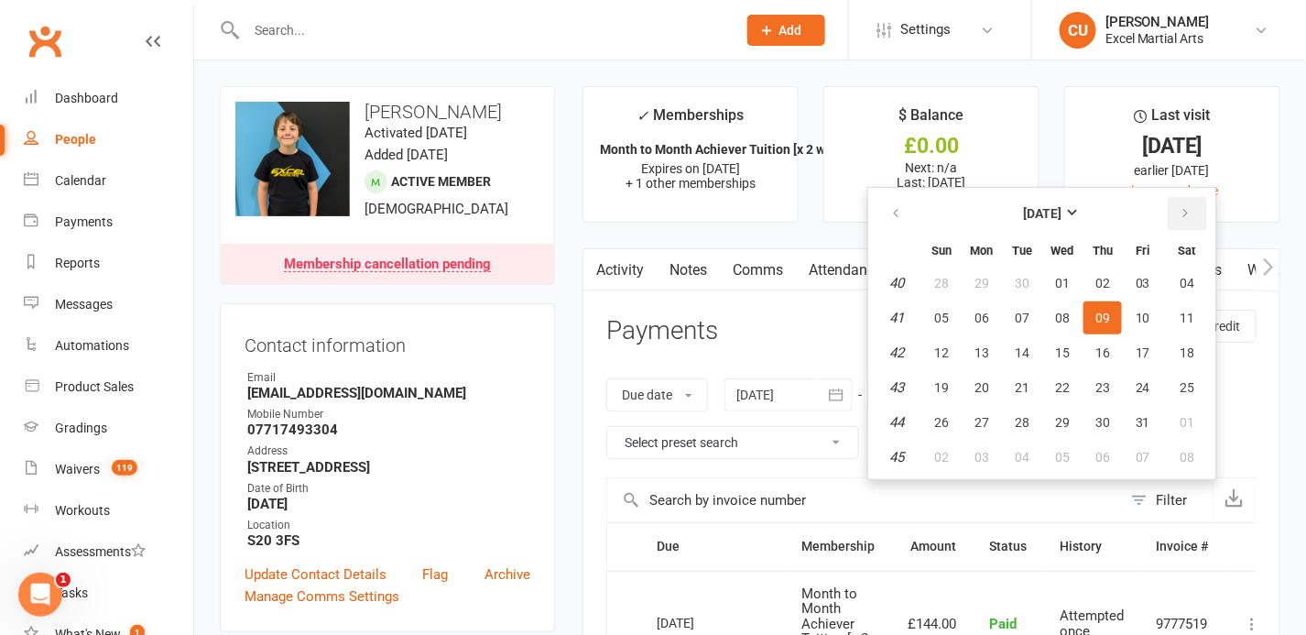
click at [1188, 216] on icon "button" at bounding box center [1185, 213] width 13 height 15
click at [1164, 344] on button "20" at bounding box center [1187, 352] width 47 height 33
type input "20 Dec 2025"
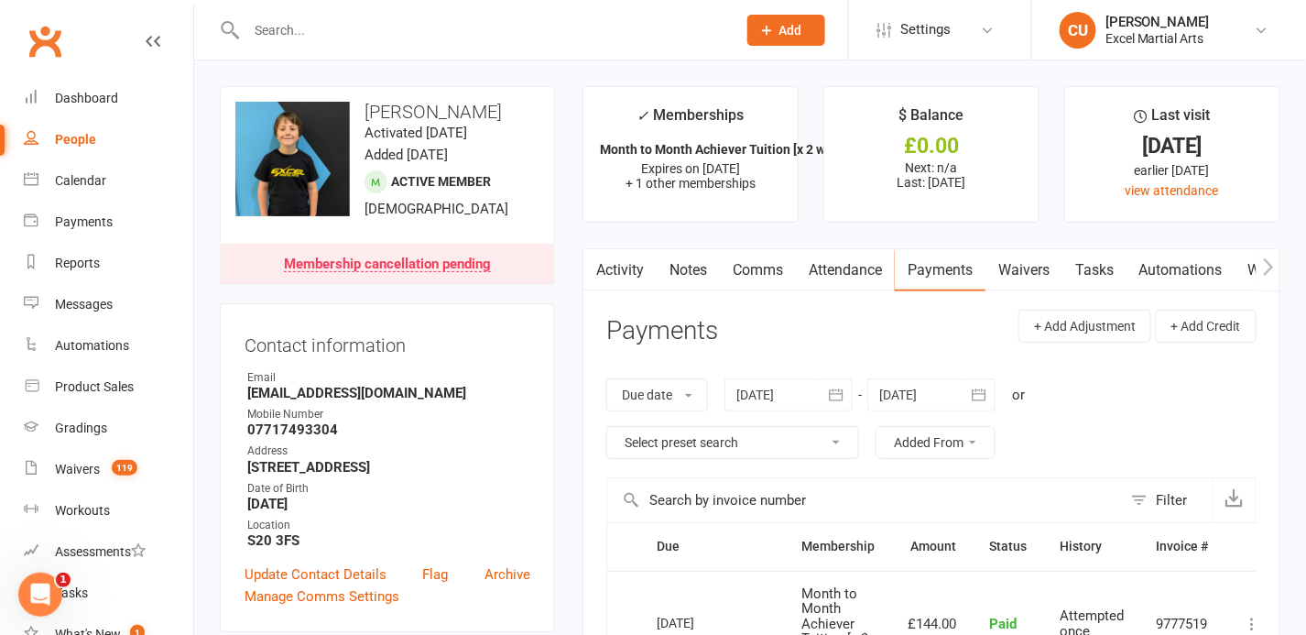
click at [586, 393] on div "Activity Notes Comms Attendance Payments Waivers Tasks Automations Workouts Gra…" at bounding box center [931, 621] width 698 height 747
click at [77, 178] on div "Calendar" at bounding box center [80, 180] width 51 height 15
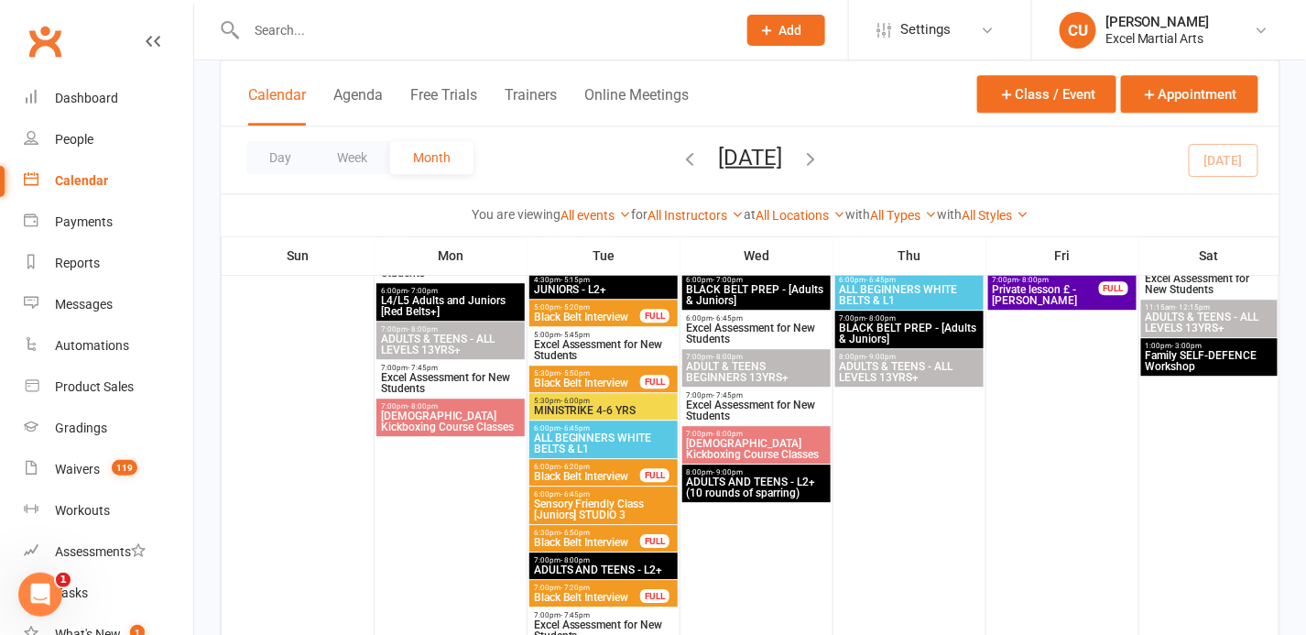
scroll to position [1471, 0]
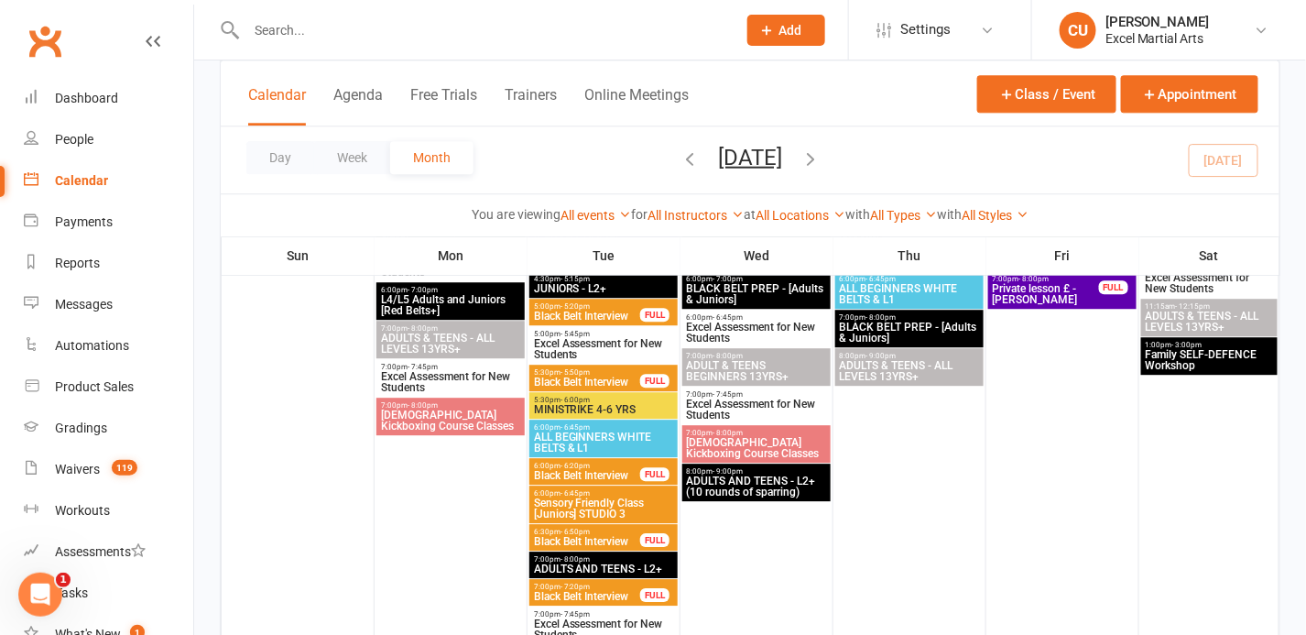
click at [464, 418] on span "[DEMOGRAPHIC_DATA] Kickboxing Course Classes" at bounding box center [450, 420] width 141 height 22
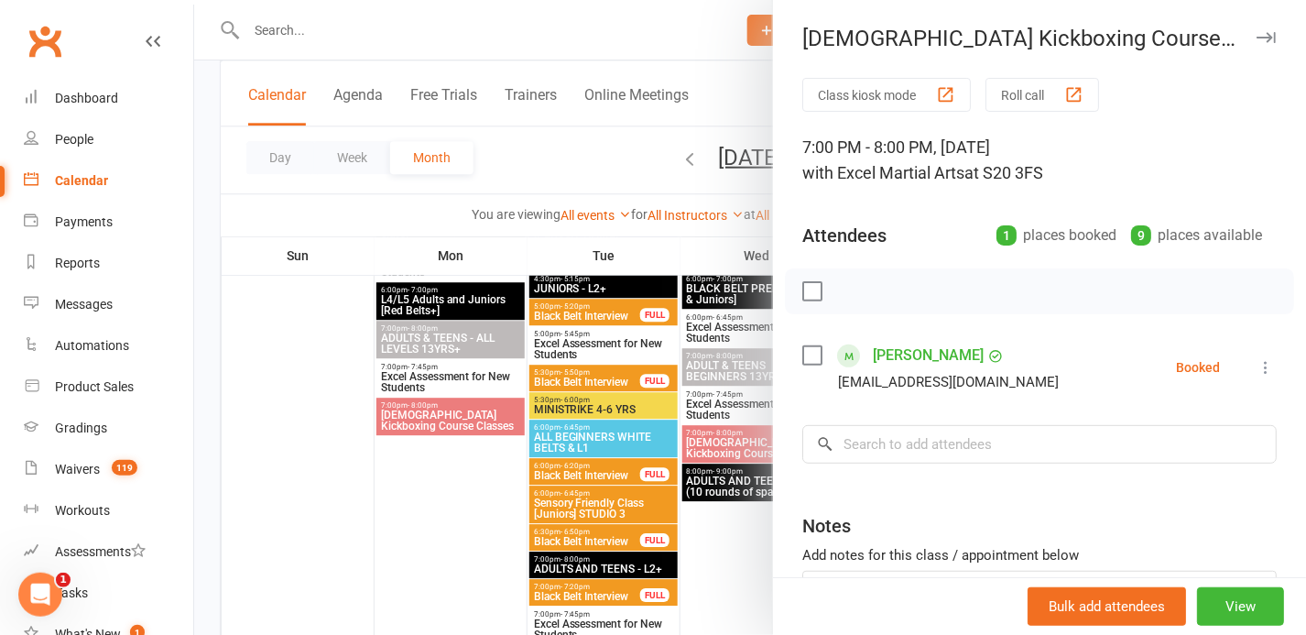
click at [464, 418] on div at bounding box center [750, 317] width 1112 height 635
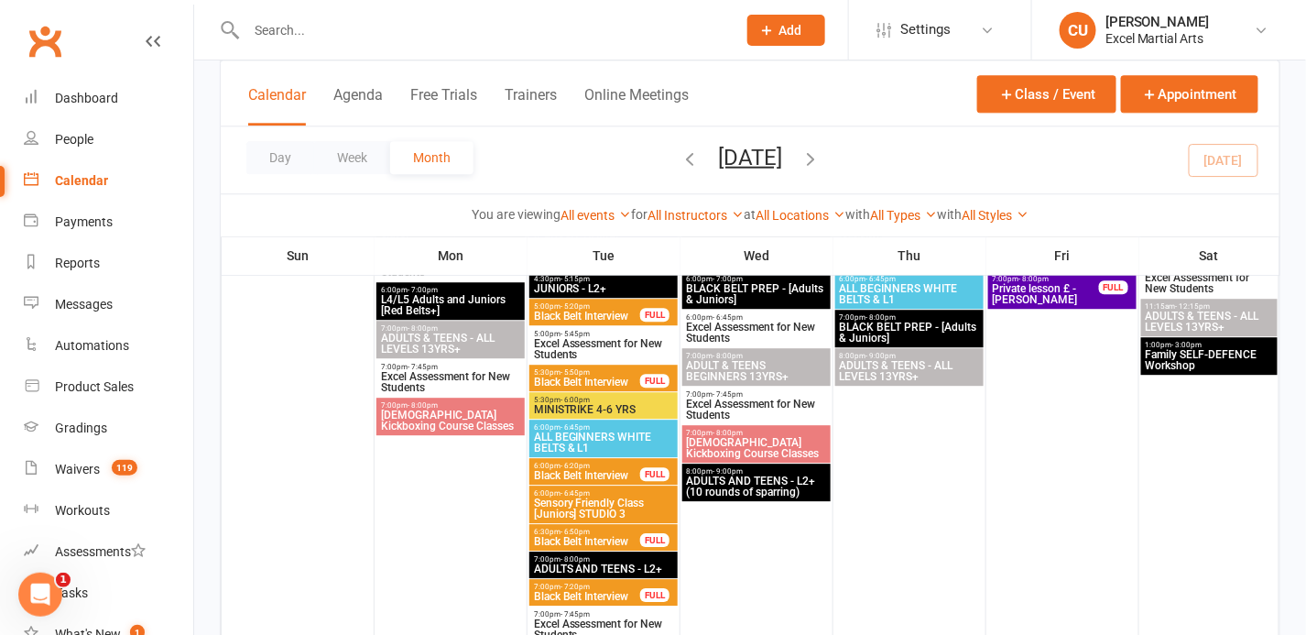
click at [735, 447] on span "[DEMOGRAPHIC_DATA] Kickboxing Course Classes" at bounding box center [756, 448] width 141 height 22
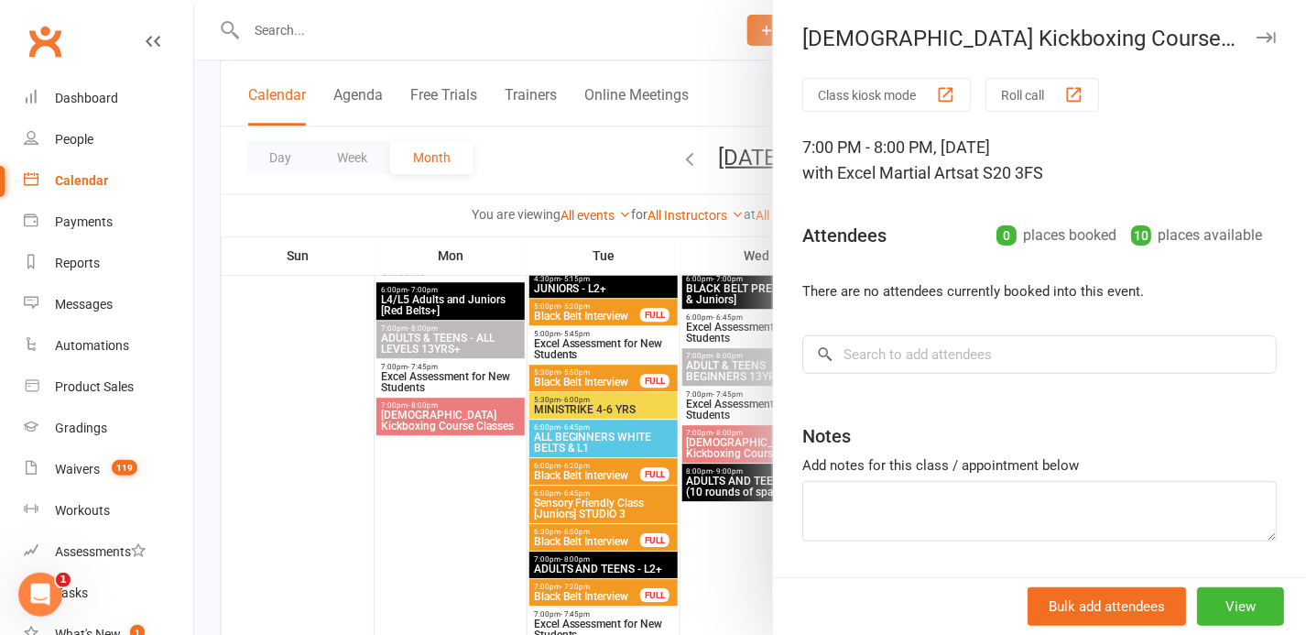
click at [735, 447] on div at bounding box center [750, 317] width 1112 height 635
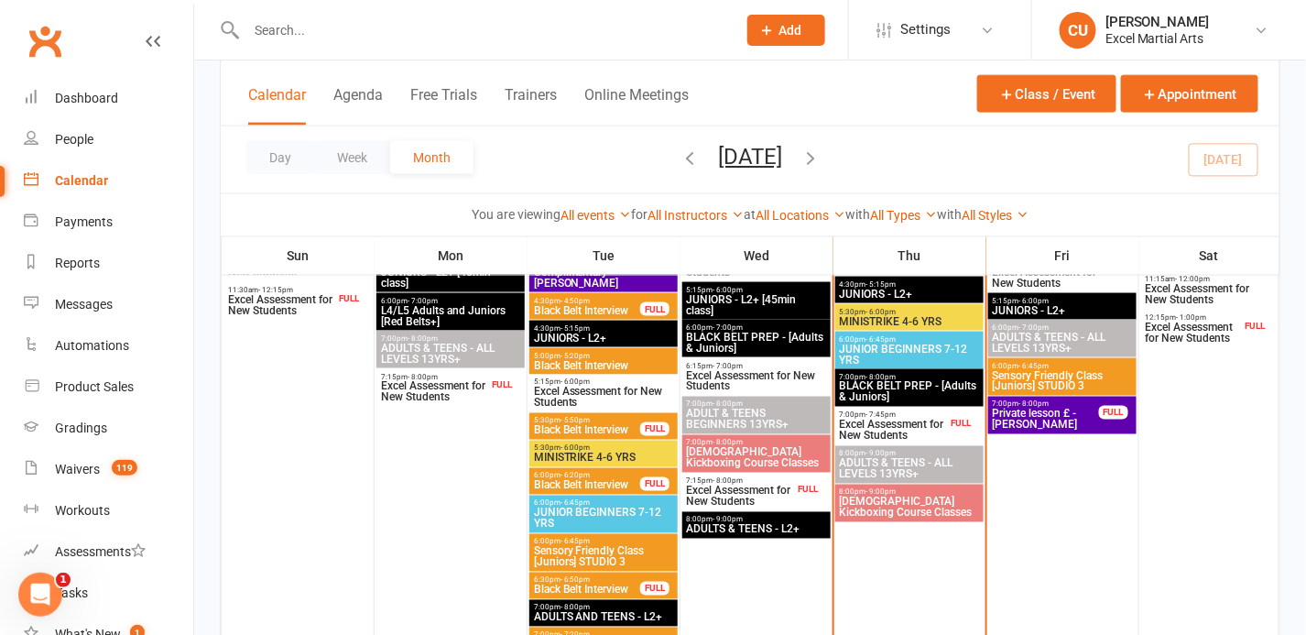
scroll to position [756, 0]
